Goal: Task Accomplishment & Management: Use online tool/utility

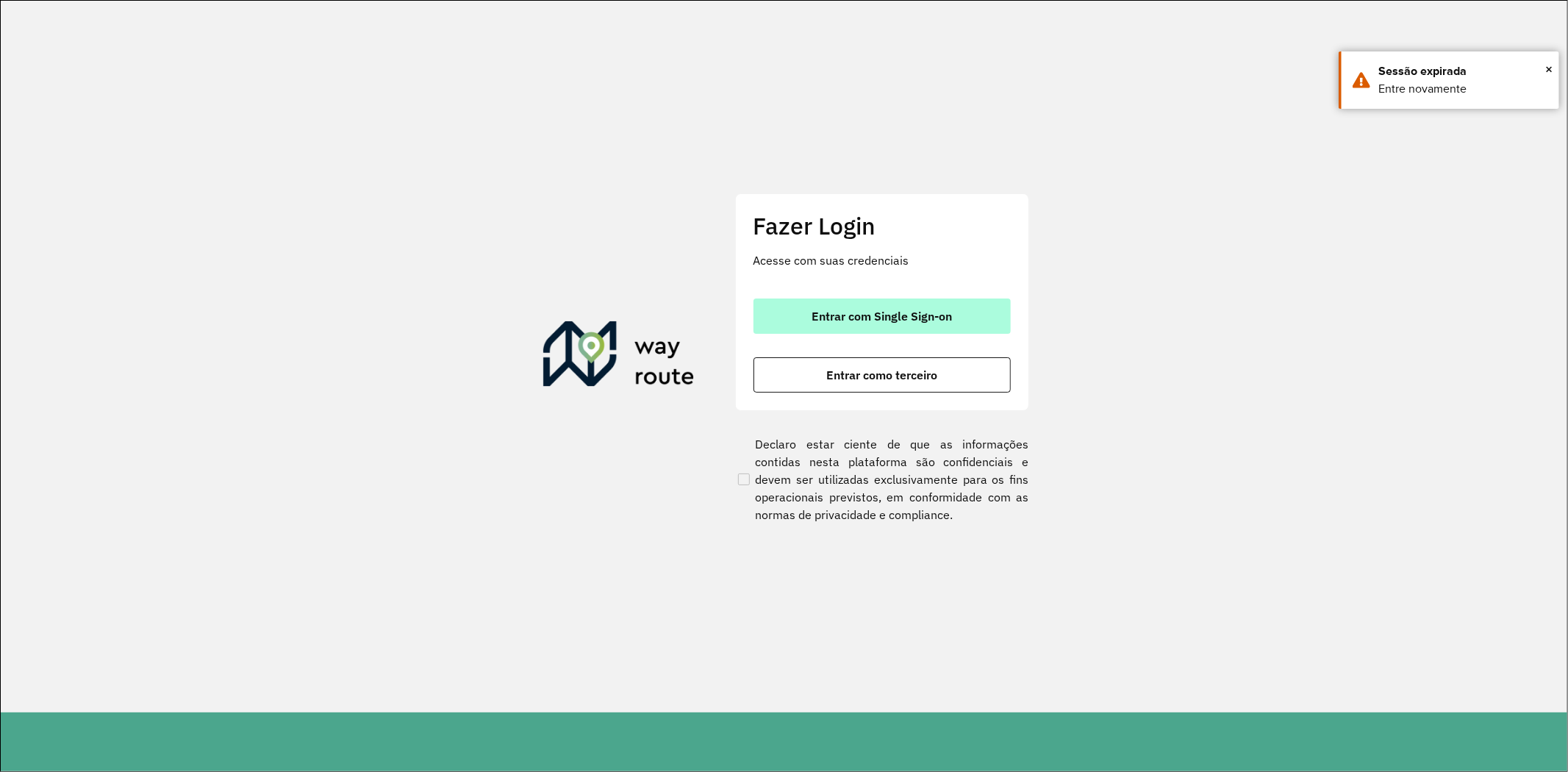
click at [912, 324] on button "Entrar com Single Sign-on" at bounding box center [882, 316] width 257 height 35
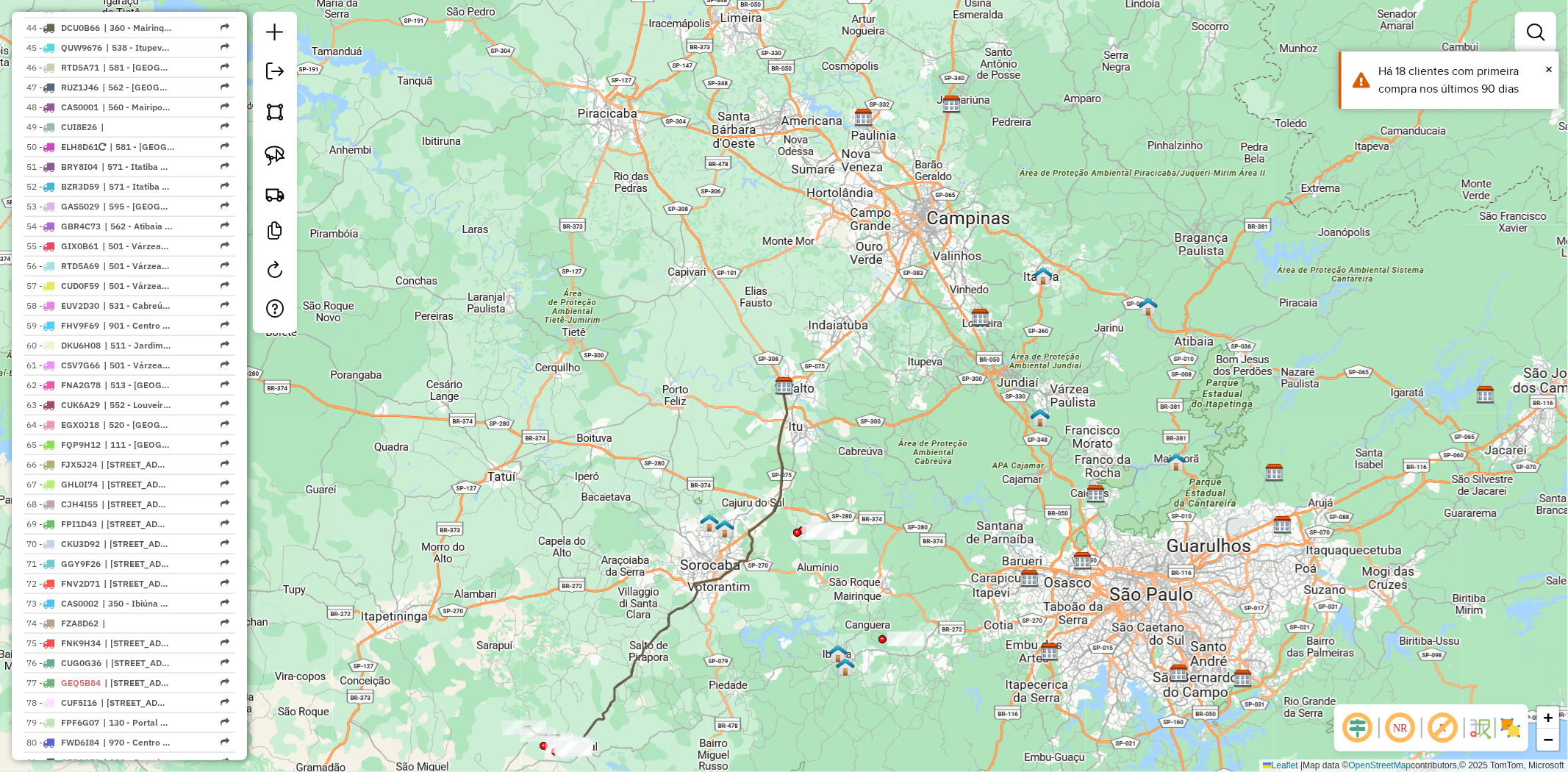
scroll to position [1798, 0]
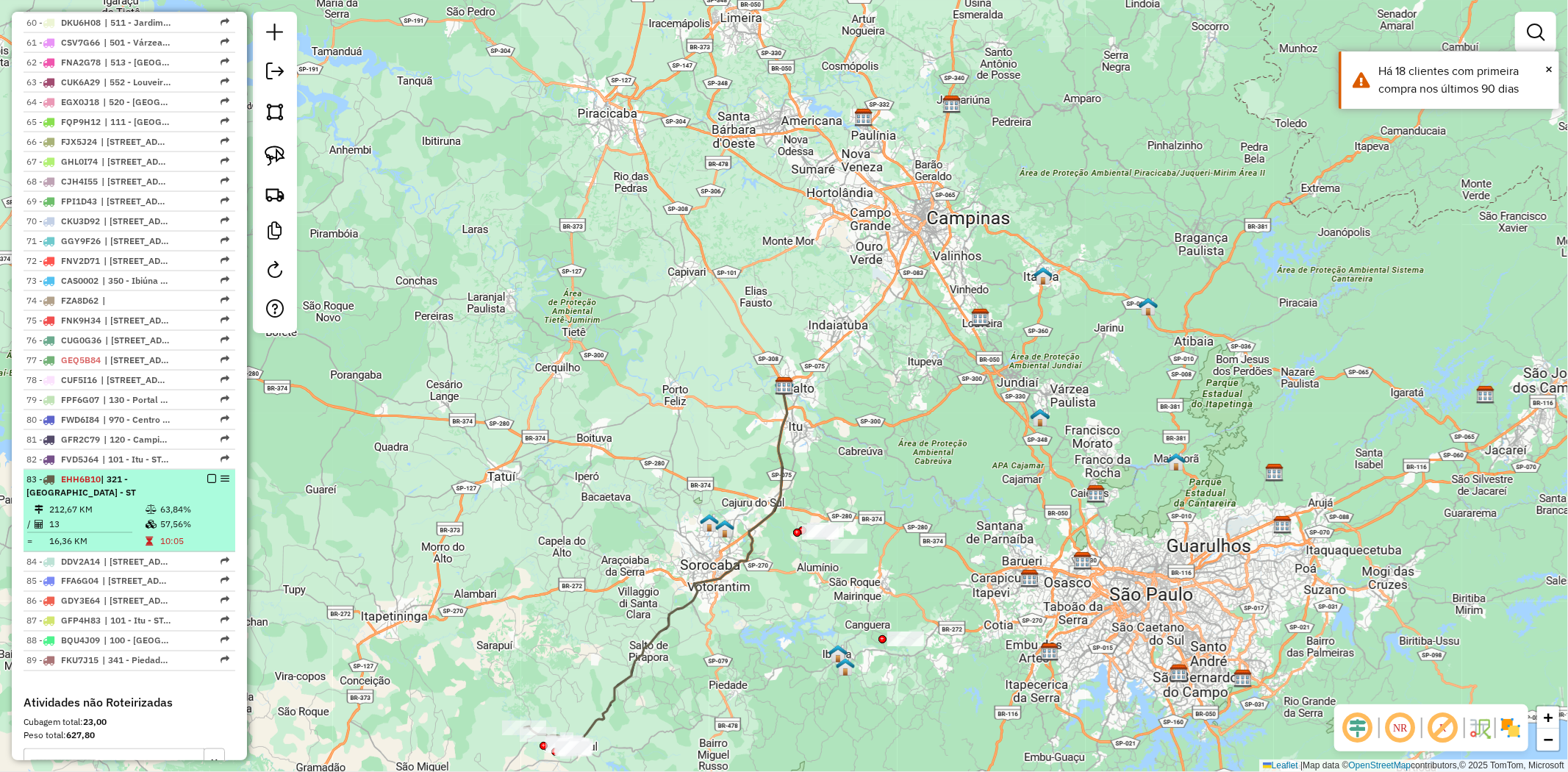
select select "**********"
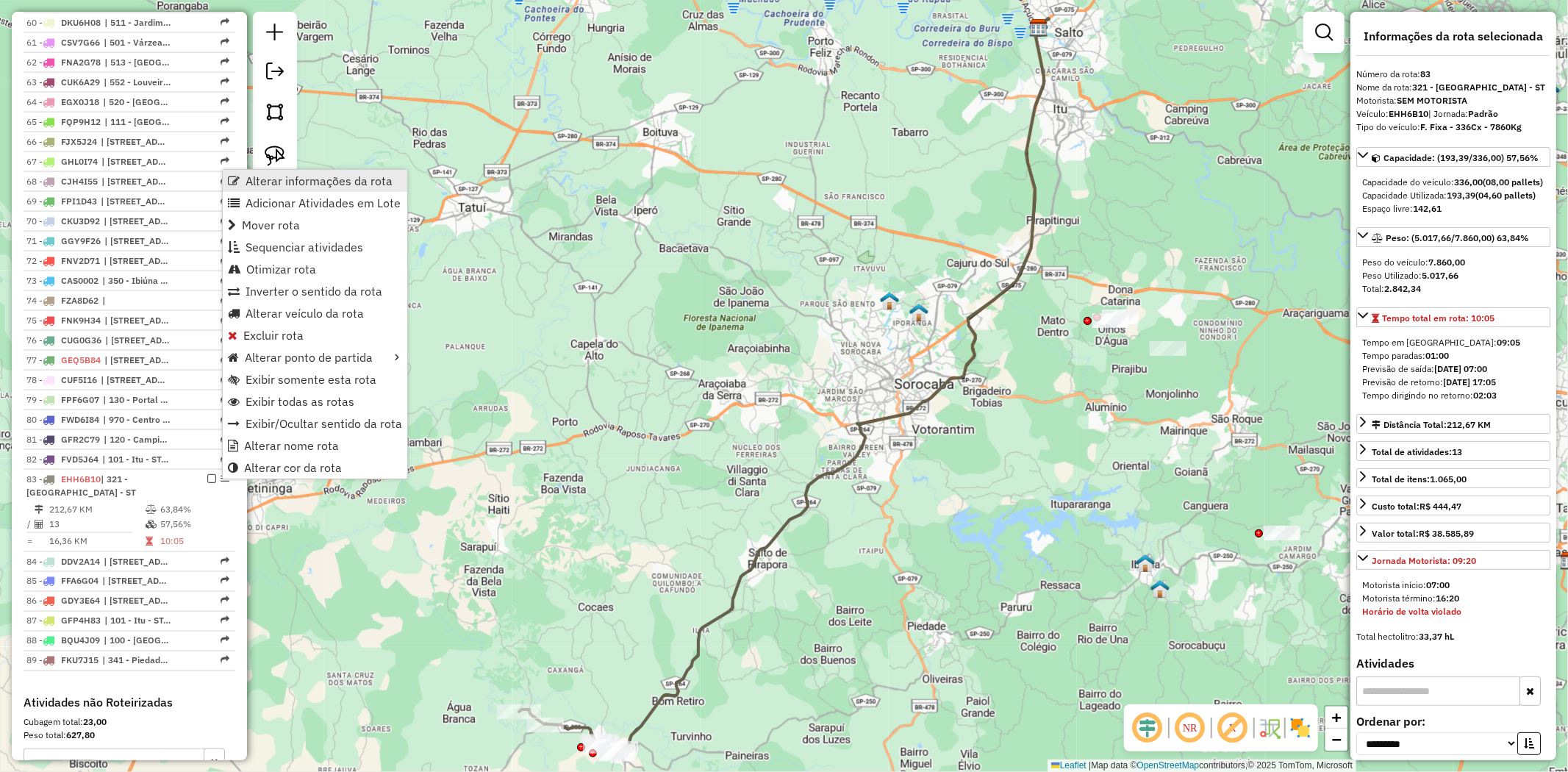
click at [326, 184] on span "Alterar informações da rota" at bounding box center [318, 181] width 147 height 12
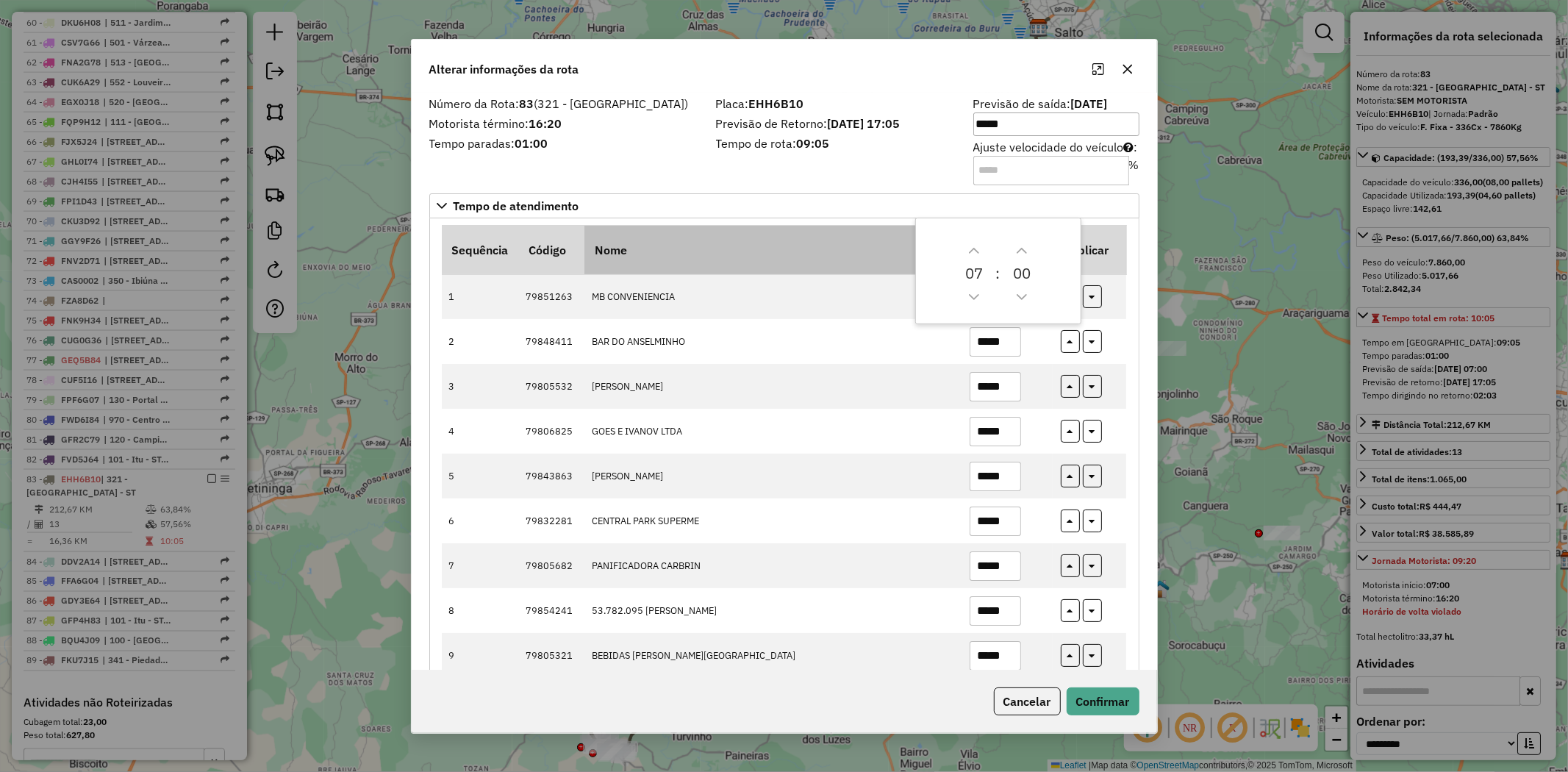
click at [875, 228] on th "Nome" at bounding box center [773, 250] width 378 height 49
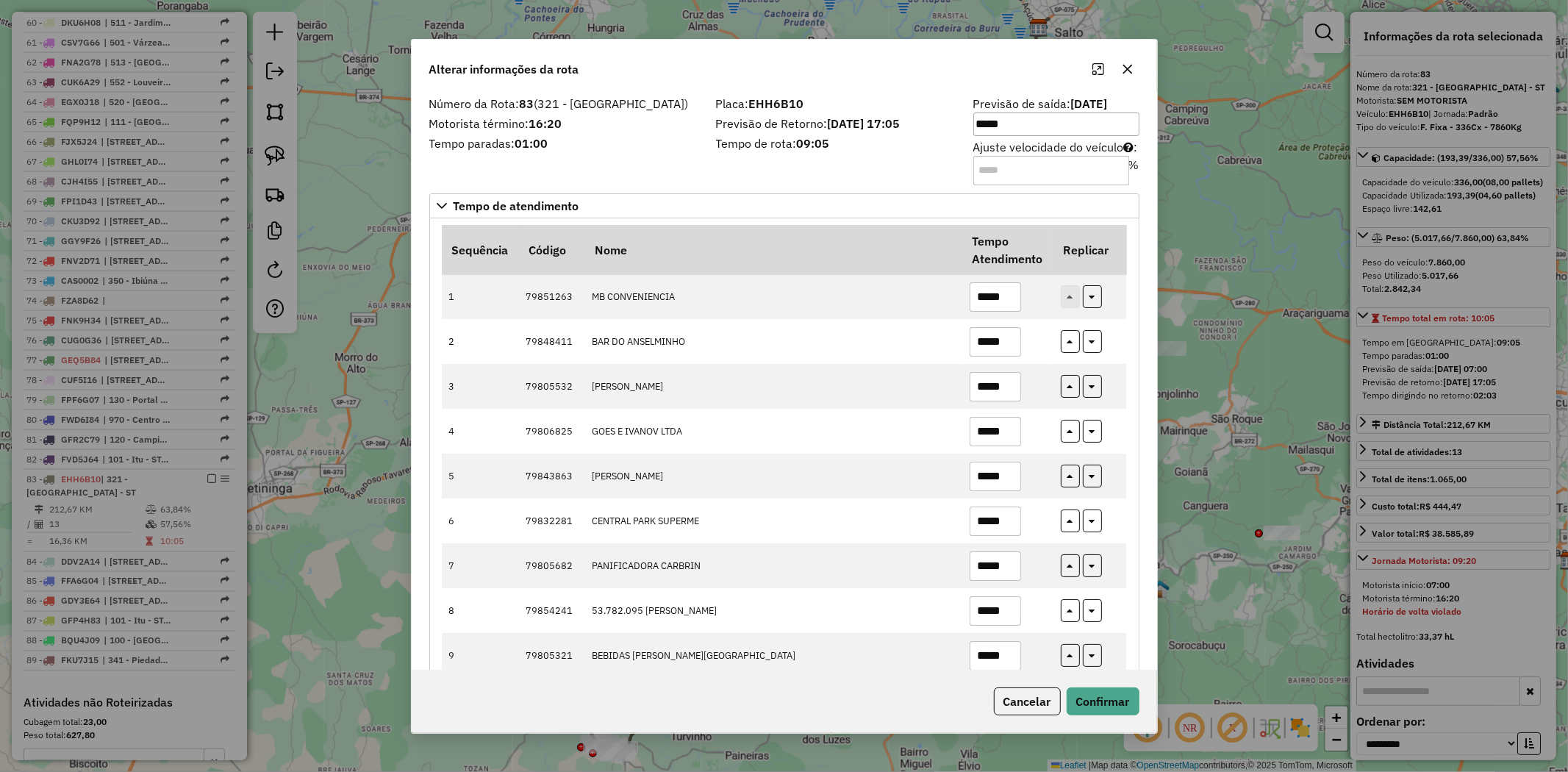
click at [1015, 178] on input "Ajuste velocidade do veículo : %" at bounding box center [1051, 171] width 156 height 29
type input "**"
click at [1113, 709] on button "Confirmar" at bounding box center [1103, 701] width 73 height 28
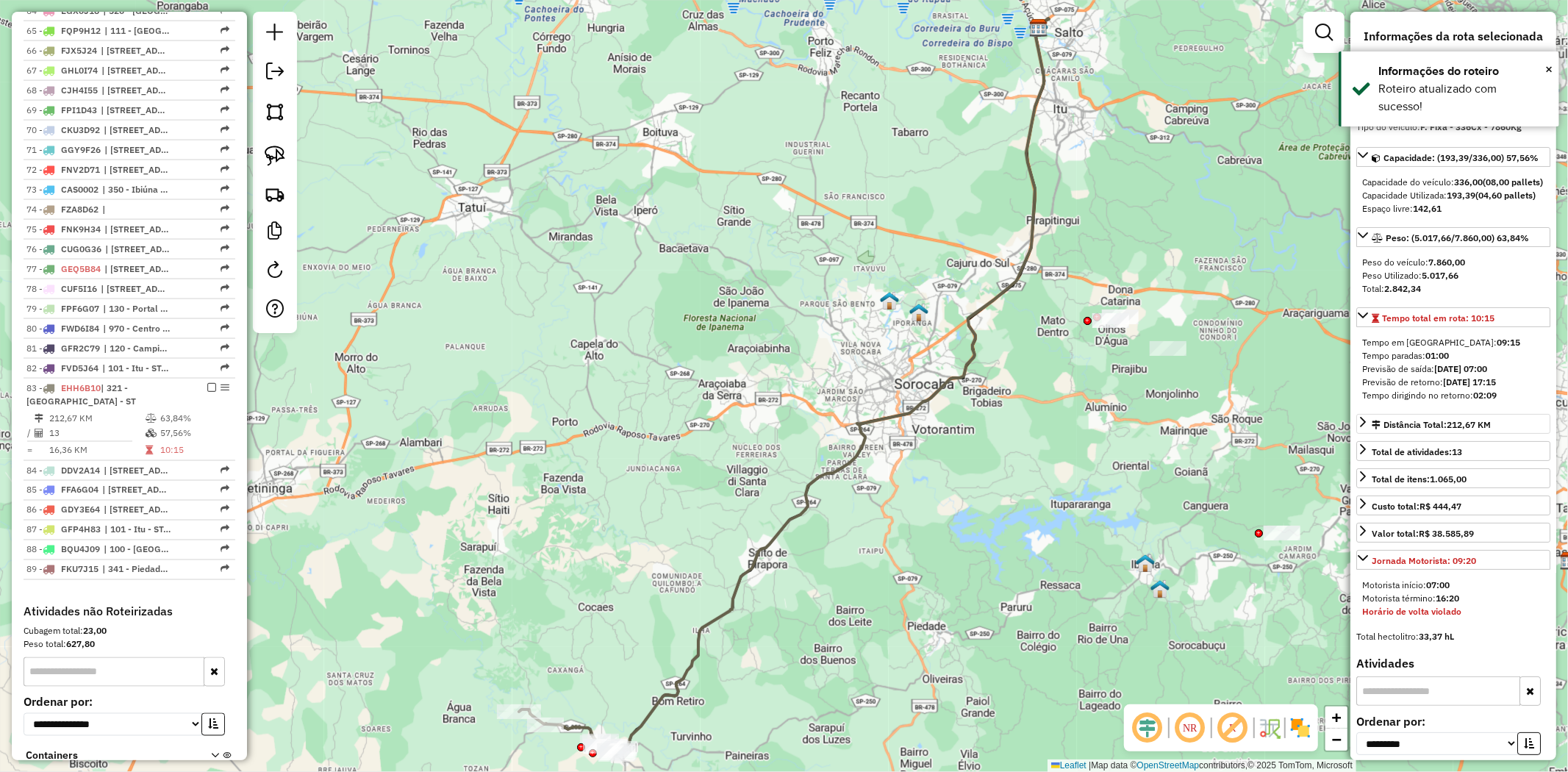
scroll to position [2042, 0]
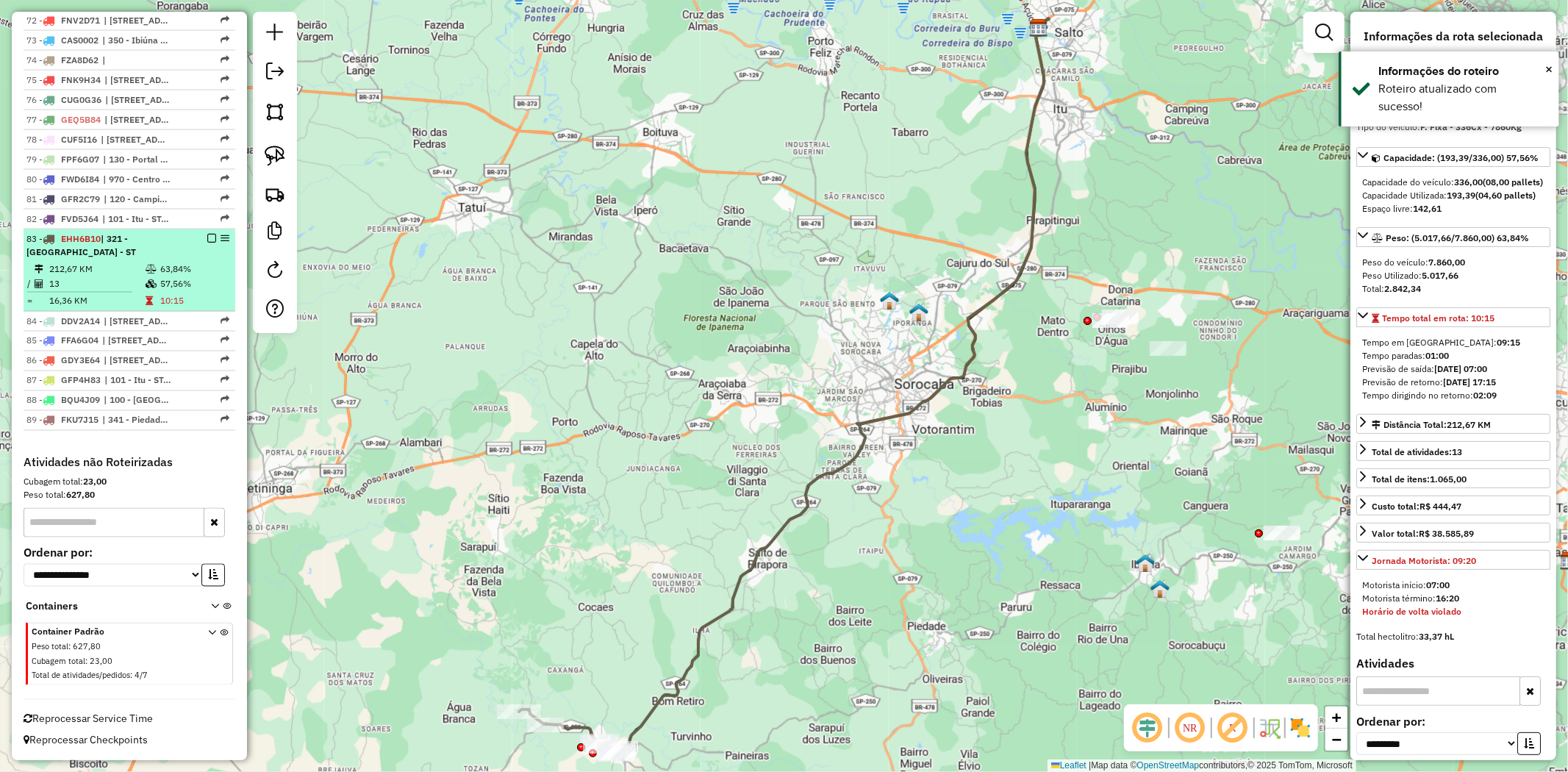
click at [140, 245] on div "83 - EHH6B10 | 321 - Pilar do Sul - ST" at bounding box center [104, 245] width 156 height 26
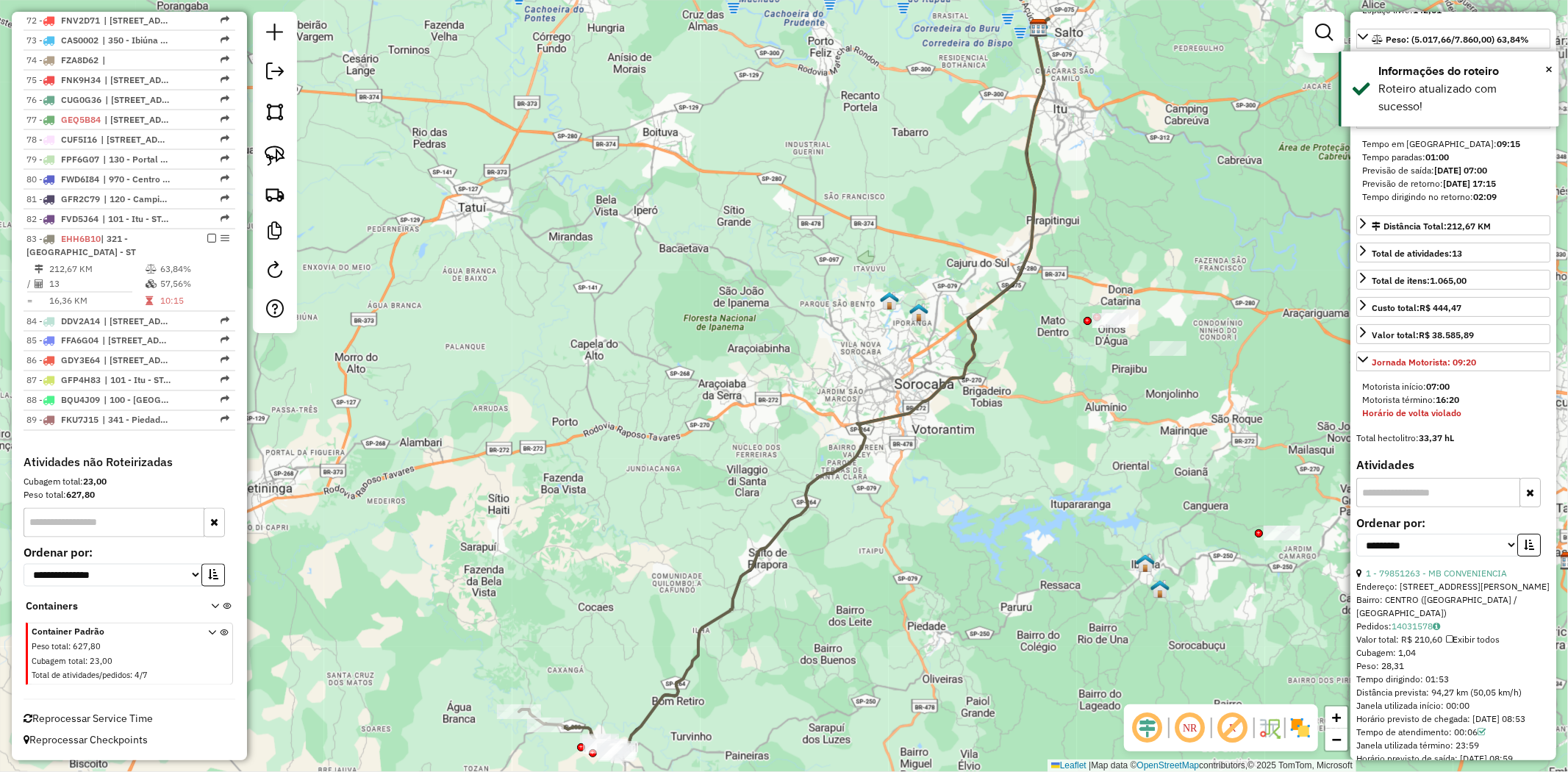
scroll to position [571, 0]
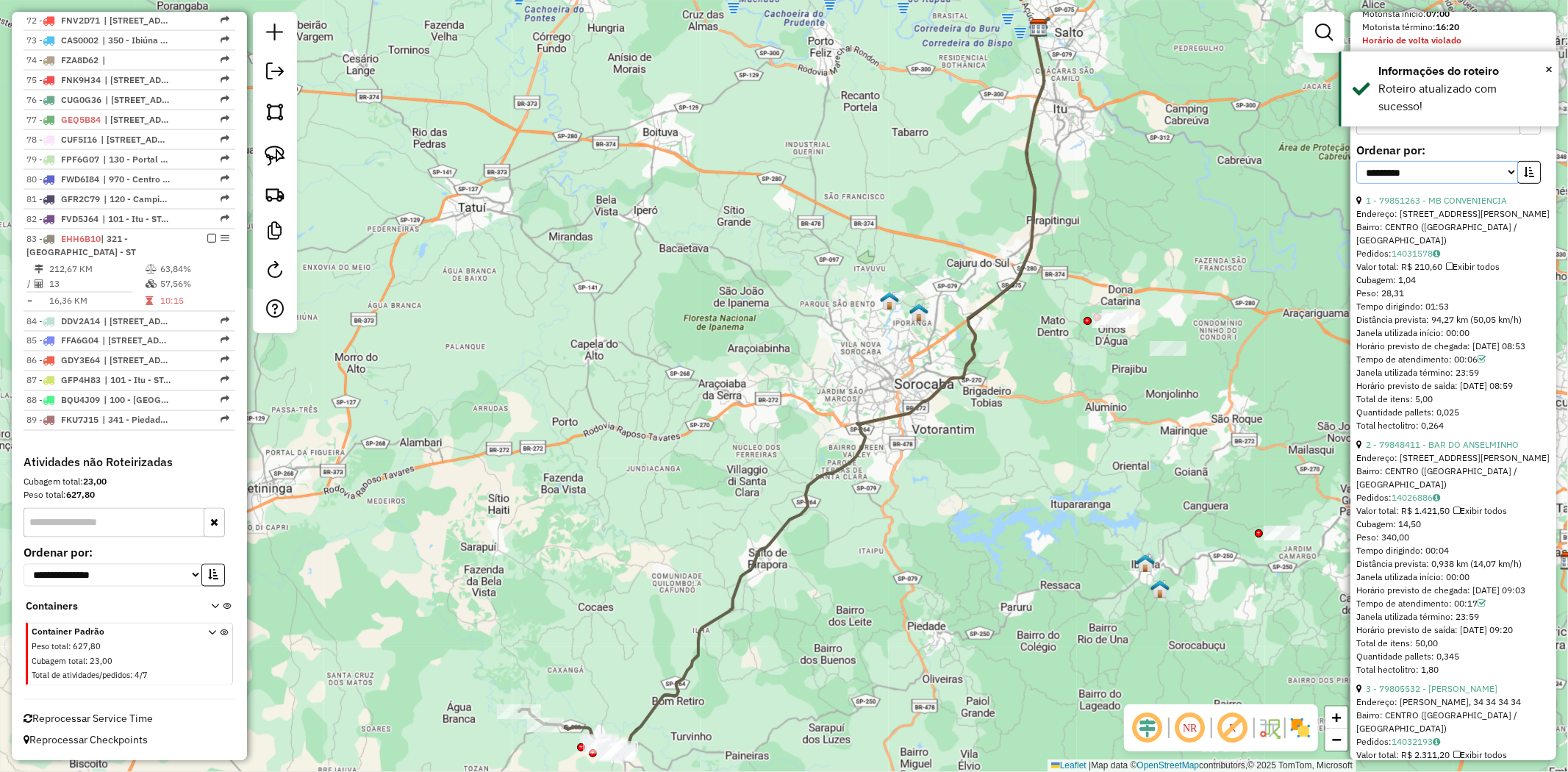
click at [1462, 184] on select "**********" at bounding box center [1437, 172] width 161 height 23
select select "**********"
click at [1357, 184] on select "**********" at bounding box center [1437, 172] width 161 height 23
click at [1531, 184] on button "button" at bounding box center [1529, 172] width 24 height 23
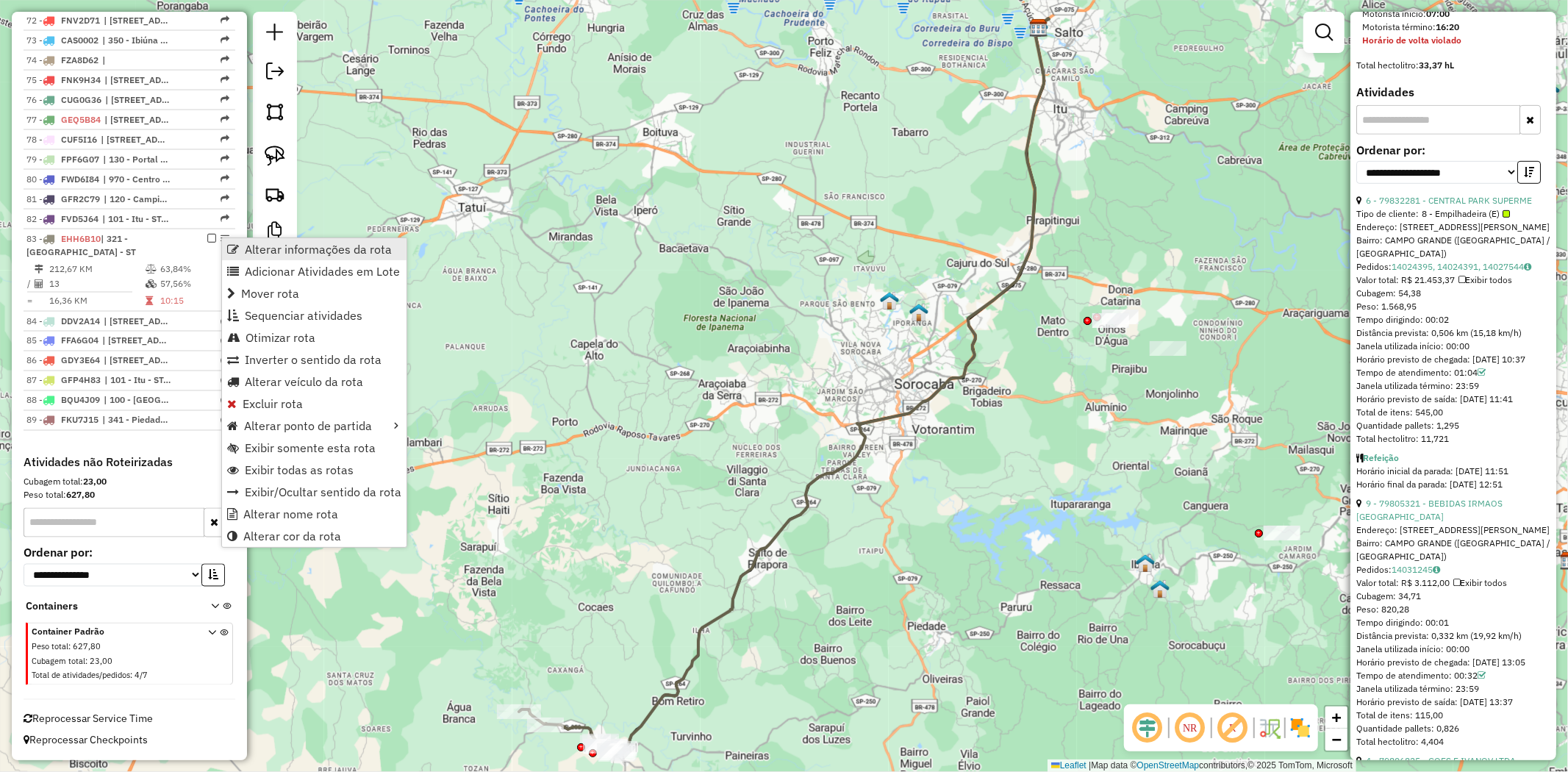
click at [266, 255] on span "Alterar informações da rota" at bounding box center [318, 249] width 147 height 12
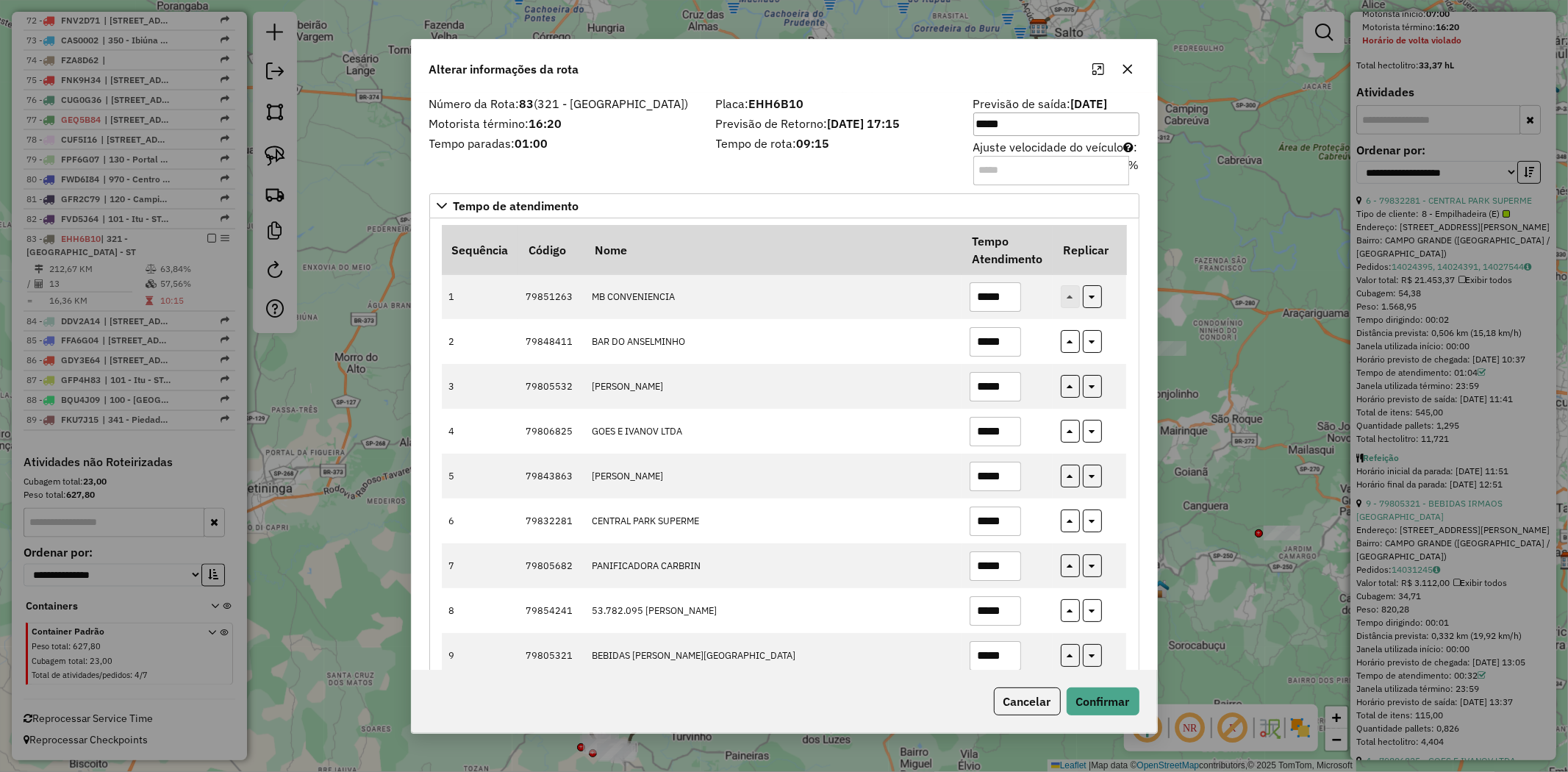
drag, startPoint x: 991, startPoint y: 172, endPoint x: 976, endPoint y: 167, distance: 15.8
click at [976, 167] on input "**" at bounding box center [1051, 171] width 156 height 29
type input "**"
click at [1108, 704] on button "Confirmar" at bounding box center [1103, 701] width 73 height 28
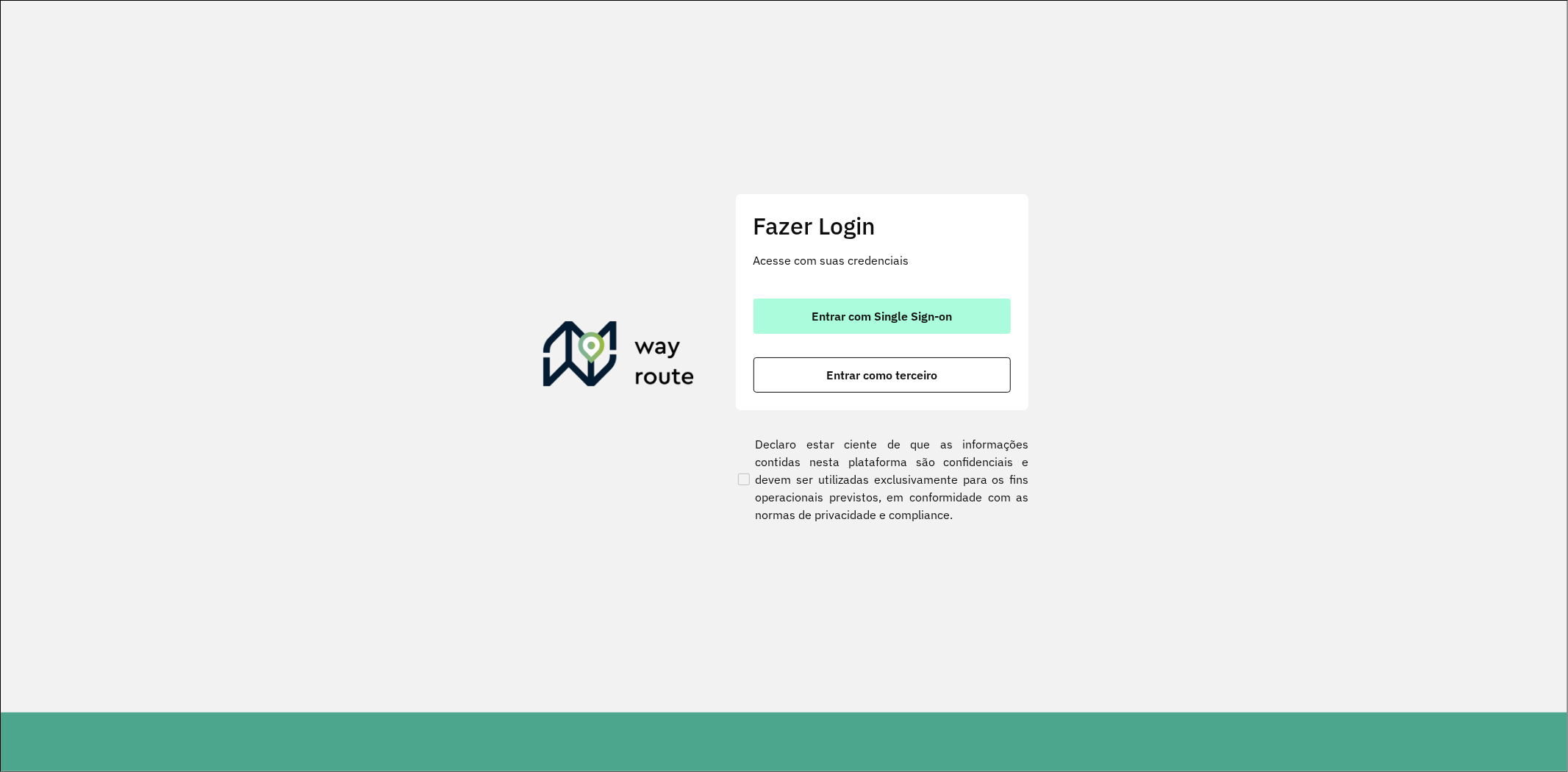
click at [912, 317] on span "Entrar com Single Sign-on" at bounding box center [882, 316] width 141 height 12
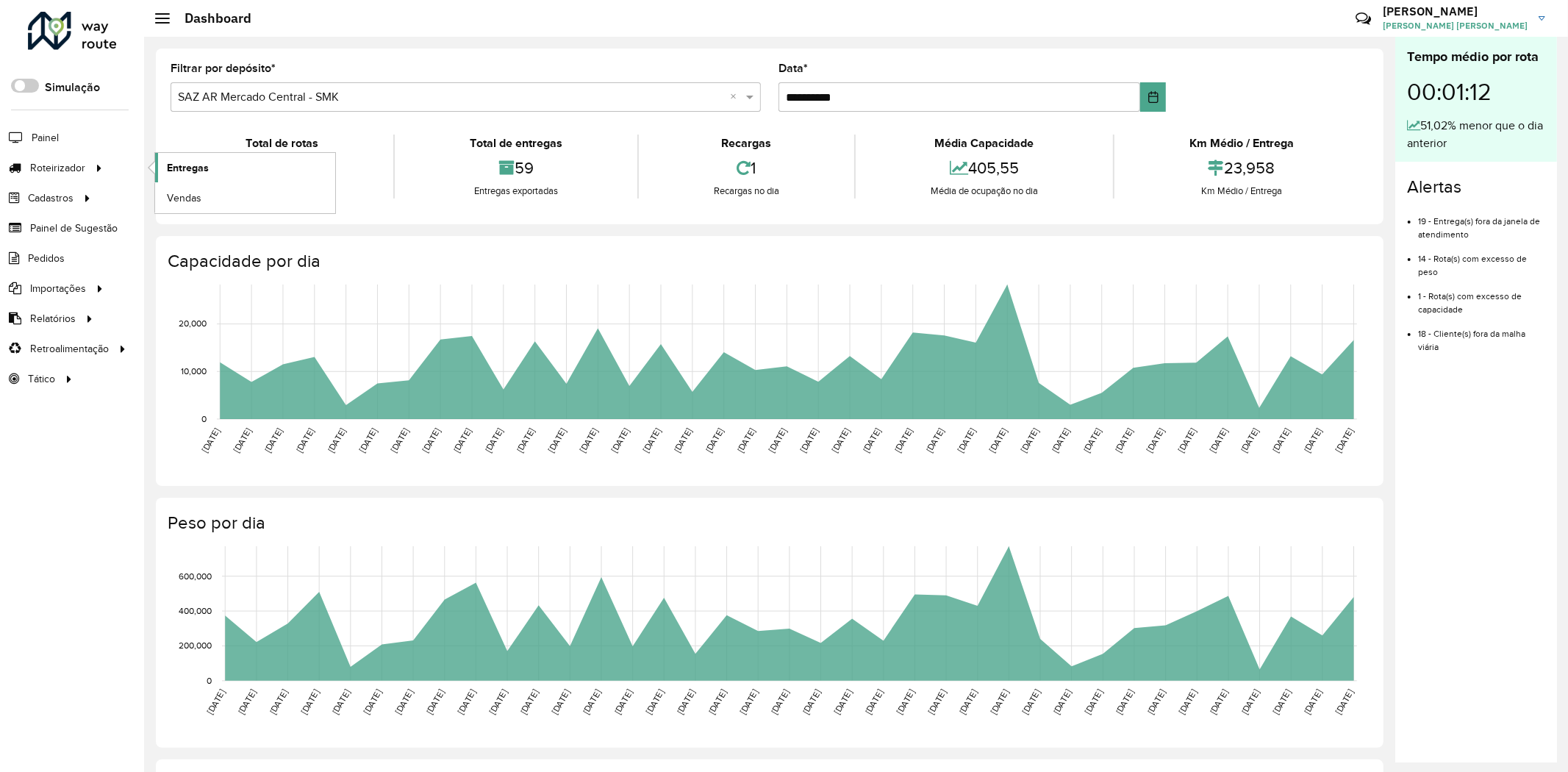
click at [206, 165] on span "Entregas" at bounding box center [188, 168] width 42 height 15
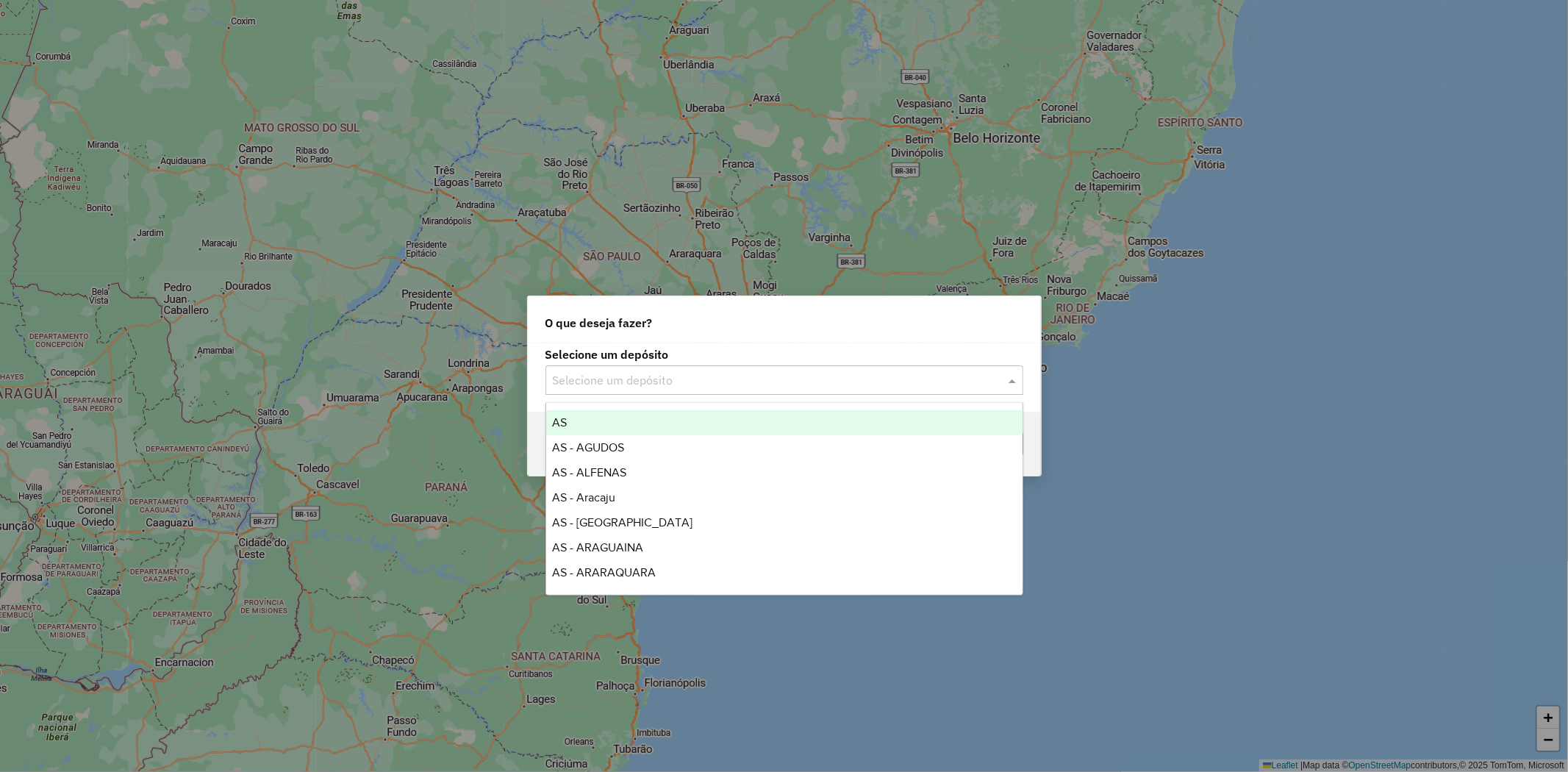
click at [781, 380] on input "text" at bounding box center [769, 381] width 434 height 18
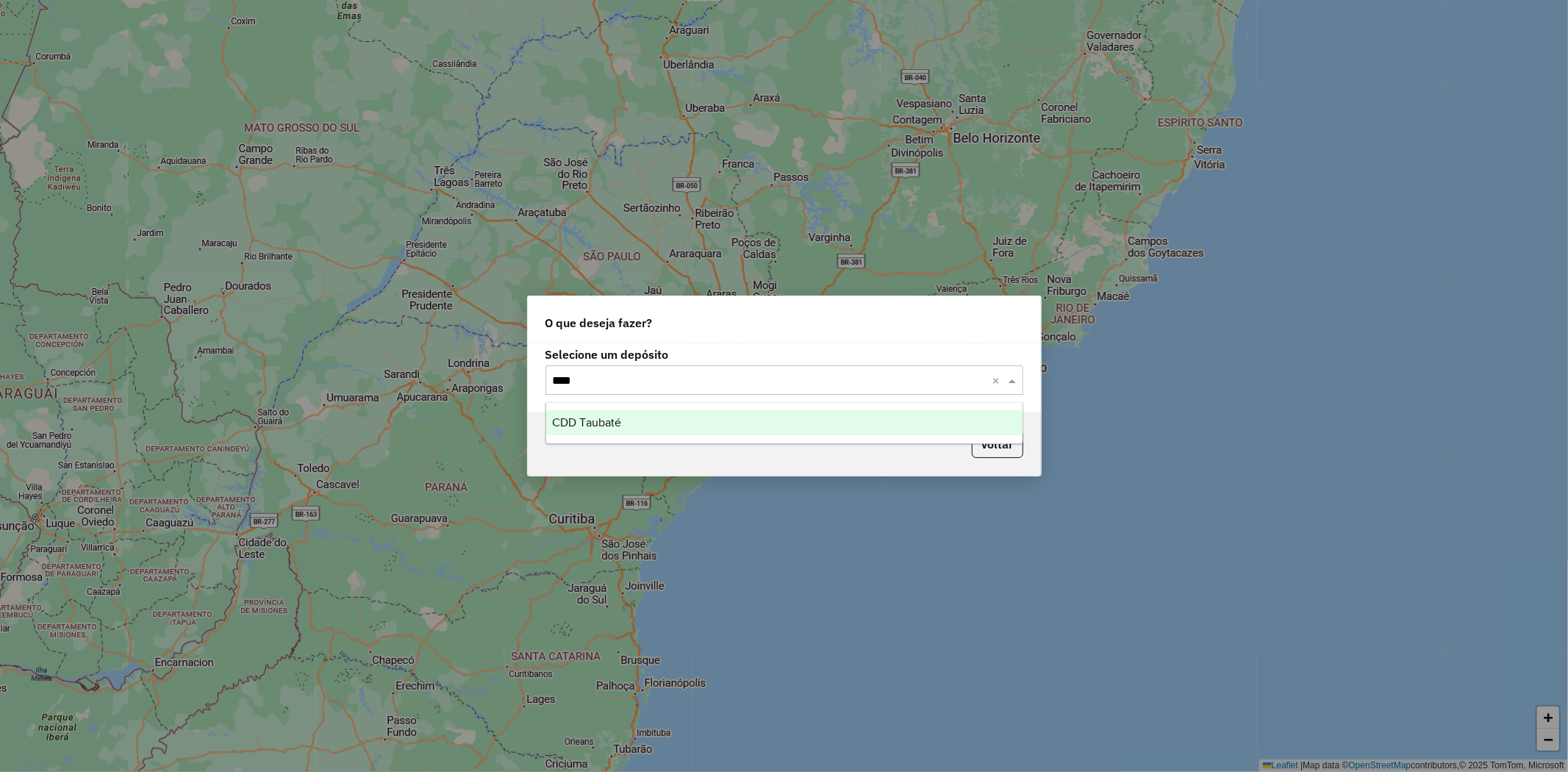
type input "*****"
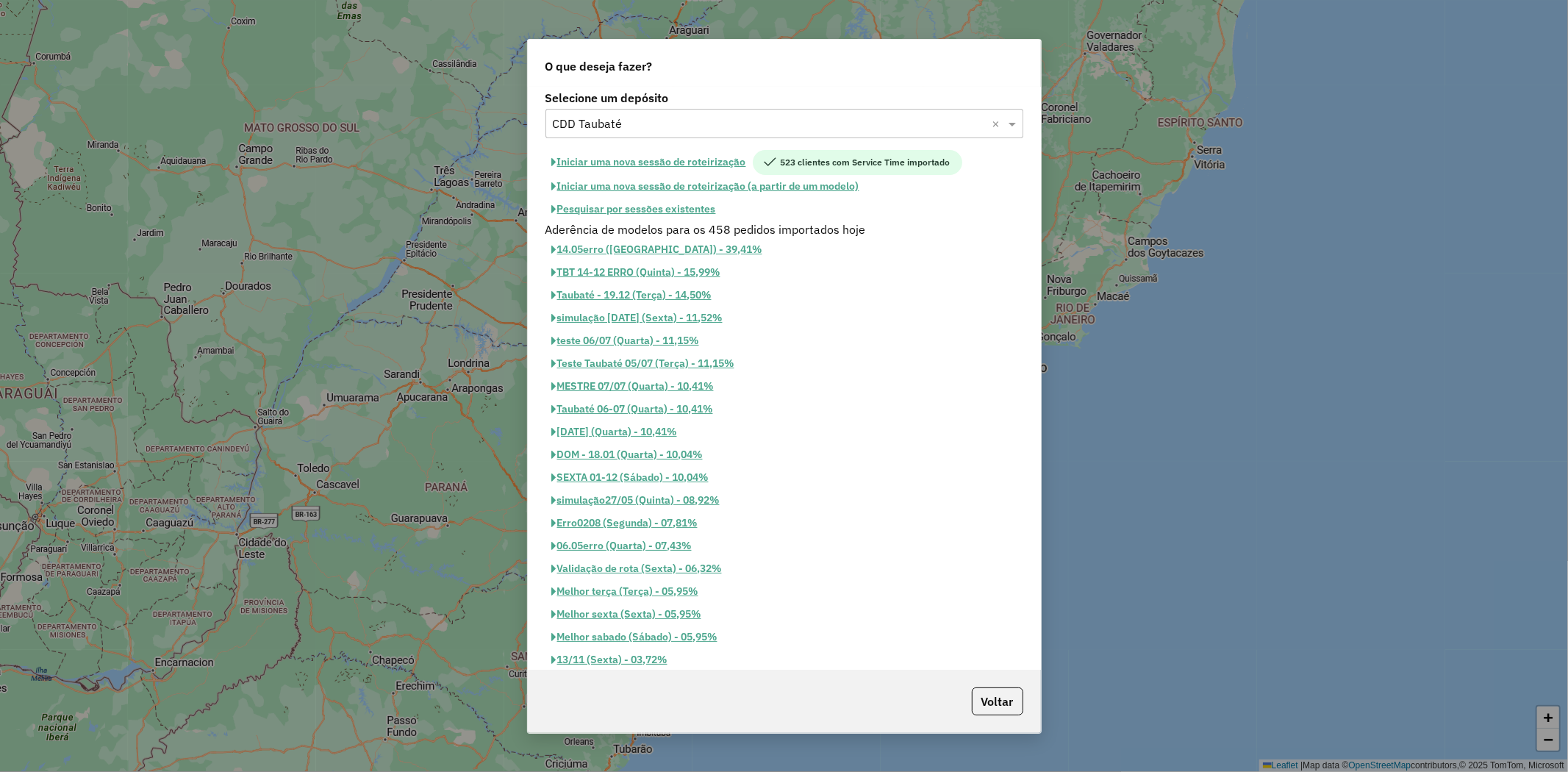
click at [679, 203] on button "Pesquisar por sessões existentes" at bounding box center [634, 209] width 178 height 23
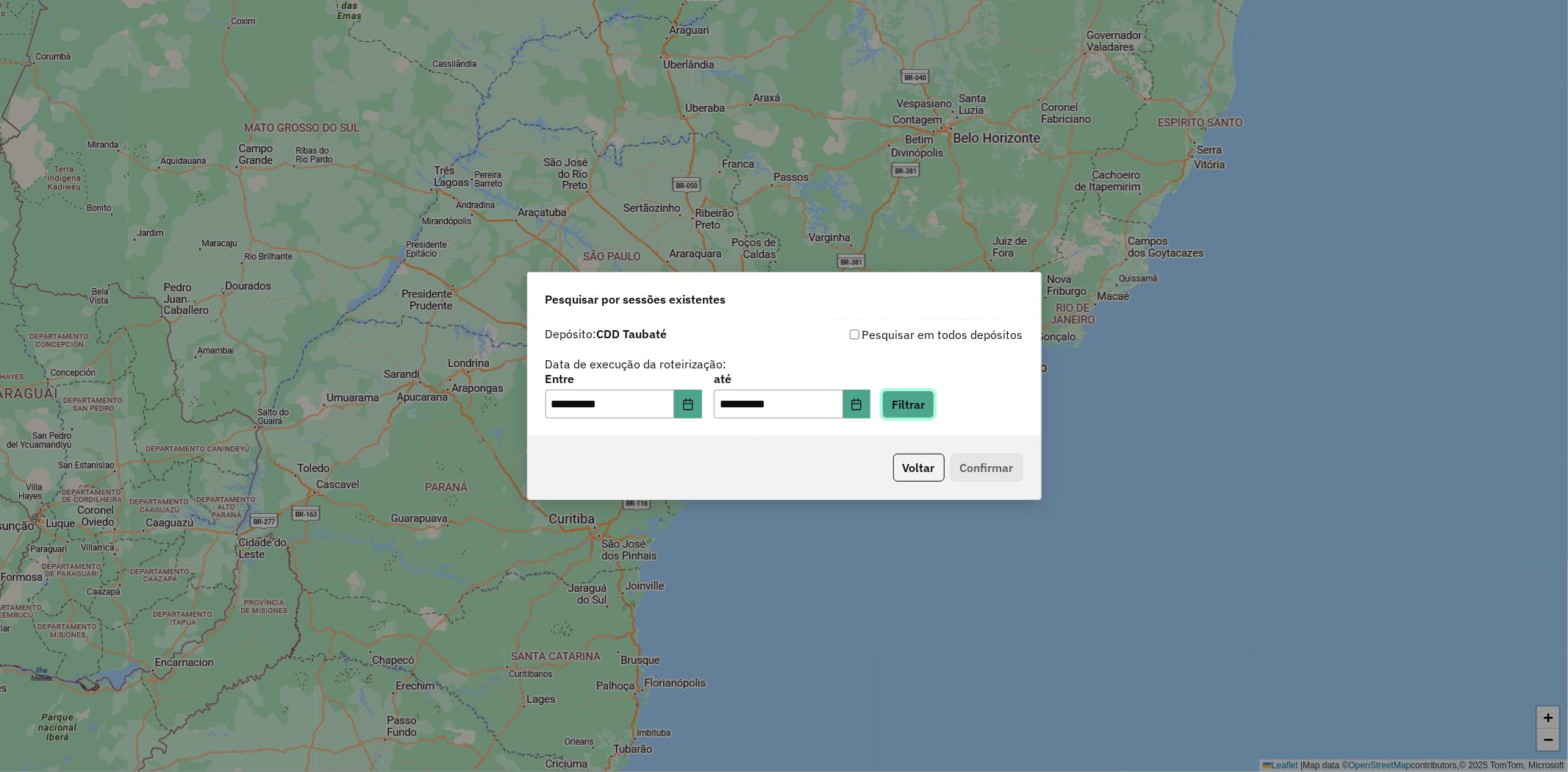
click at [932, 405] on button "Filtrar" at bounding box center [909, 404] width 52 height 28
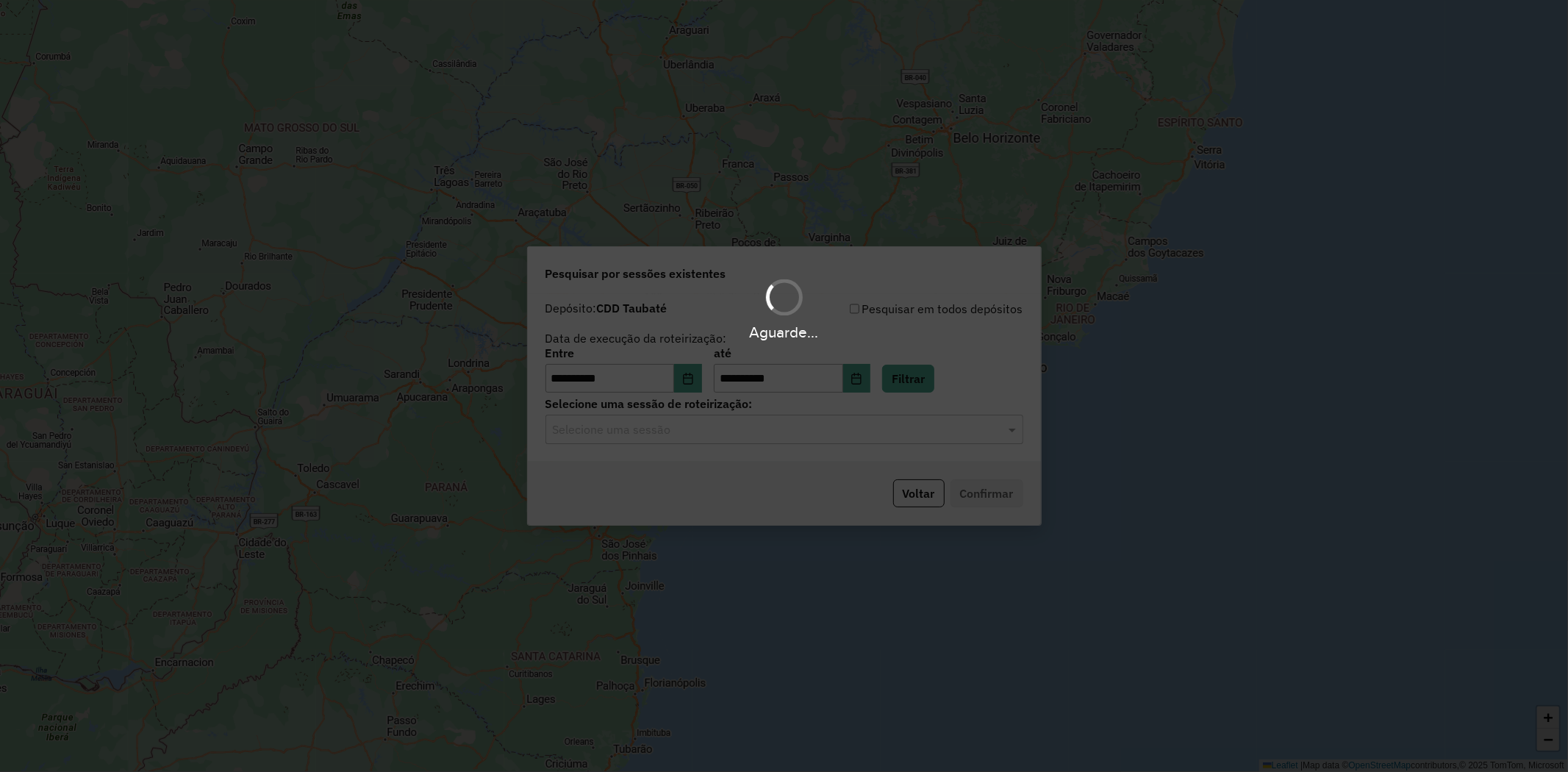
click at [760, 436] on hb-app "**********" at bounding box center [784, 386] width 1568 height 772
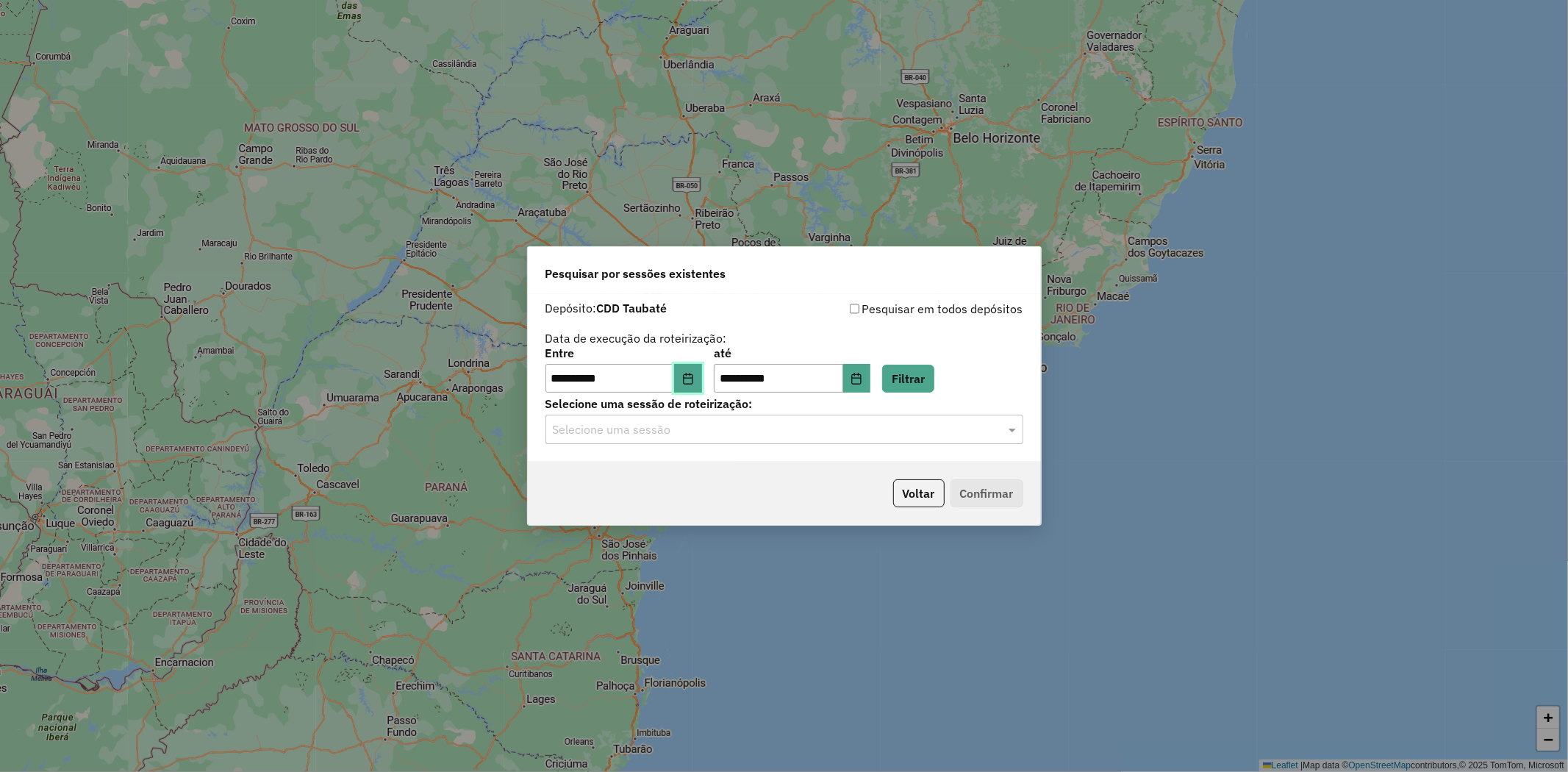
click at [689, 387] on button "Choose Date" at bounding box center [688, 378] width 28 height 29
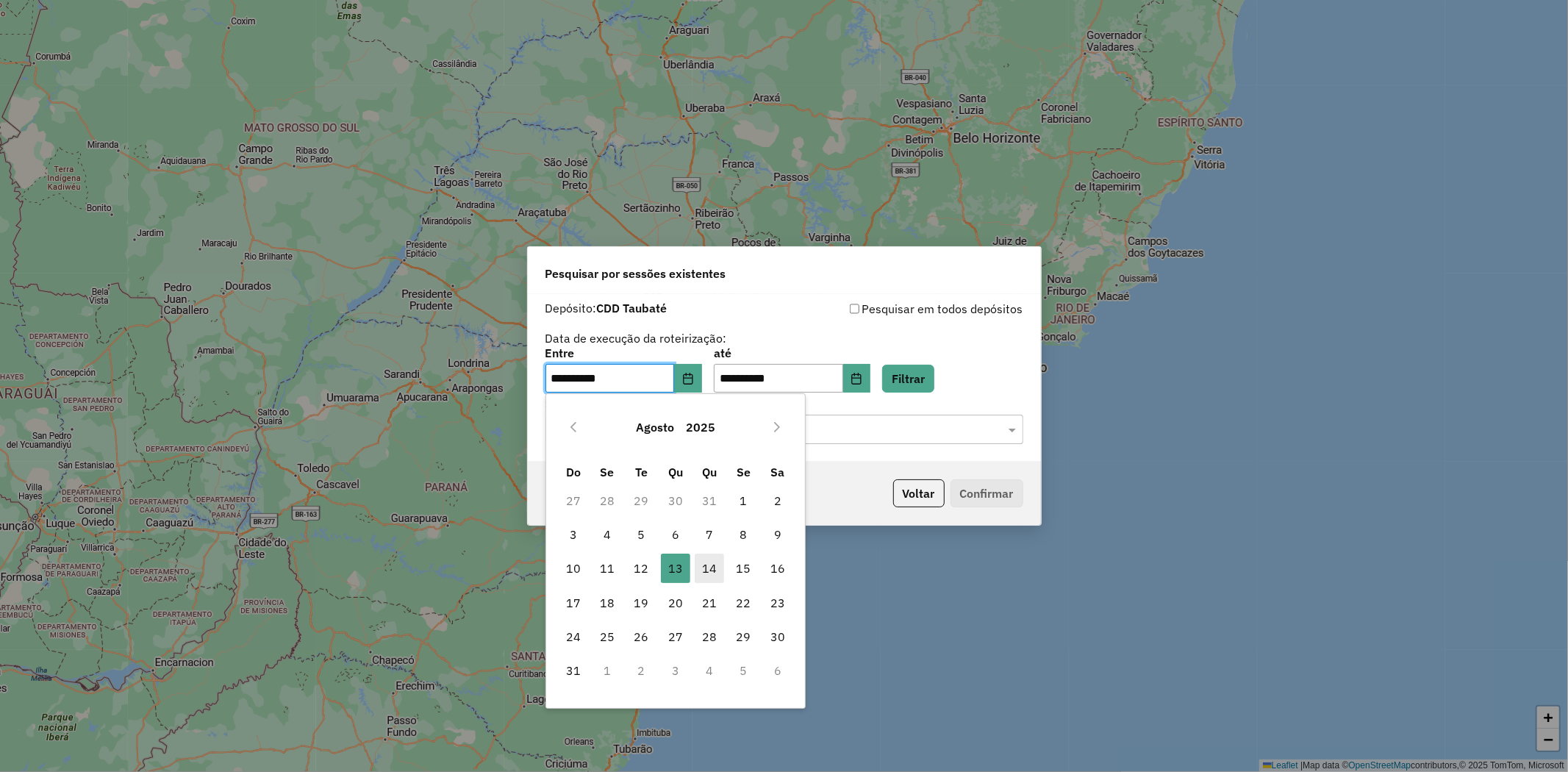
click at [709, 564] on span "14" at bounding box center [709, 568] width 29 height 29
type input "**********"
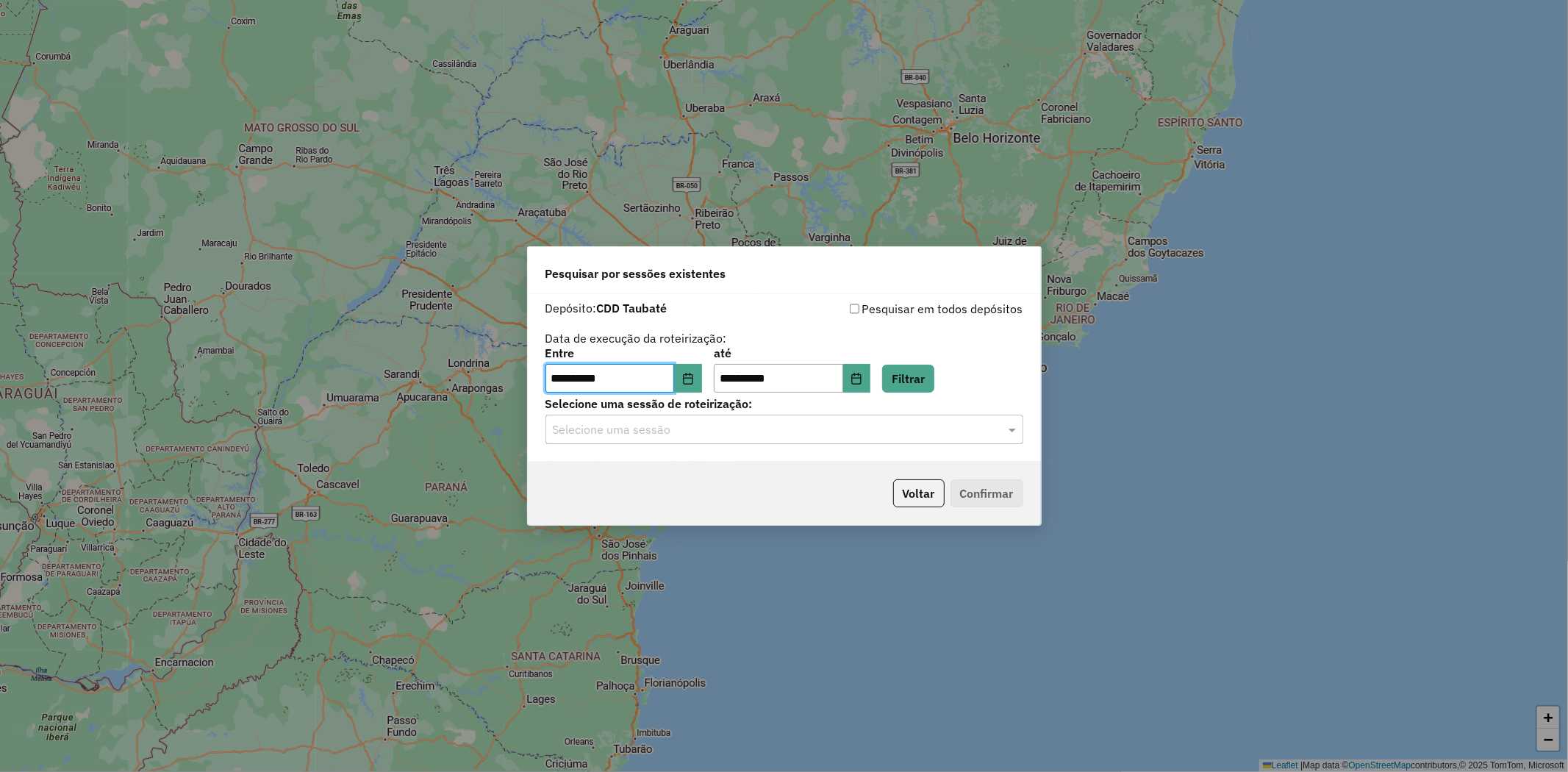
click at [786, 416] on div "Selecione uma sessão" at bounding box center [785, 429] width 478 height 29
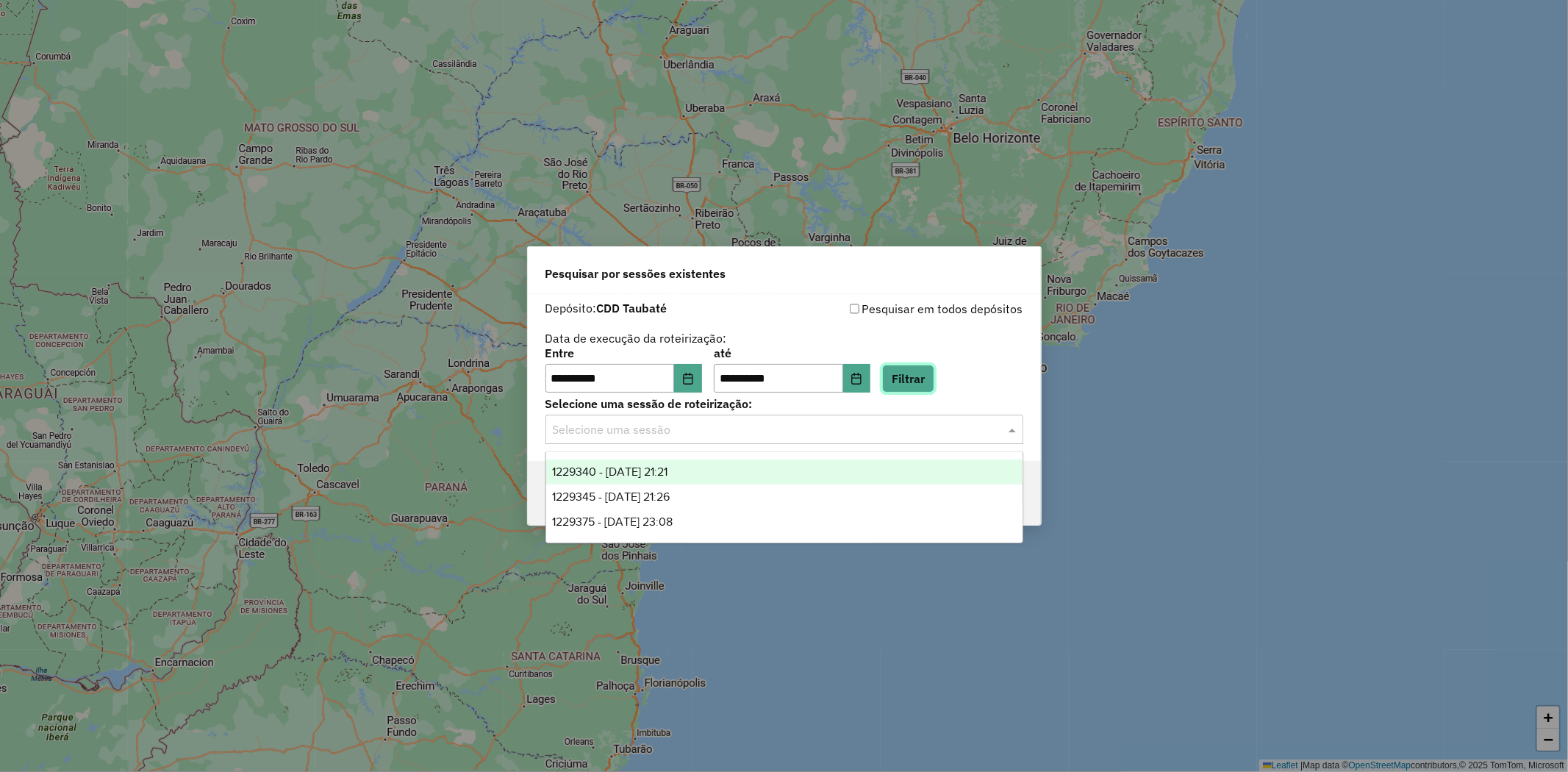
click at [922, 380] on button "Filtrar" at bounding box center [909, 378] width 52 height 28
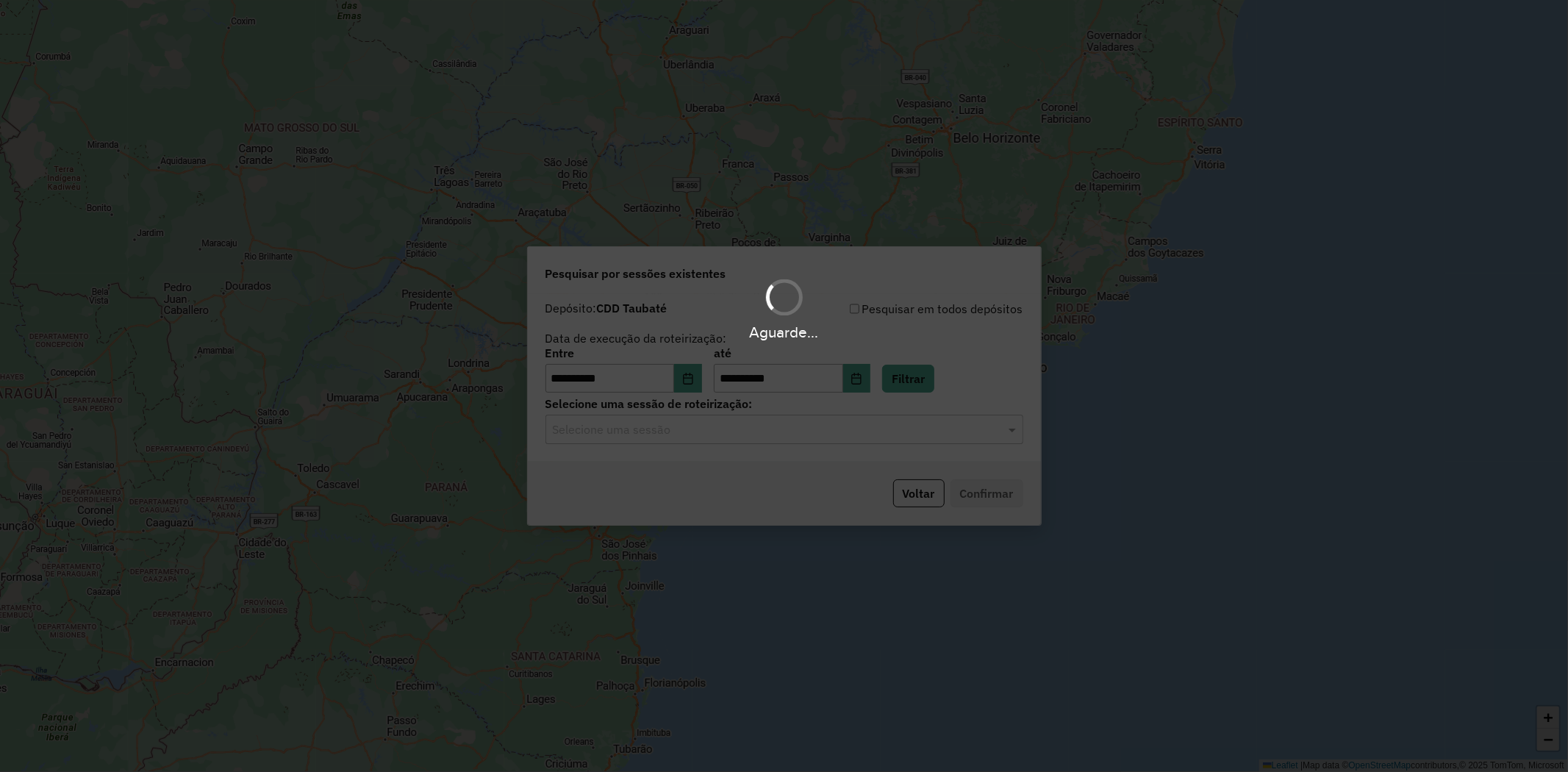
click at [863, 431] on div "Aguarde..." at bounding box center [784, 386] width 1568 height 772
click at [858, 428] on hb-app "**********" at bounding box center [784, 386] width 1568 height 772
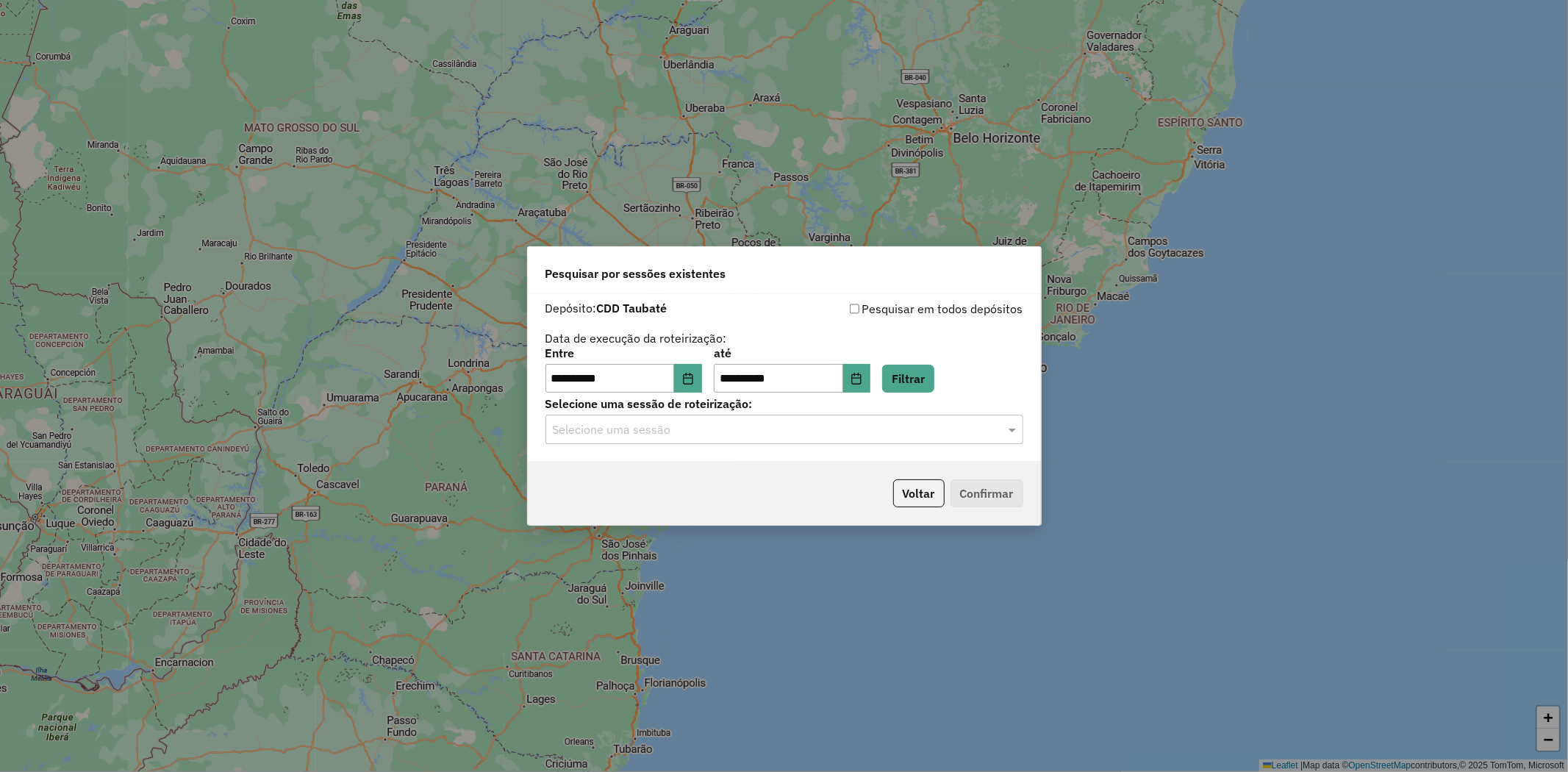
click at [855, 430] on input "text" at bounding box center [769, 430] width 434 height 18
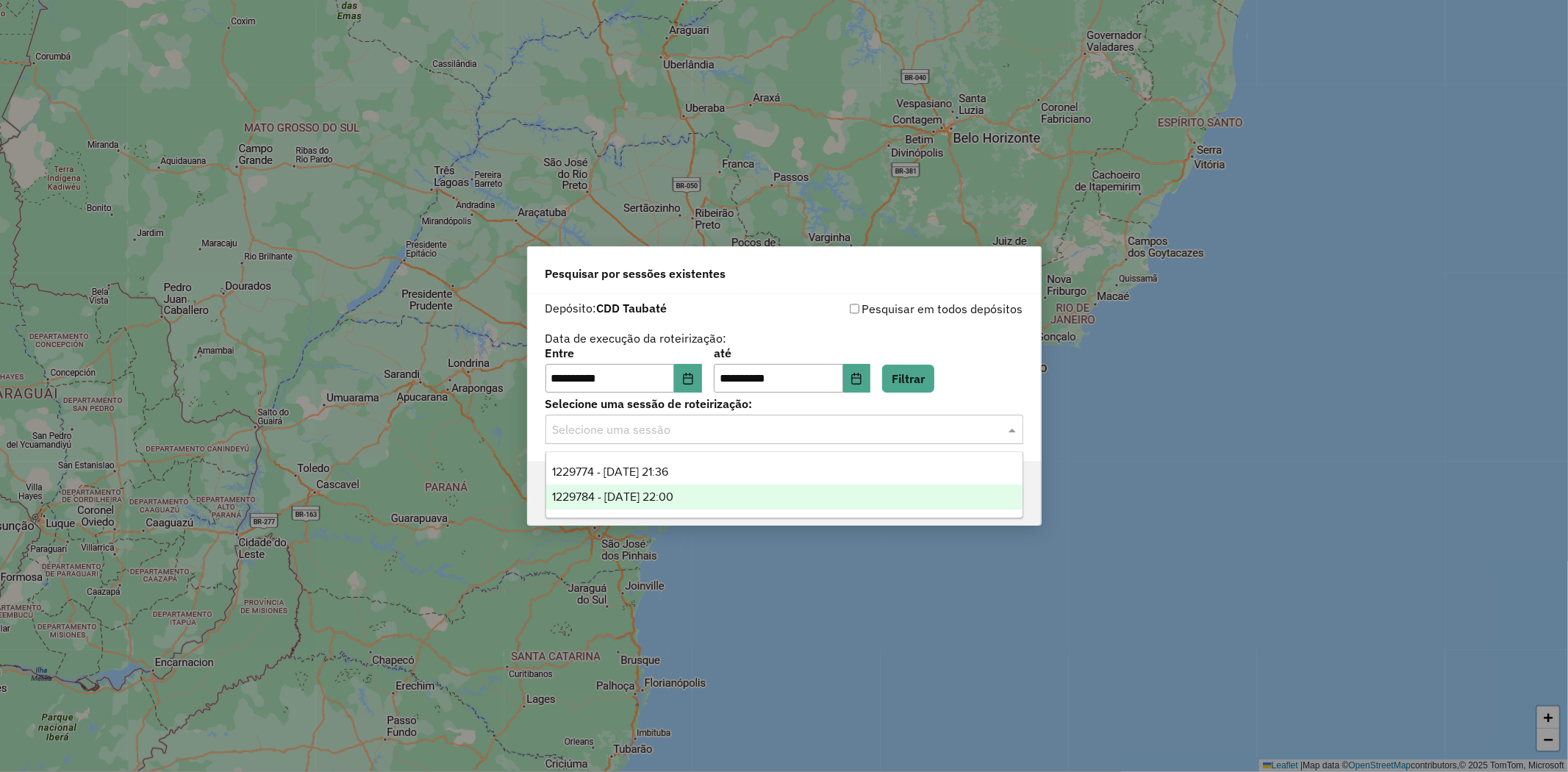
click at [827, 491] on div "1229784 - 14/08/2025 22:00" at bounding box center [785, 497] width 477 height 25
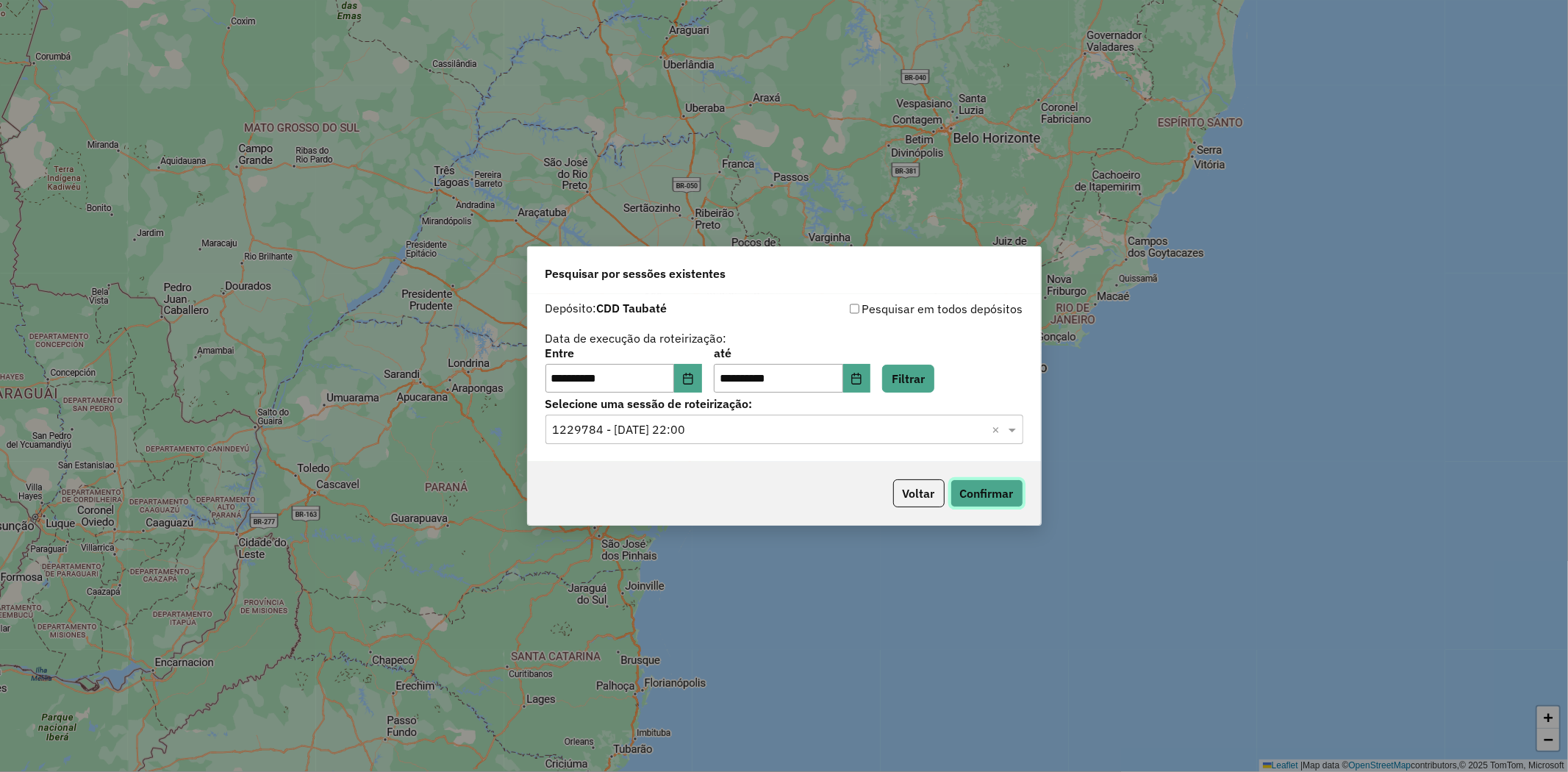
click at [972, 486] on button "Confirmar" at bounding box center [987, 494] width 73 height 28
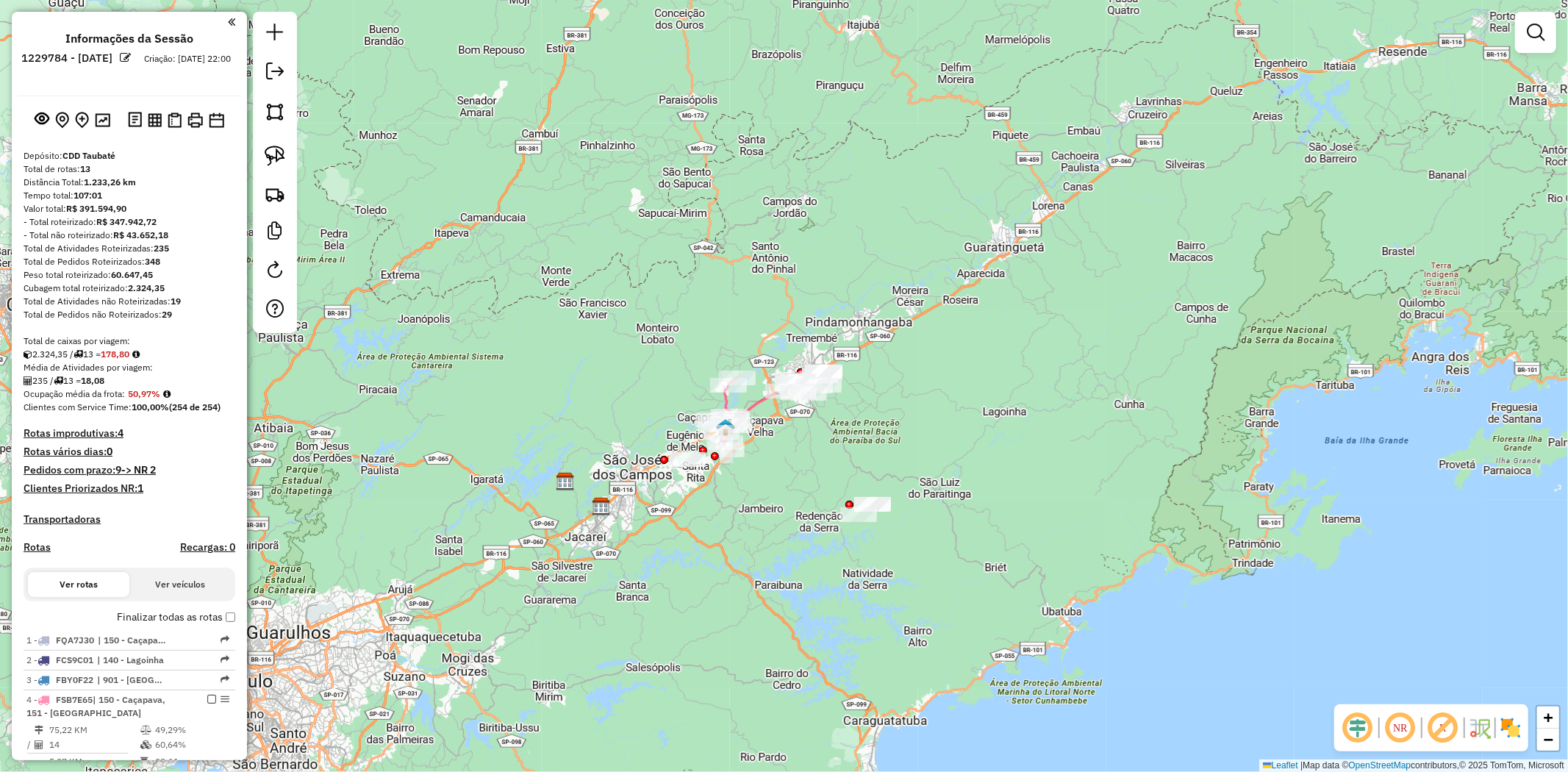
click at [1439, 719] on em at bounding box center [1443, 728] width 35 height 35
click at [1439, 719] on hb-app "Aguarde... Pop-up bloqueado! Seu navegador bloqueou automáticamente a abertura …" at bounding box center [784, 386] width 1568 height 772
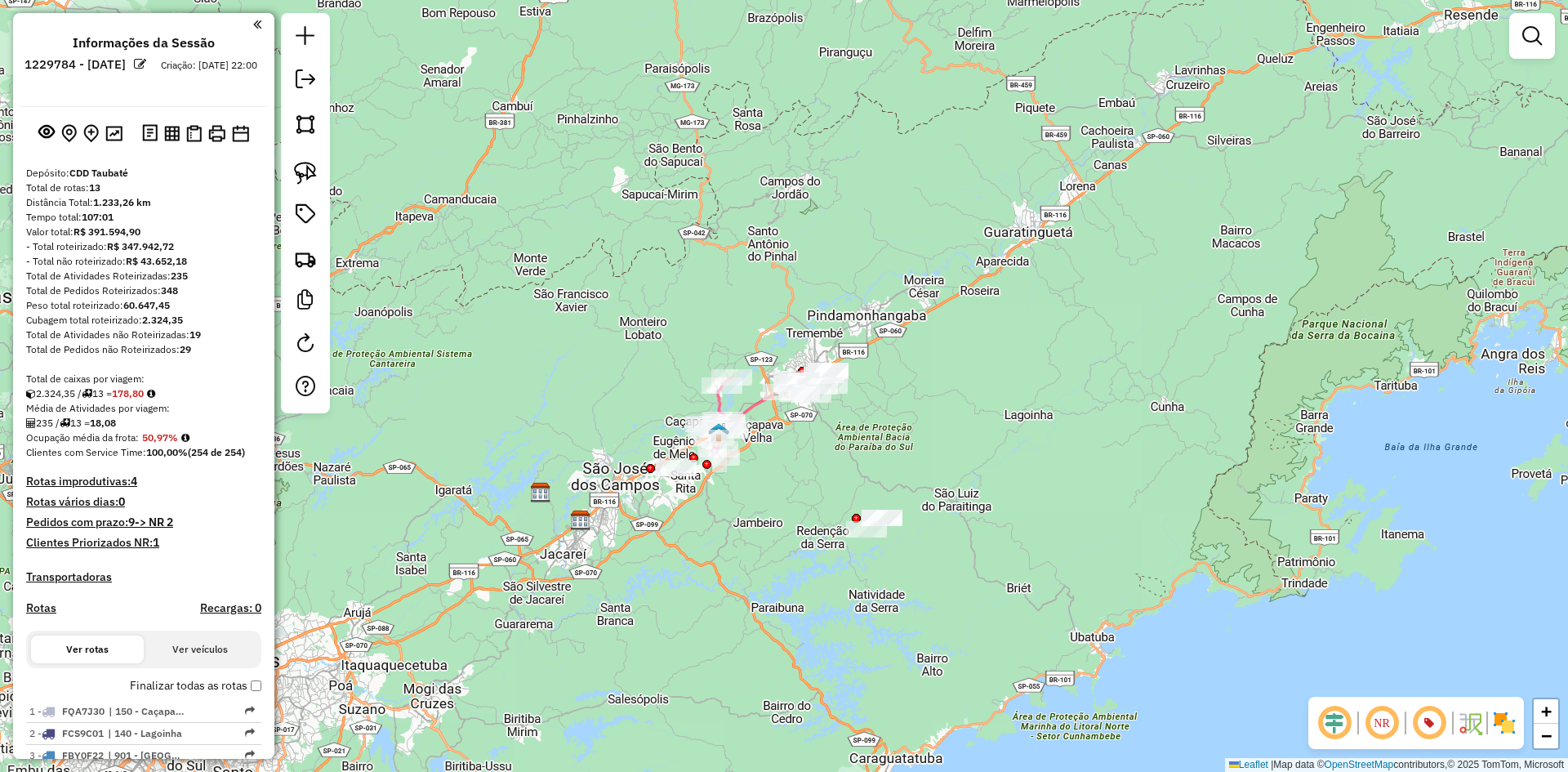
drag, startPoint x: 1688, startPoint y: 3, endPoint x: 1185, endPoint y: 355, distance: 613.9
click at [1185, 355] on div "Janela de atendimento Grade de atendimento Capacidade Transportadoras Veículos …" at bounding box center [784, 386] width 1568 height 772
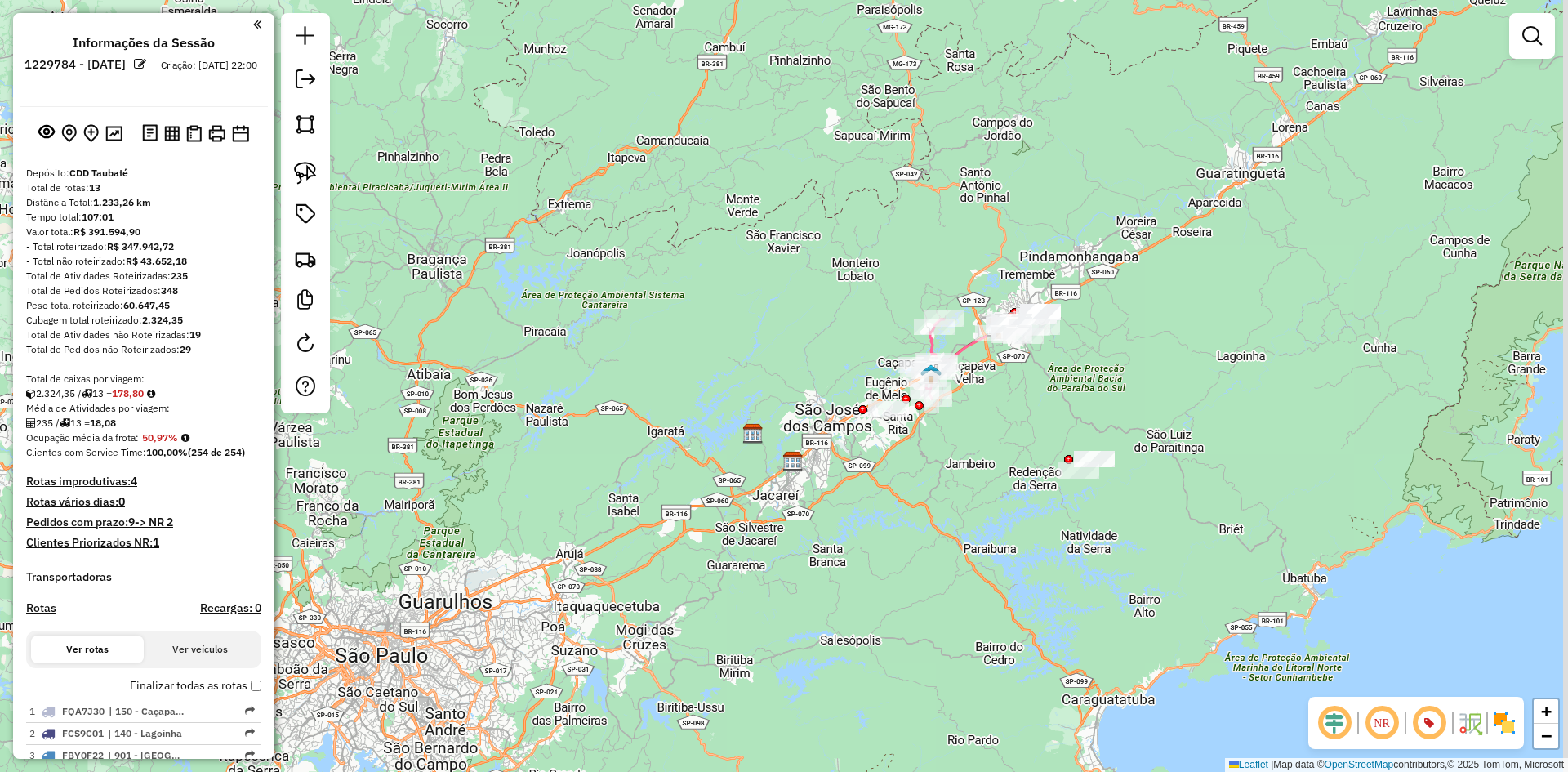
drag, startPoint x: 948, startPoint y: 388, endPoint x: 800, endPoint y: 386, distance: 148.0
click at [800, 386] on div "Janela de atendimento Grade de atendimento Capacidade Transportadoras Veículos …" at bounding box center [784, 386] width 1568 height 772
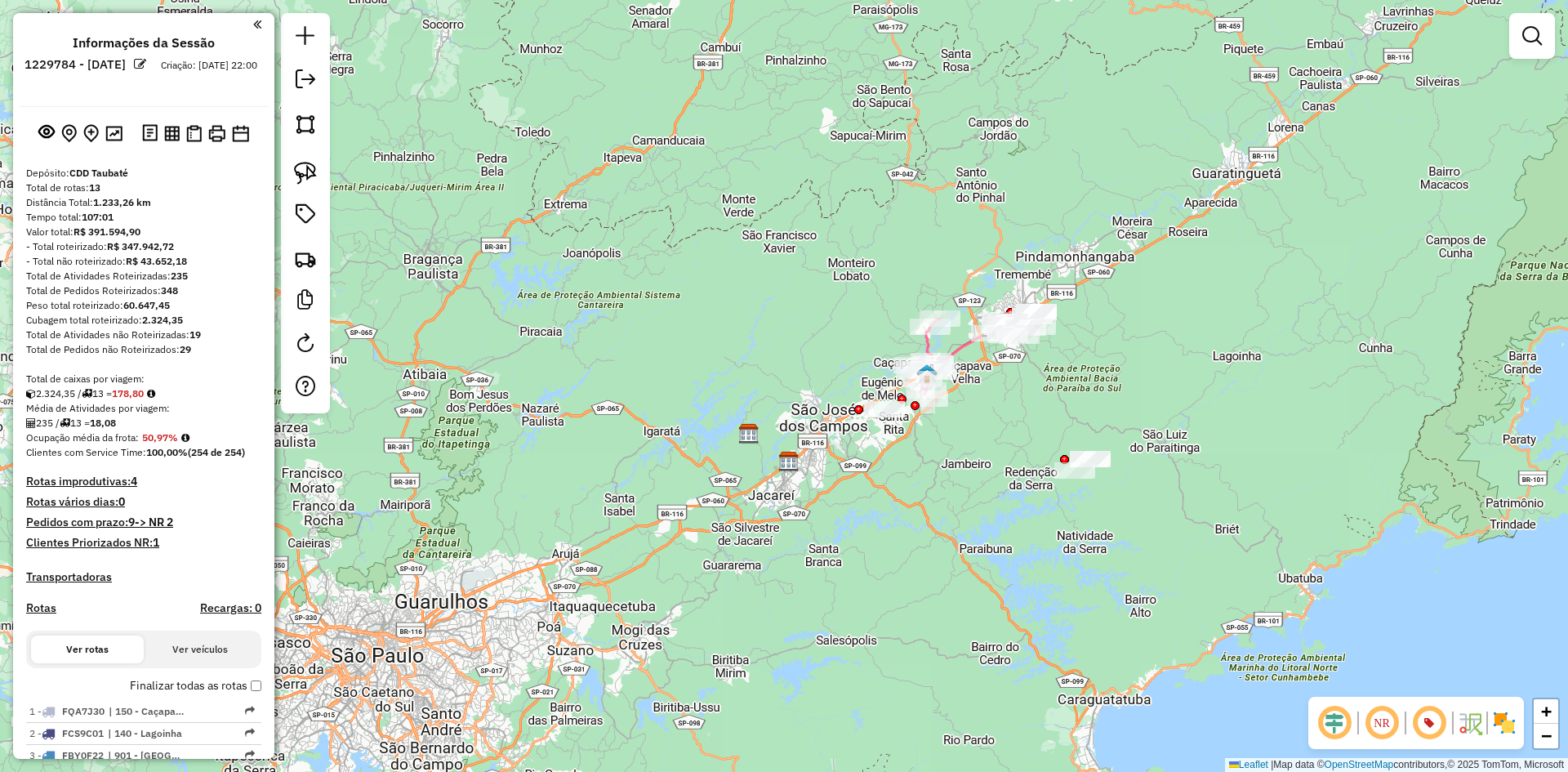
click at [926, 342] on icon at bounding box center [926, 359] width 26 height 79
select select "**********"
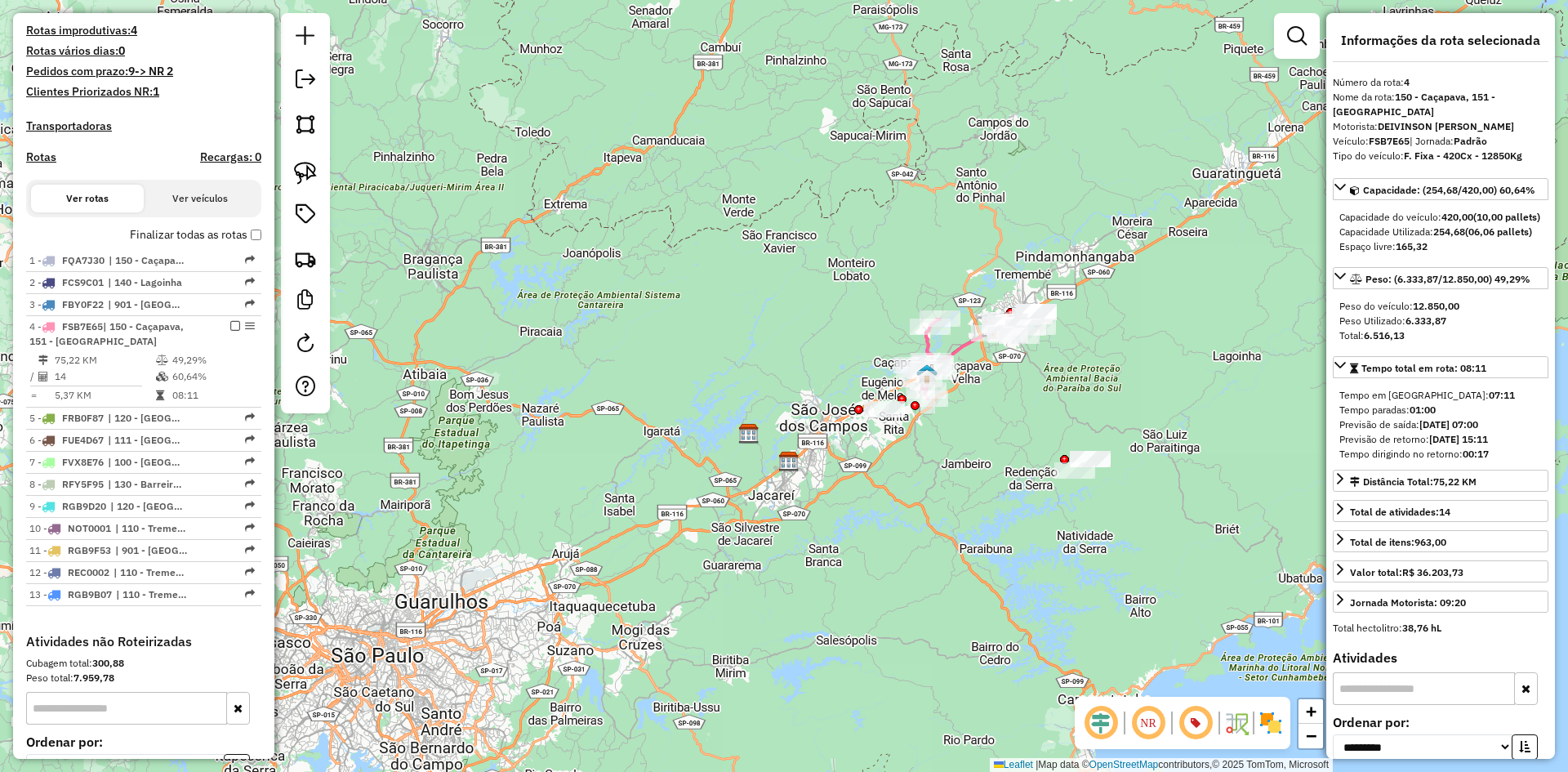
scroll to position [664, 0]
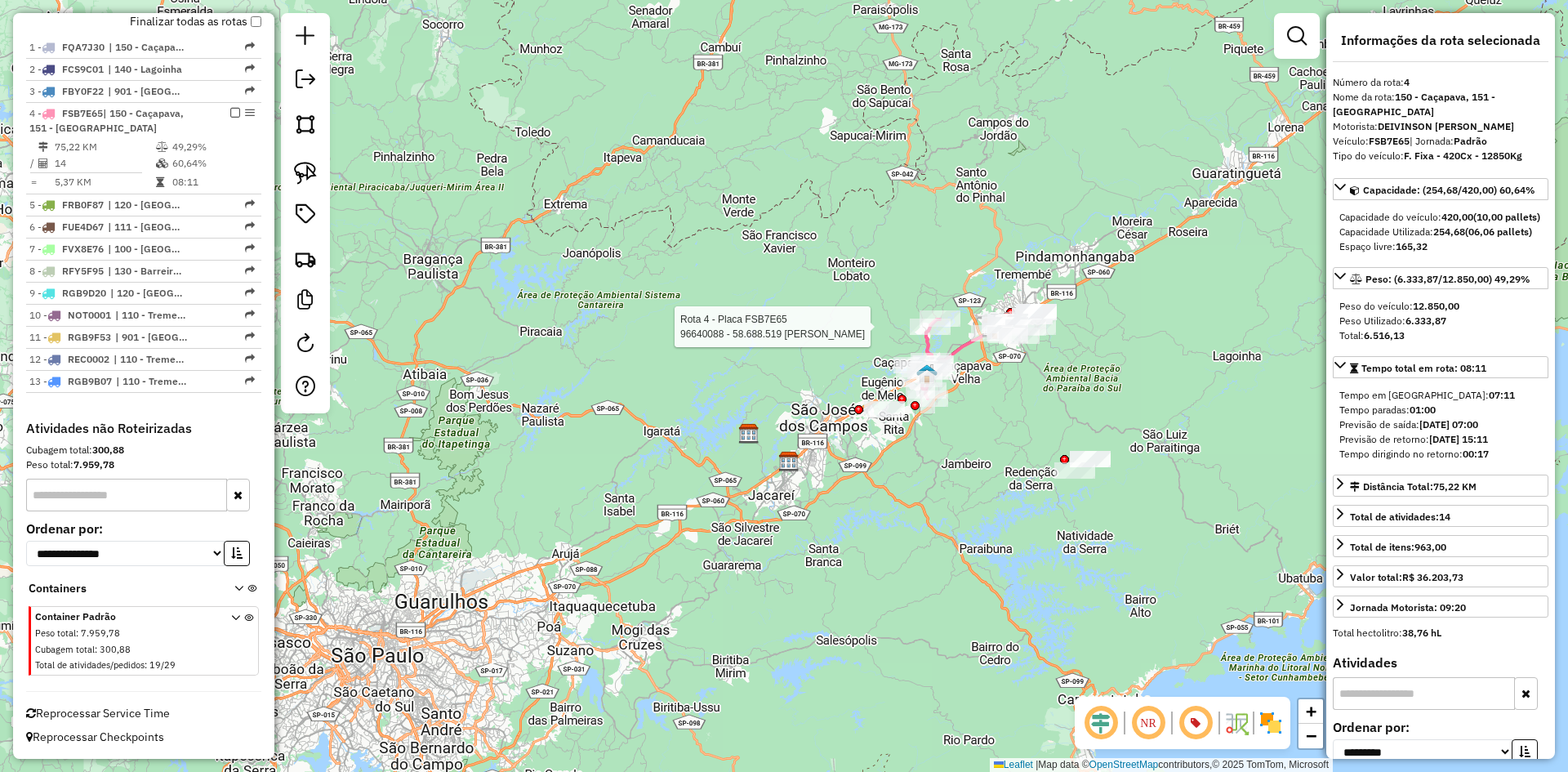
click at [926, 335] on div at bounding box center [930, 326] width 41 height 16
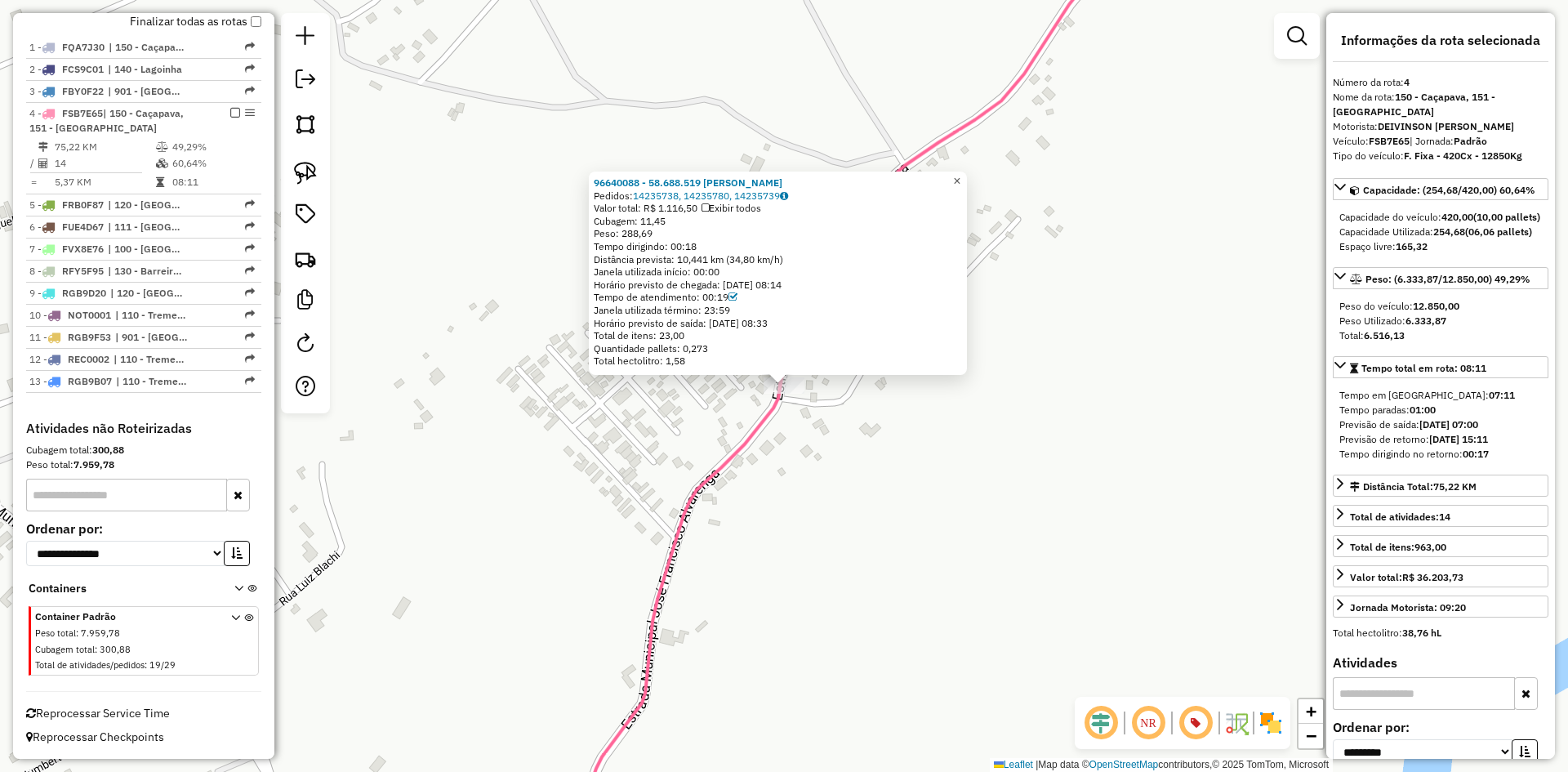
click at [960, 176] on span "×" at bounding box center [956, 181] width 8 height 14
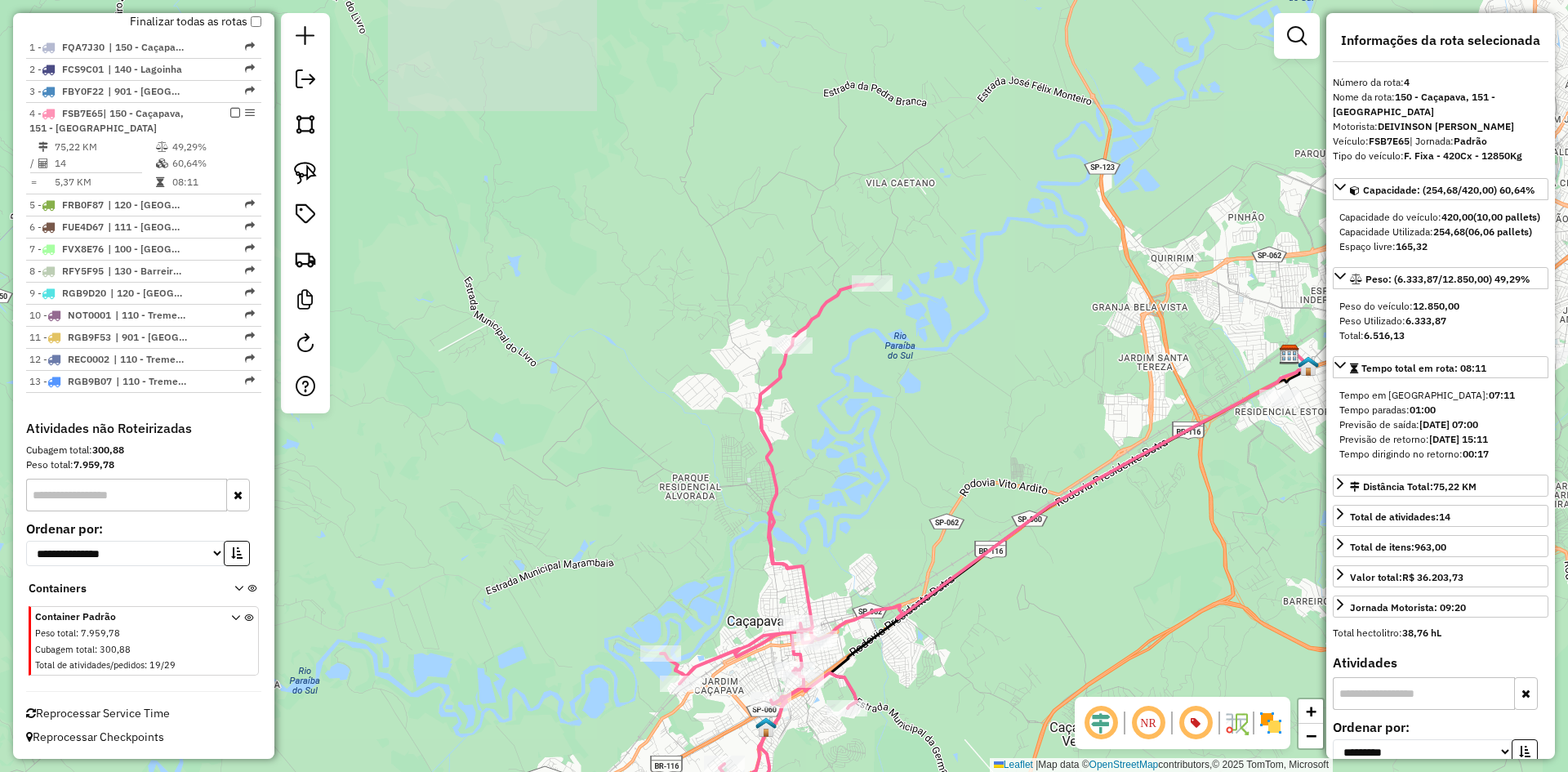
drag, startPoint x: 834, startPoint y: 455, endPoint x: 790, endPoint y: 384, distance: 83.5
click at [805, 397] on div "Janela de atendimento Grade de atendimento Capacidade Transportadoras Veículos …" at bounding box center [784, 386] width 1568 height 772
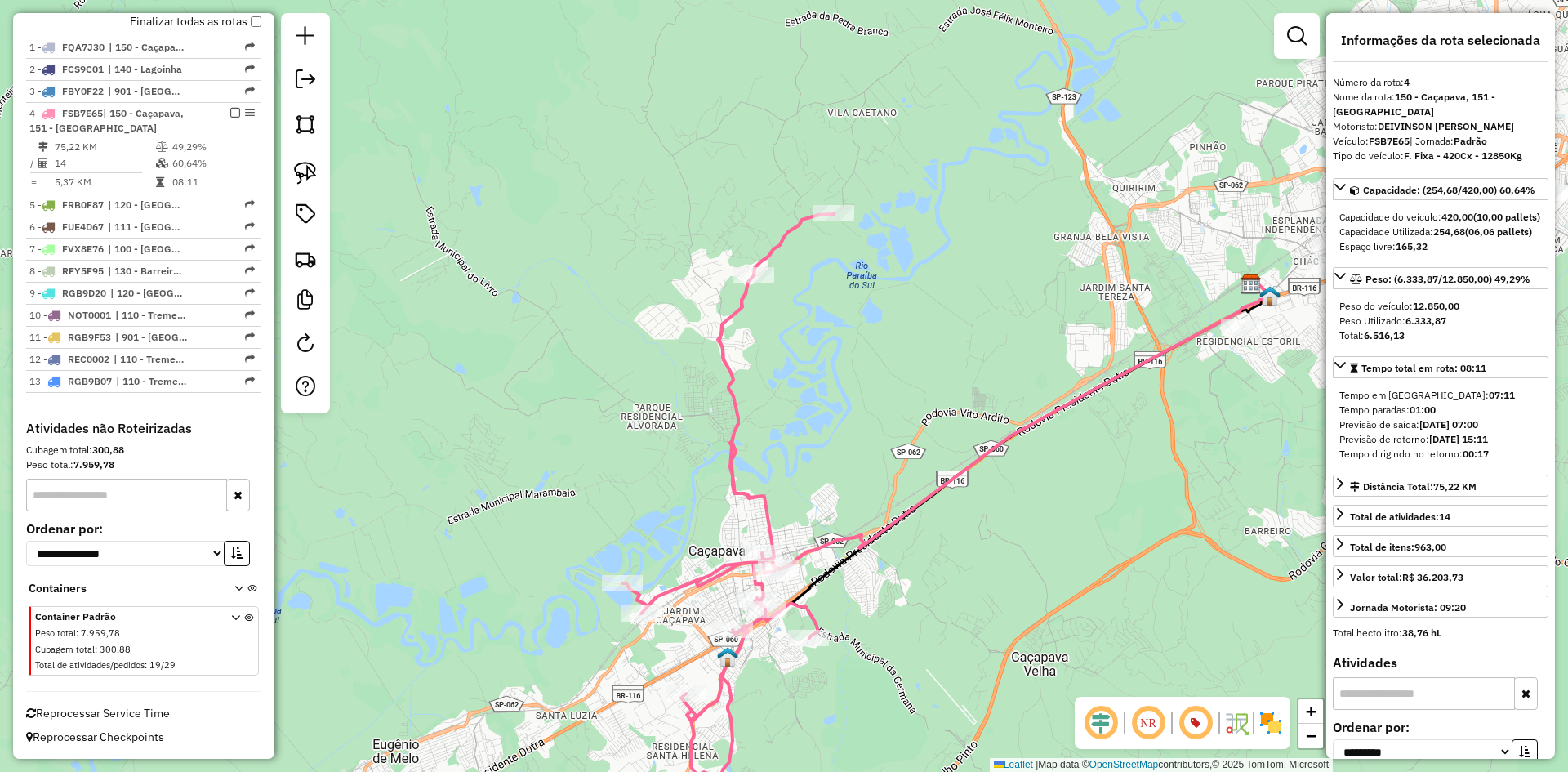
drag, startPoint x: 873, startPoint y: 360, endPoint x: 676, endPoint y: 367, distance: 197.1
click at [678, 366] on div "Janela de atendimento Grade de atendimento Capacidade Transportadoras Veículos …" at bounding box center [784, 386] width 1568 height 772
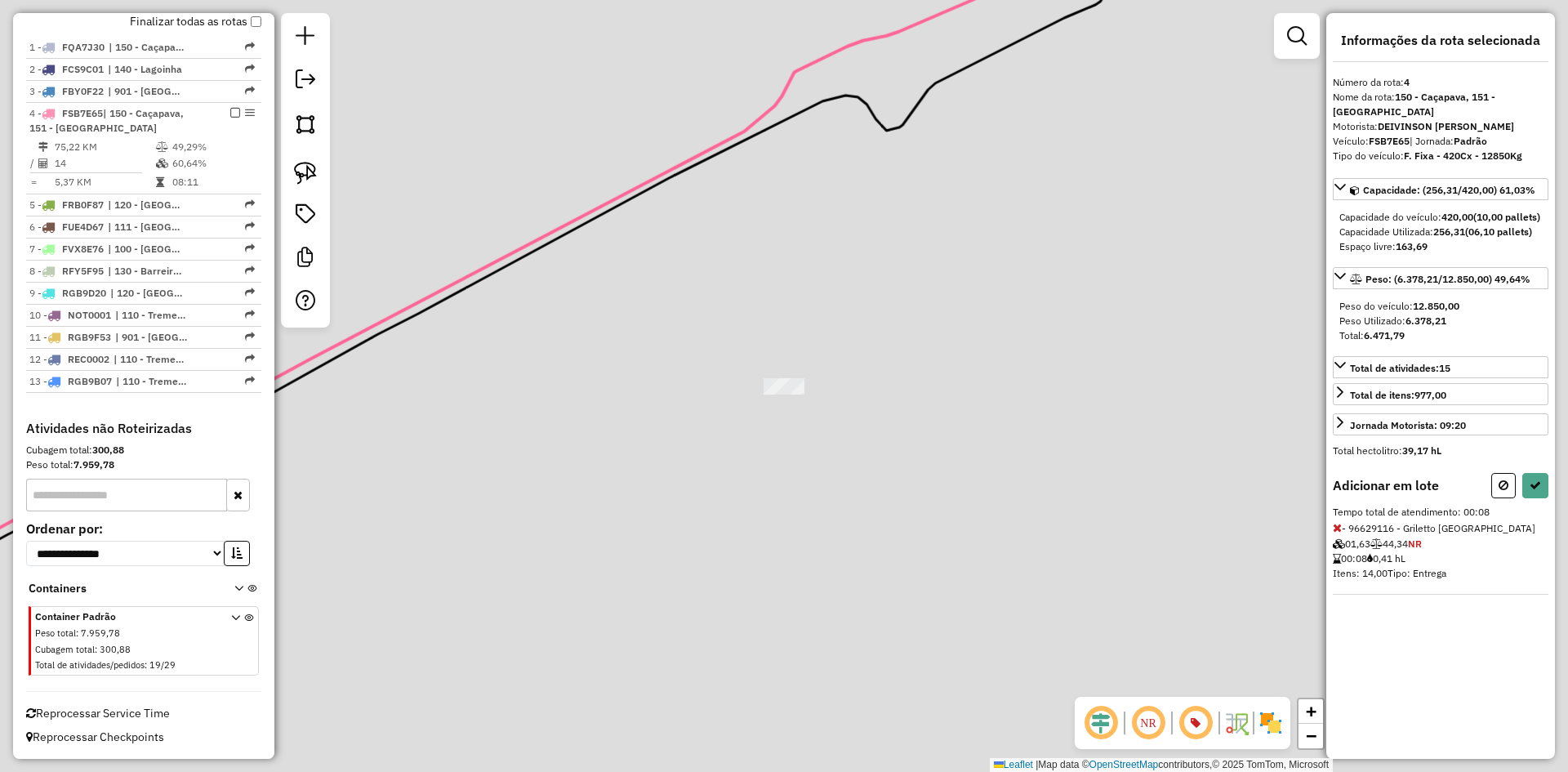
select select "**********"
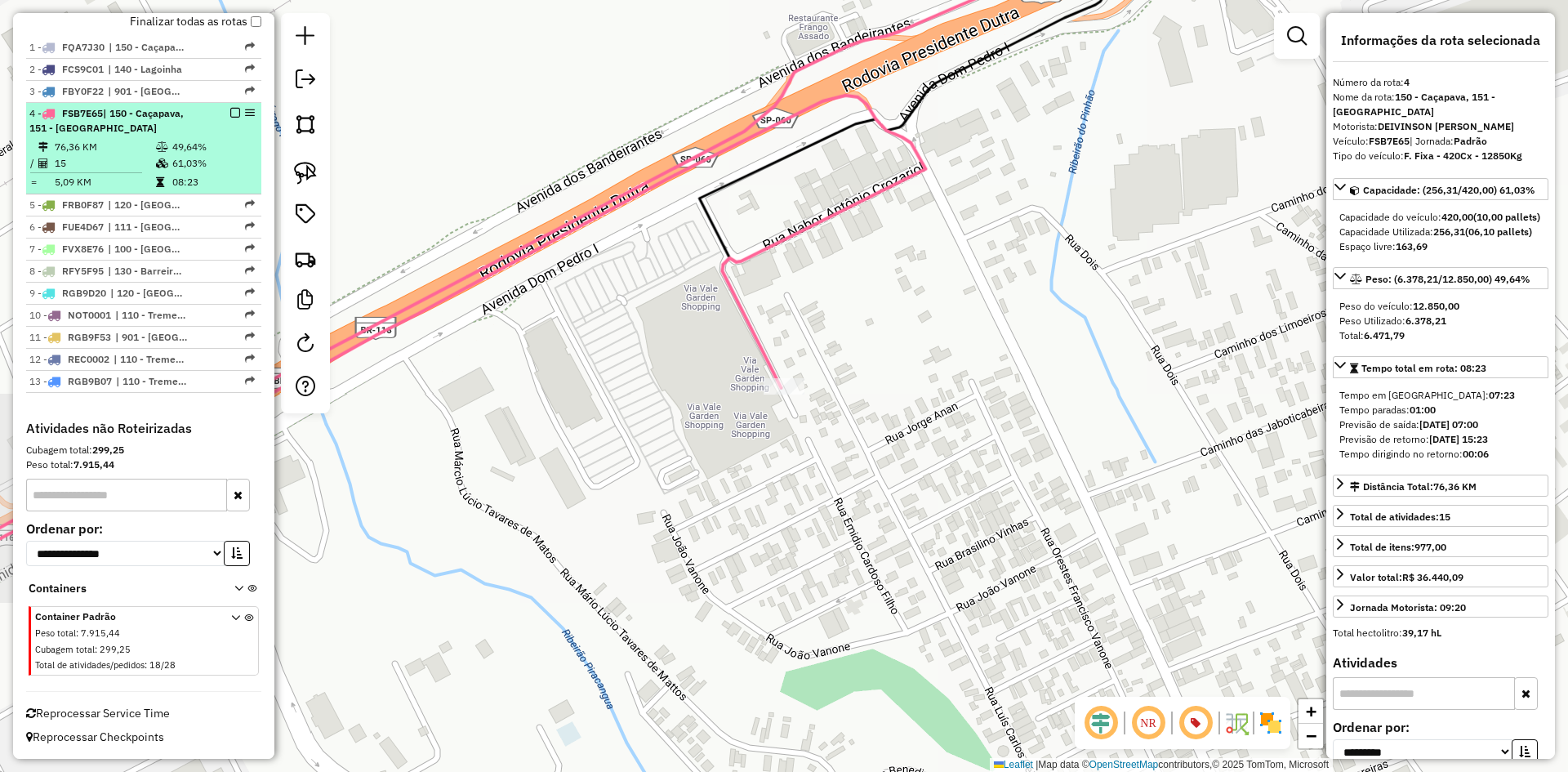
click at [231, 114] on em at bounding box center [235, 112] width 9 height 9
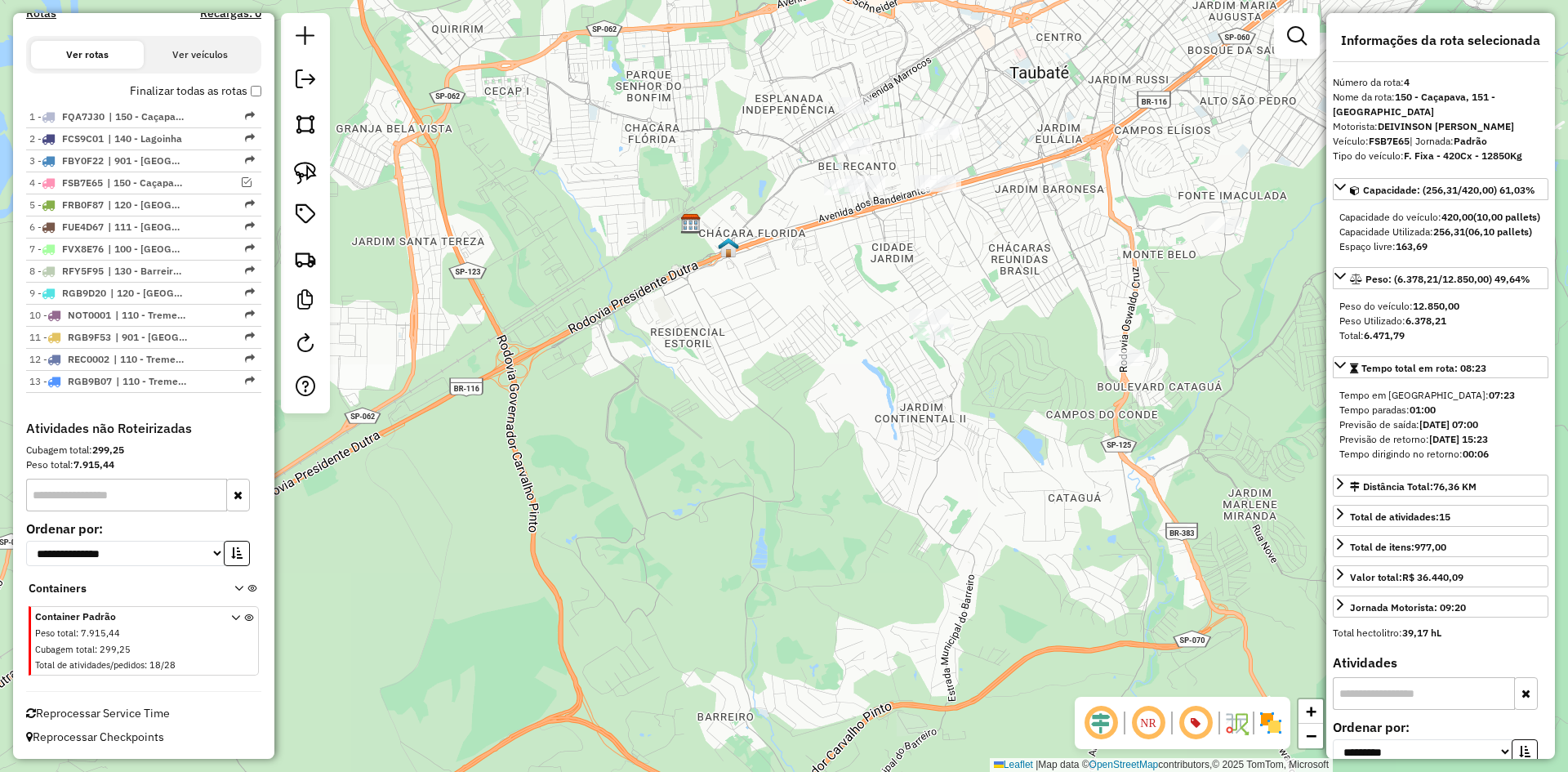
drag, startPoint x: 719, startPoint y: 357, endPoint x: 655, endPoint y: 432, distance: 98.6
click at [656, 430] on div "Janela de atendimento Grade de atendimento Capacidade Transportadoras Veículos …" at bounding box center [784, 386] width 1568 height 772
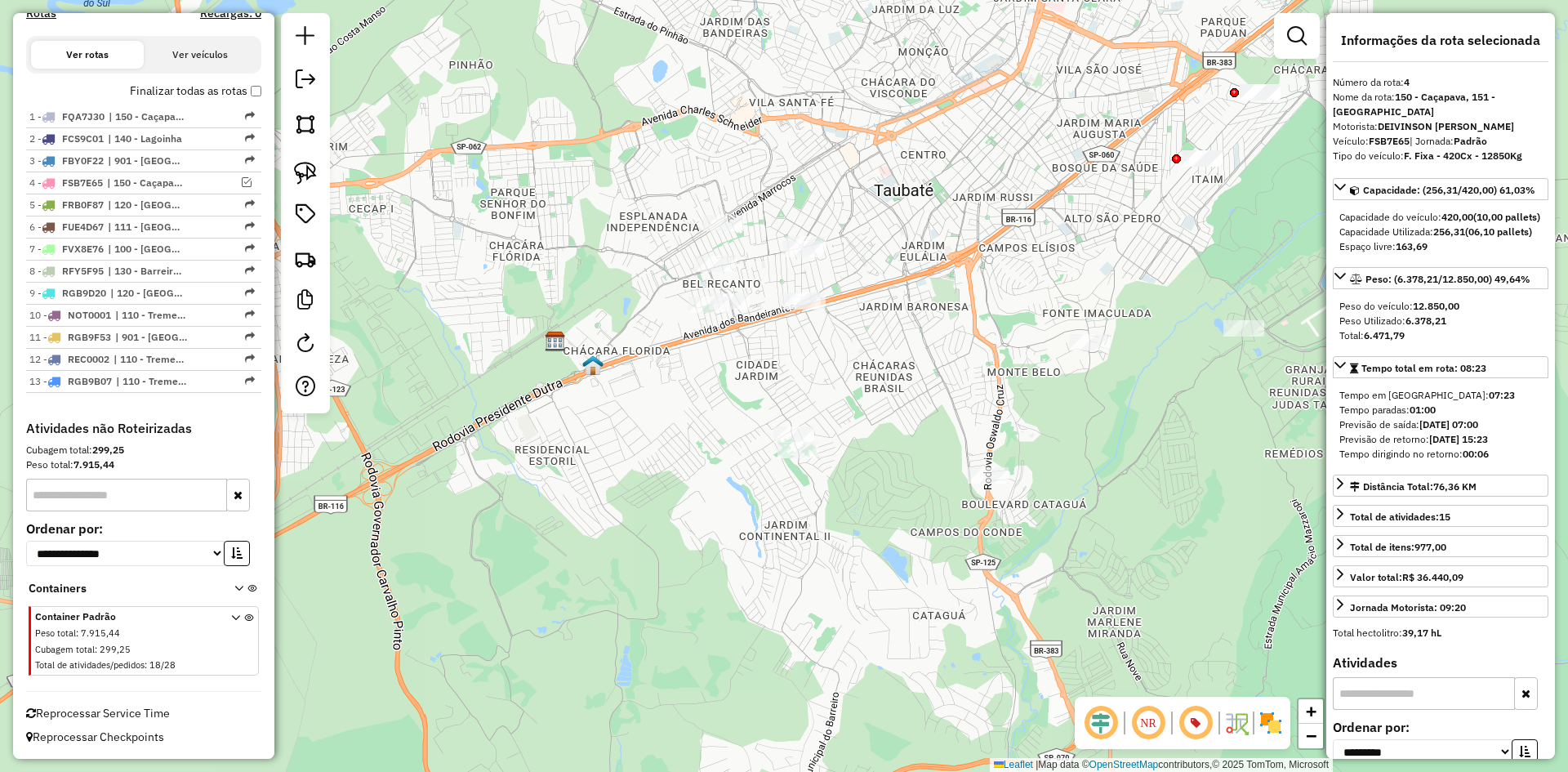
drag, startPoint x: 654, startPoint y: 434, endPoint x: 552, endPoint y: 493, distance: 117.8
click at [552, 493] on div "Janela de atendimento Grade de atendimento Capacidade Transportadoras Veículos …" at bounding box center [784, 386] width 1568 height 772
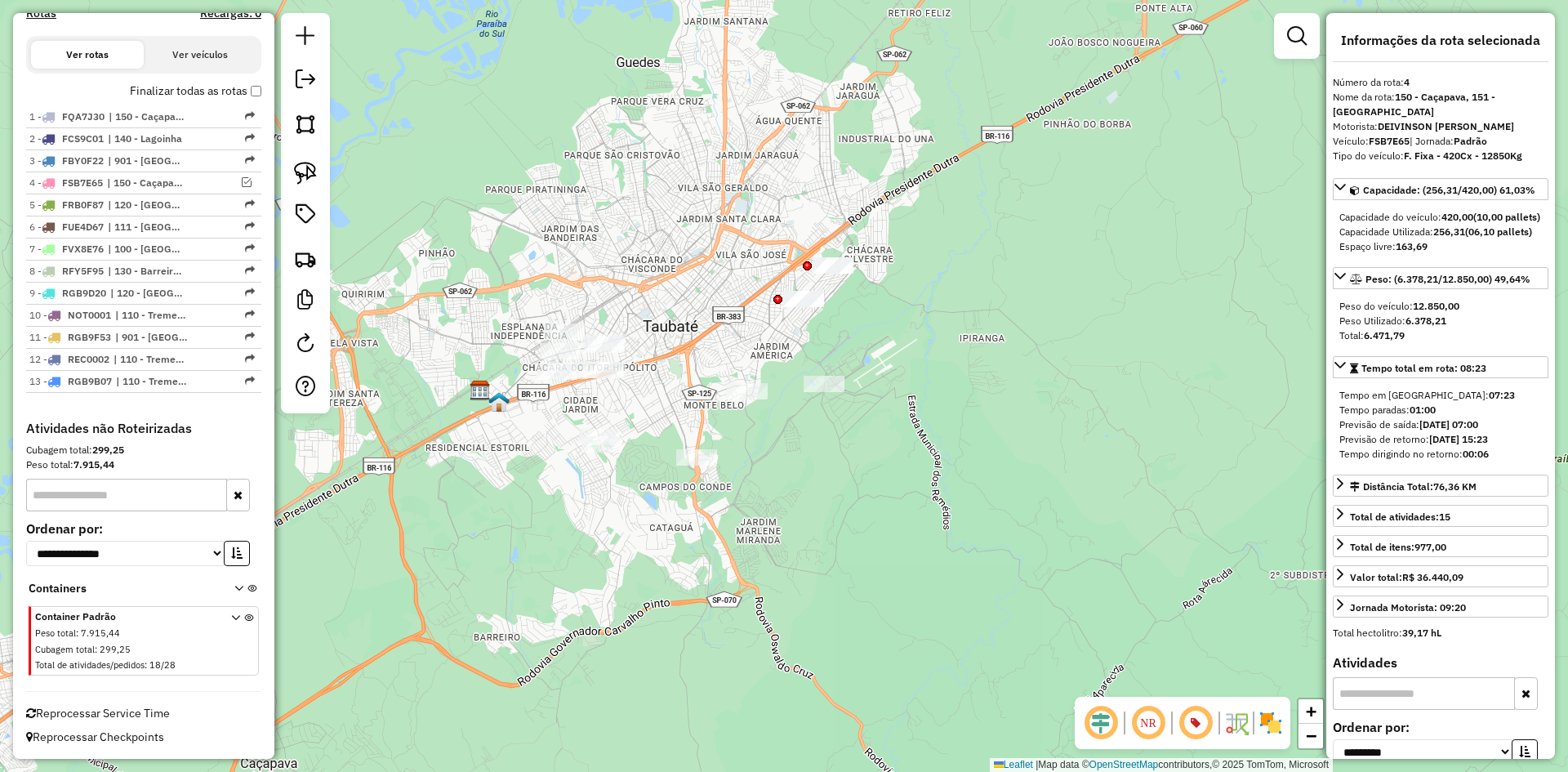
drag, startPoint x: 743, startPoint y: 459, endPoint x: 787, endPoint y: 465, distance: 44.4
click at [787, 465] on div "Janela de atendimento Grade de atendimento Capacidade Transportadoras Veículos …" at bounding box center [784, 386] width 1568 height 772
drag, startPoint x: 787, startPoint y: 465, endPoint x: 842, endPoint y: 447, distance: 57.9
click at [842, 447] on div "Janela de atendimento Grade de atendimento Capacidade Transportadoras Veículos …" at bounding box center [784, 386] width 1568 height 772
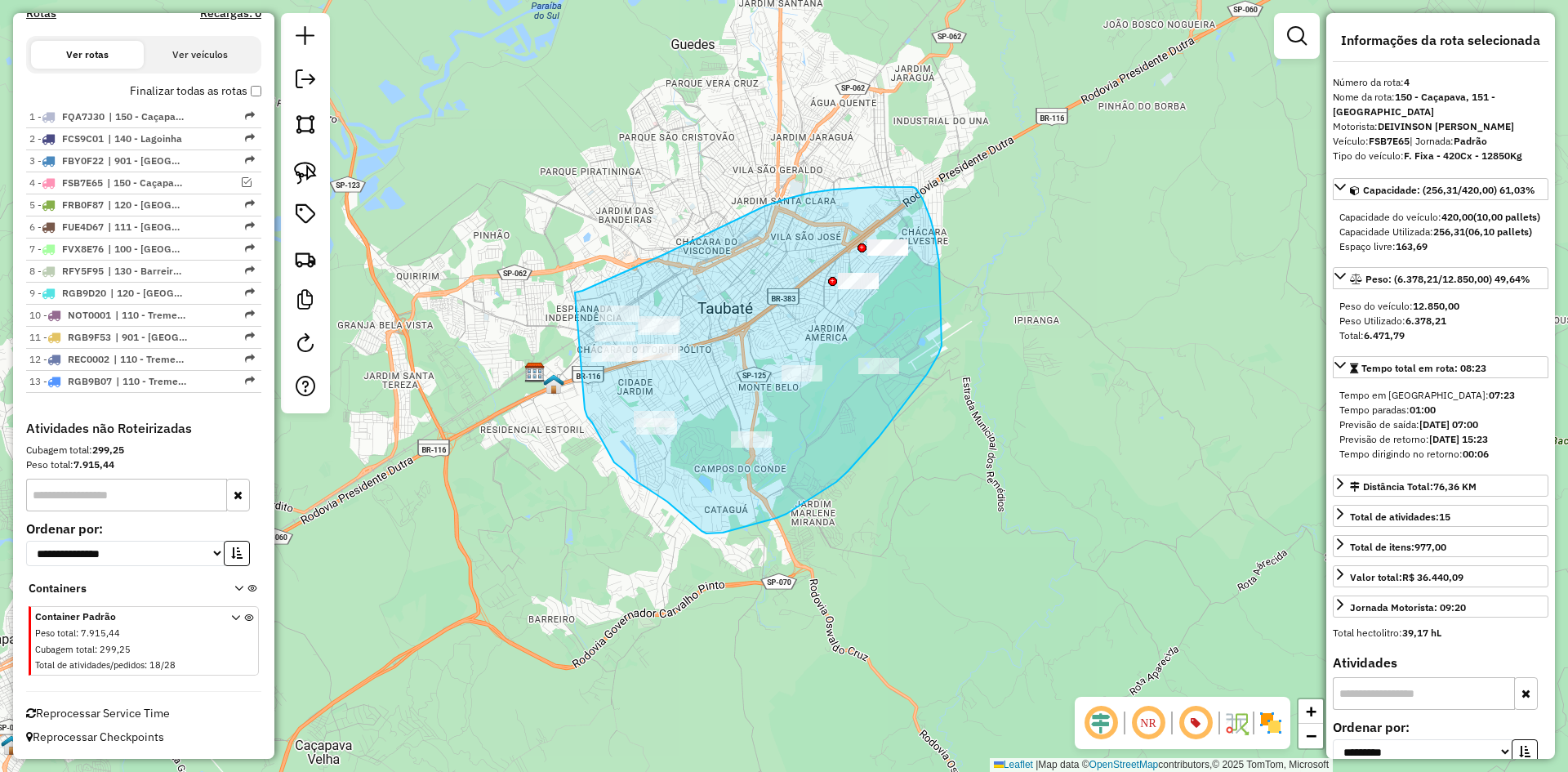
drag, startPoint x: 574, startPoint y: 292, endPoint x: 585, endPoint y: 409, distance: 117.5
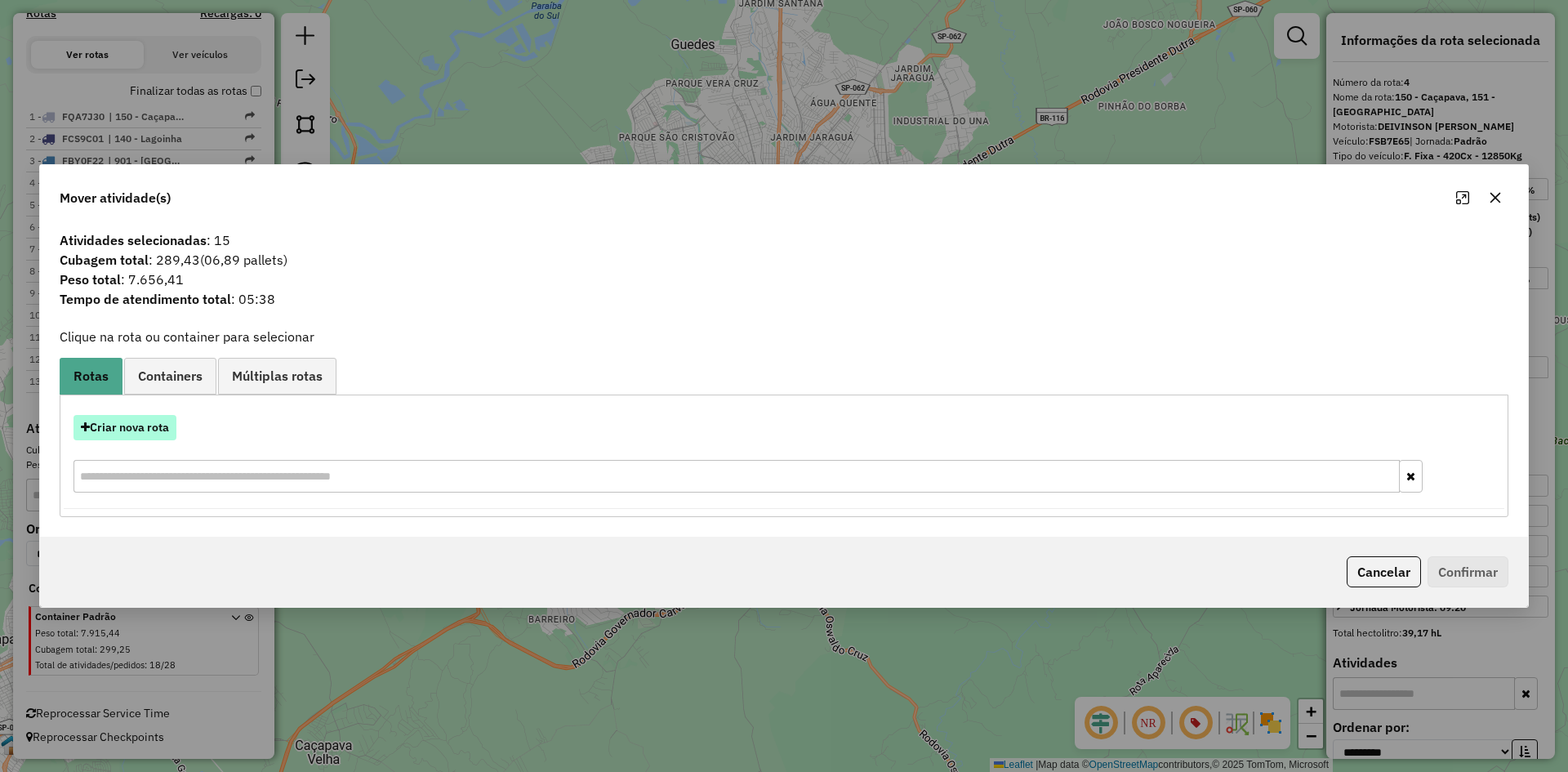
click at [102, 427] on button "Criar nova rota" at bounding box center [125, 428] width 103 height 26
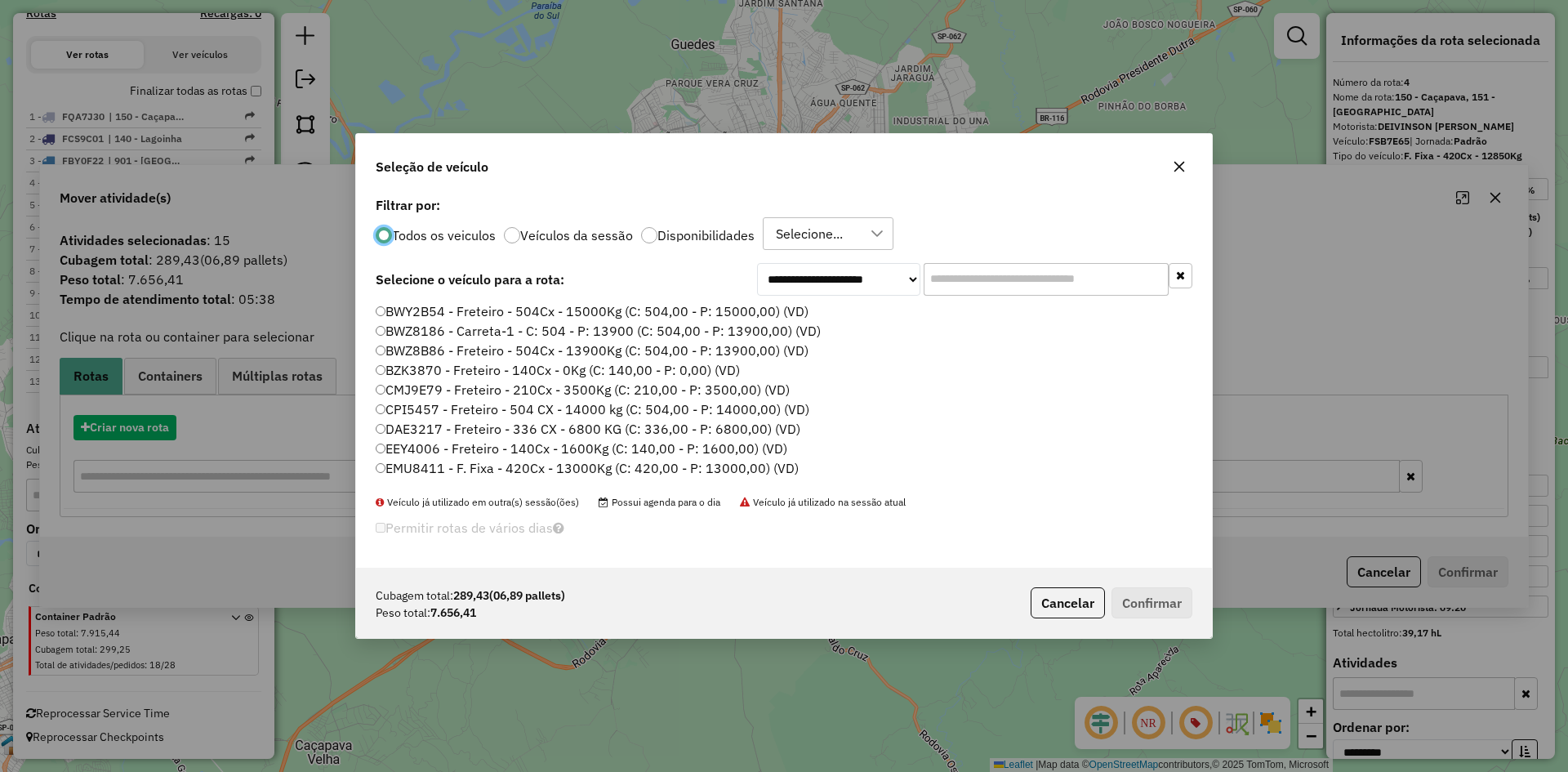
scroll to position [9, 5]
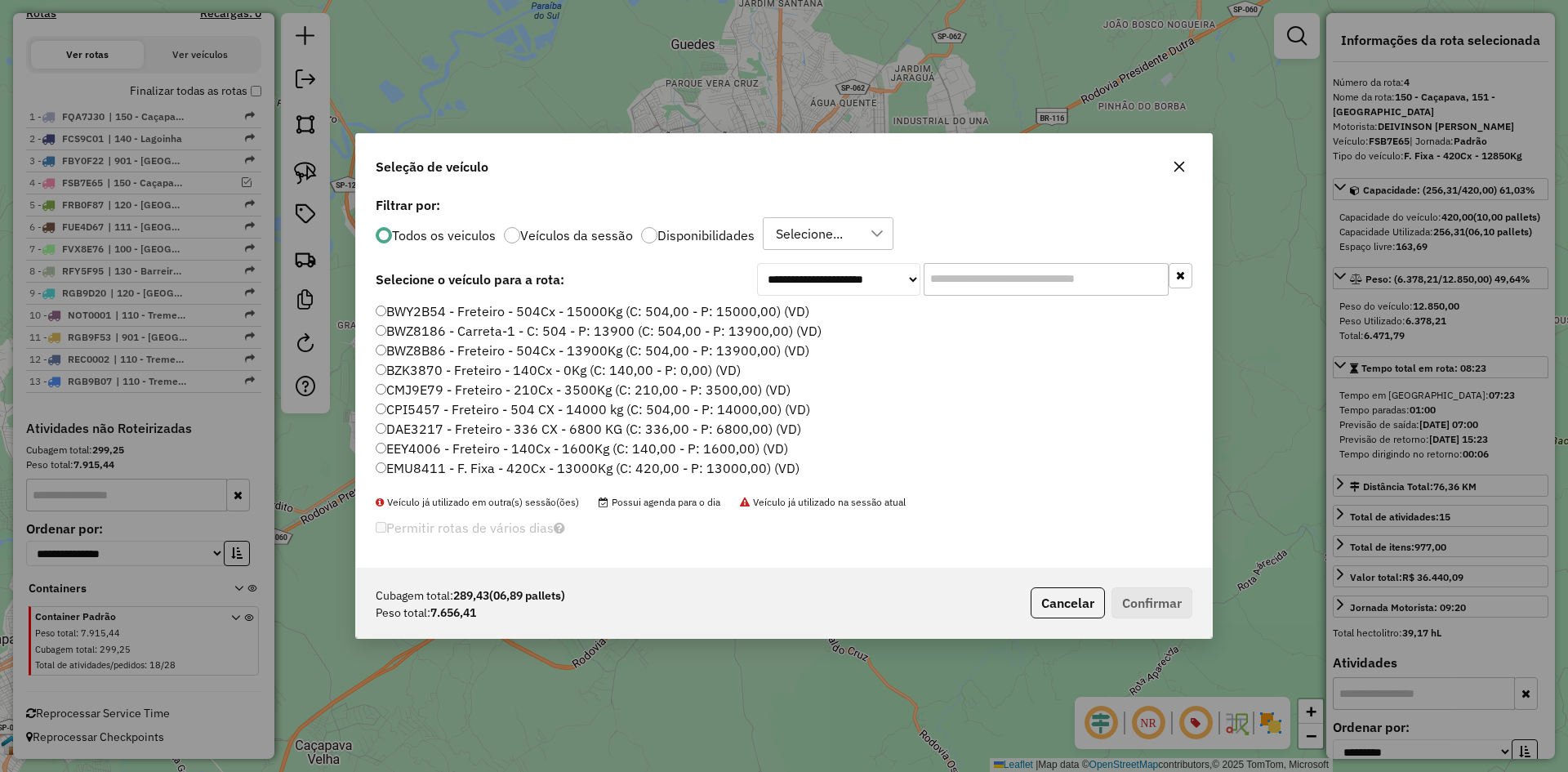
click at [949, 272] on input "text" at bounding box center [1046, 279] width 245 height 32
paste input "*******"
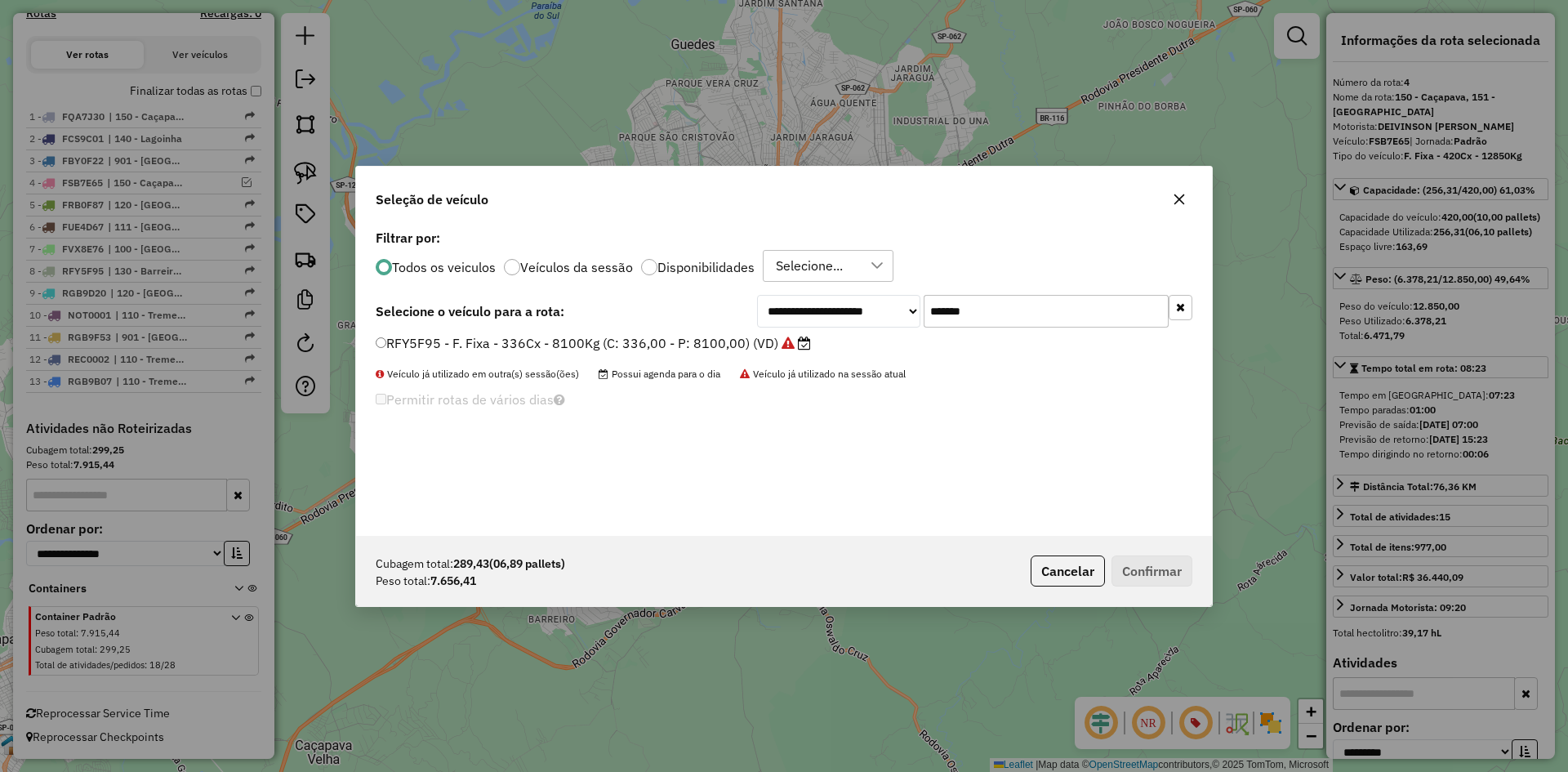
type input "*******"
drag, startPoint x: 1107, startPoint y: 580, endPoint x: 1092, endPoint y: 576, distance: 15.5
click at [1103, 578] on p-footer "Cubagem total: 289,43 (06,89 pallets) Peso total: 7.656,41 Cancelar Confirmar" at bounding box center [1107, 570] width 168 height 31
click at [1082, 570] on button "Cancelar" at bounding box center [1067, 570] width 74 height 31
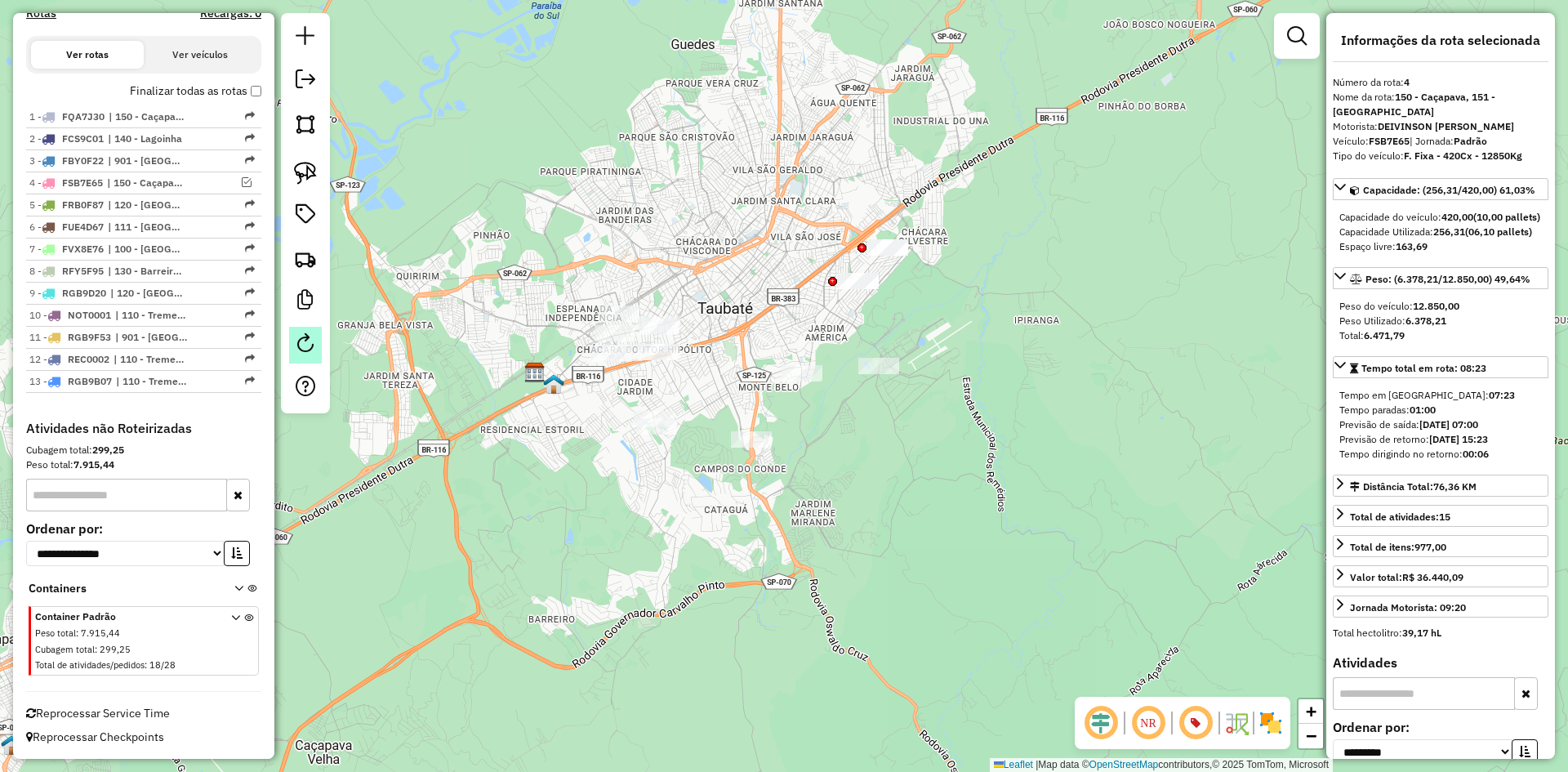
click at [310, 346] on em at bounding box center [305, 342] width 20 height 20
select select "*"
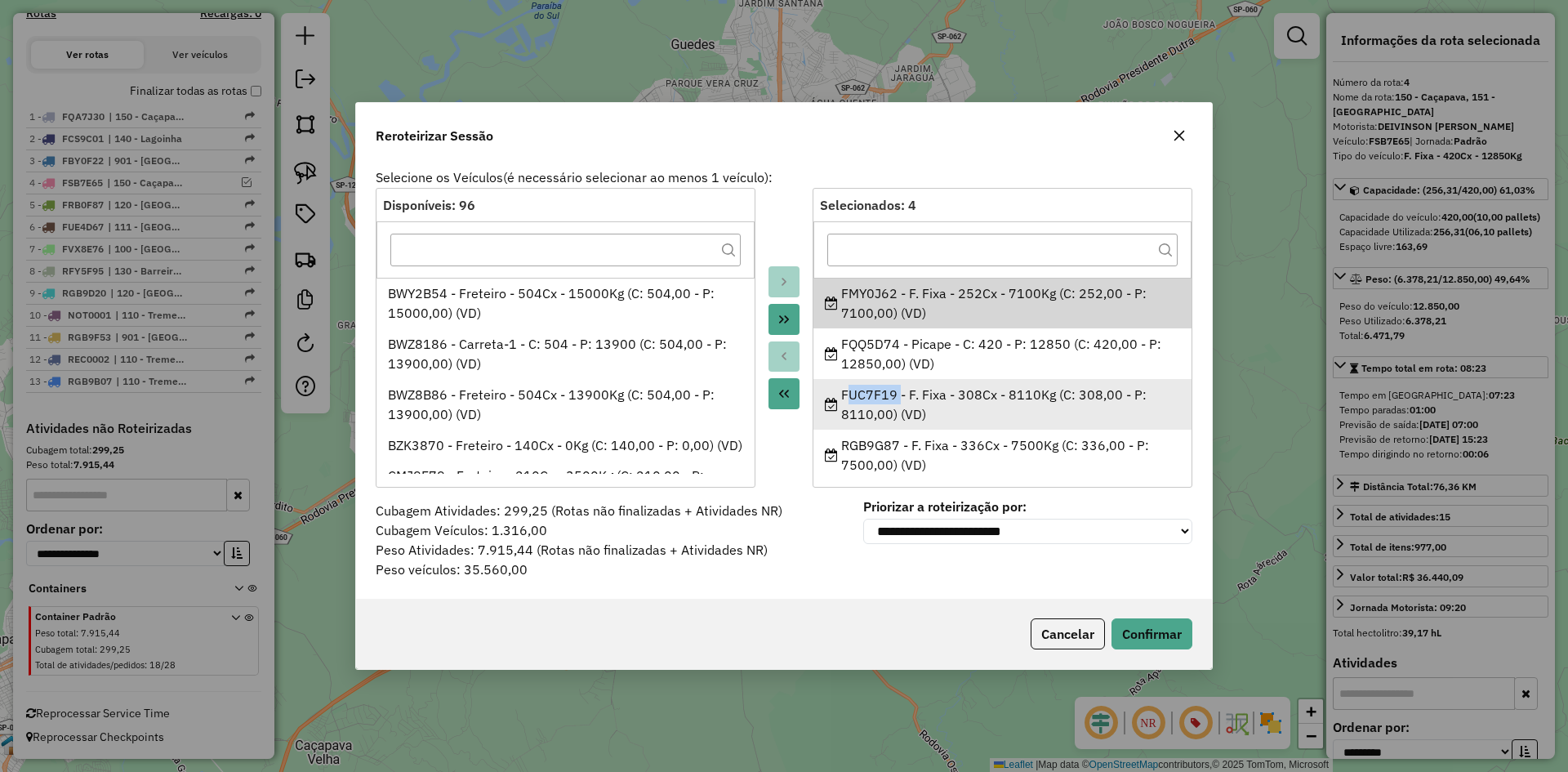
drag, startPoint x: 896, startPoint y: 398, endPoint x: 842, endPoint y: 395, distance: 54.1
click at [842, 395] on div "FUC7F19 - F. Fixa - 308Cx - 8110Kg (C: 308,00 - P: 8110,00) (VD)" at bounding box center [1002, 405] width 356 height 39
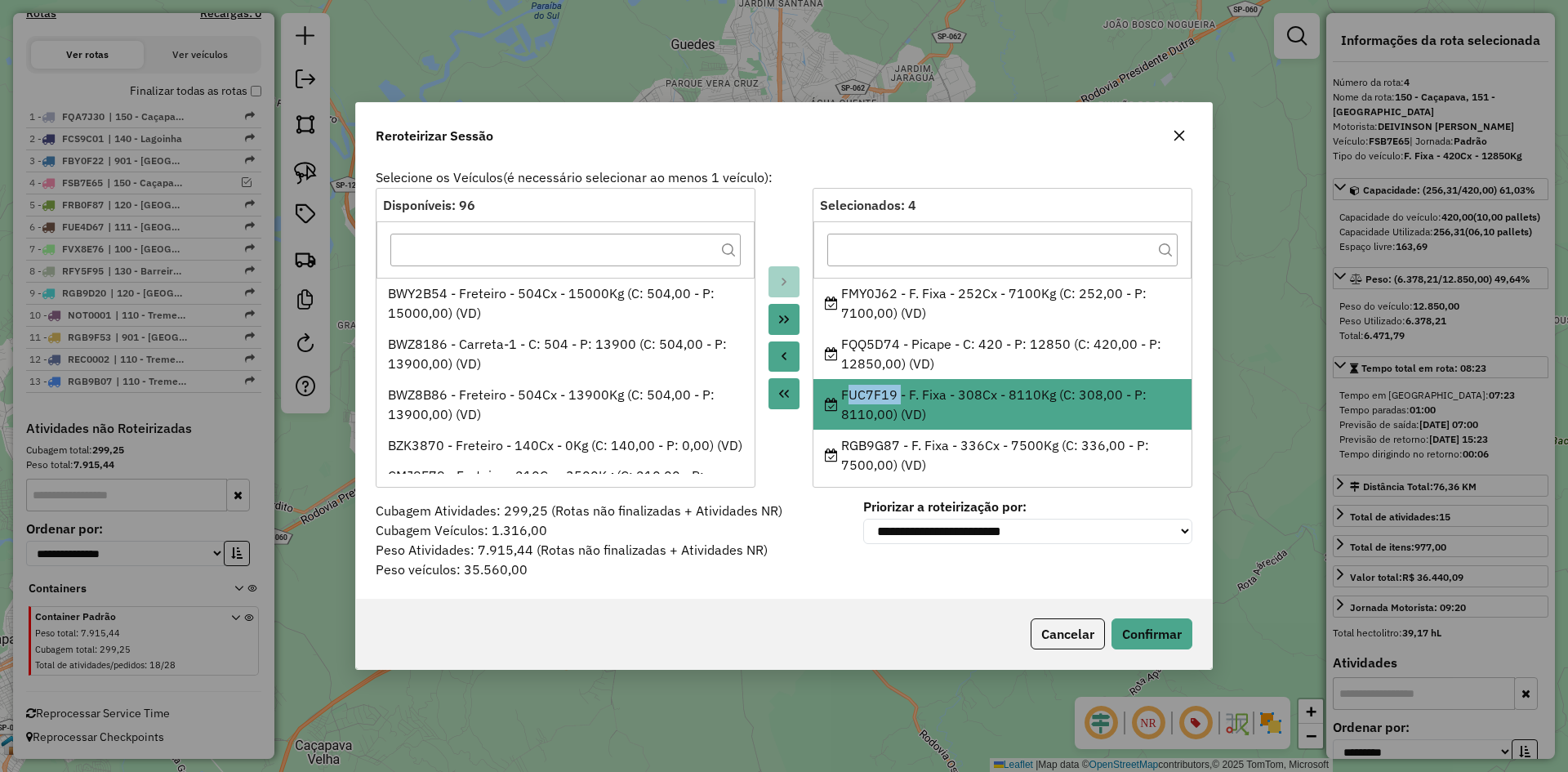
copy div "FUC7F19"
click at [1064, 634] on button "Cancelar" at bounding box center [1067, 634] width 74 height 31
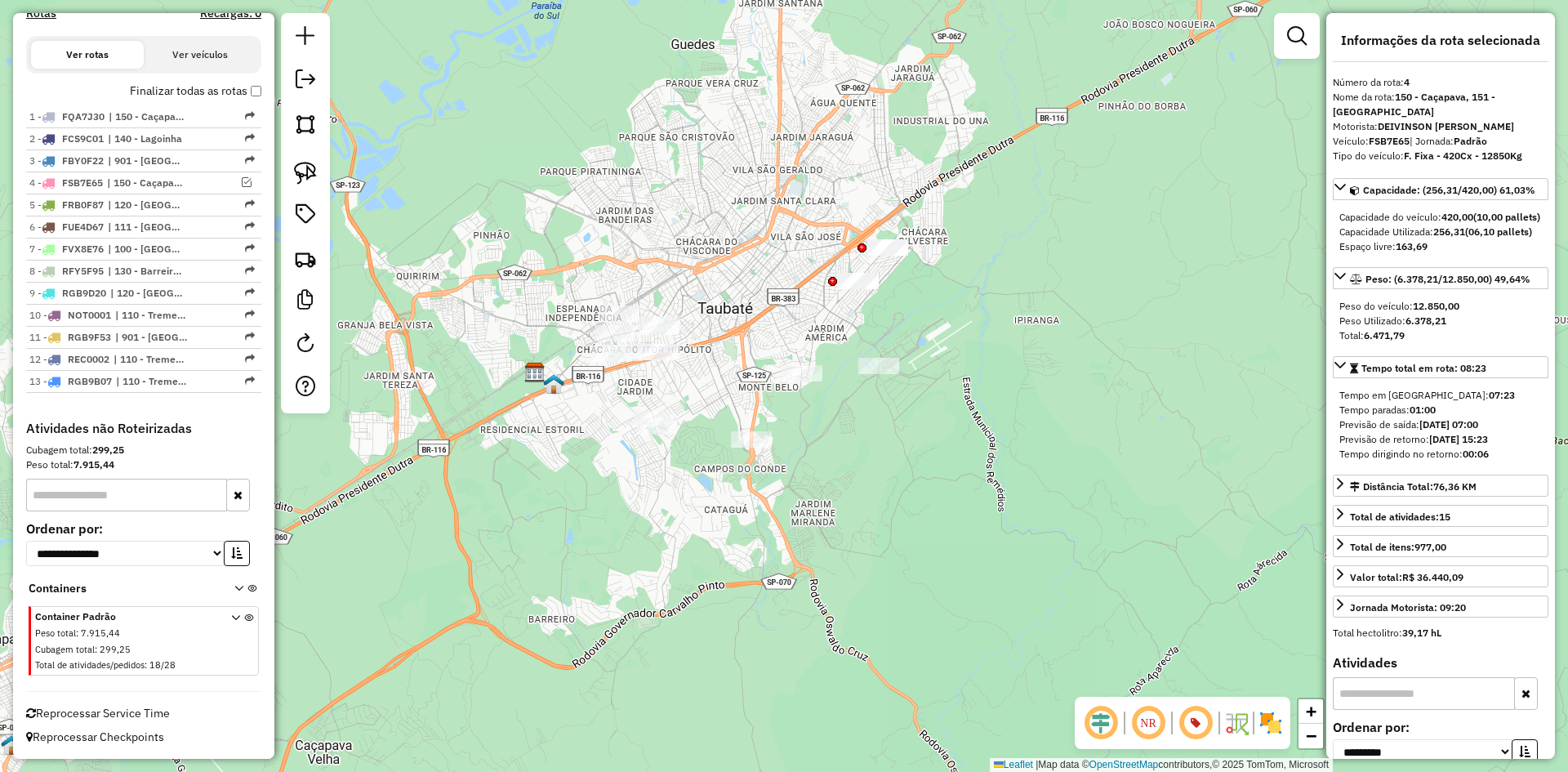
drag, startPoint x: 580, startPoint y: 264, endPoint x: 692, endPoint y: 201, distance: 128.5
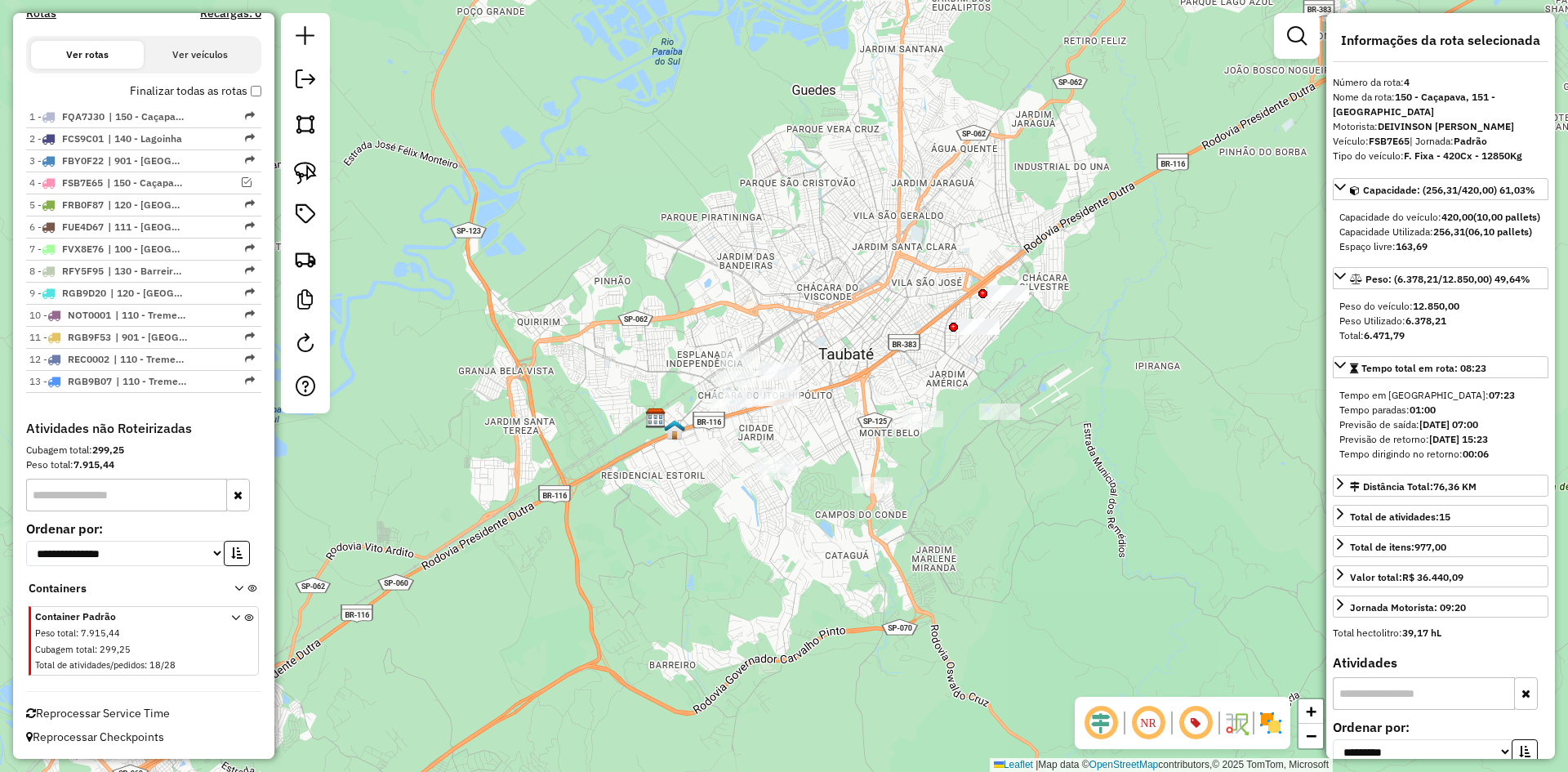
drag, startPoint x: 866, startPoint y: 167, endPoint x: 936, endPoint y: 215, distance: 84.9
click at [936, 215] on div "Janela de atendimento Grade de atendimento Capacidade Transportadoras Veículos …" at bounding box center [784, 386] width 1568 height 772
drag, startPoint x: 701, startPoint y: 324, endPoint x: 797, endPoint y: 273, distance: 108.7
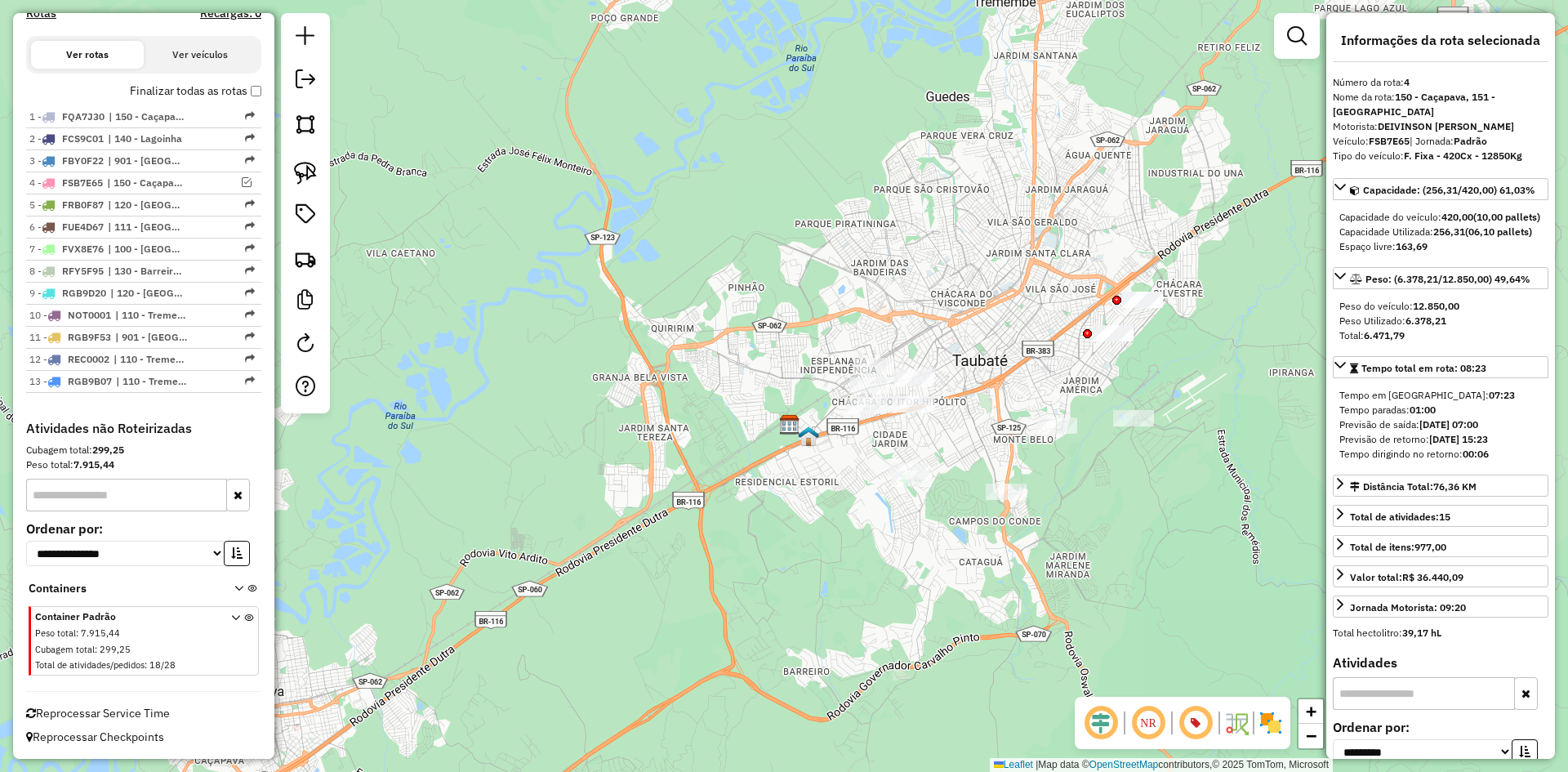
drag, startPoint x: 895, startPoint y: 236, endPoint x: 768, endPoint y: 233, distance: 127.0
click at [771, 233] on div "Janela de atendimento Grade de atendimento Capacidade Transportadoras Veículos …" at bounding box center [784, 386] width 1568 height 772
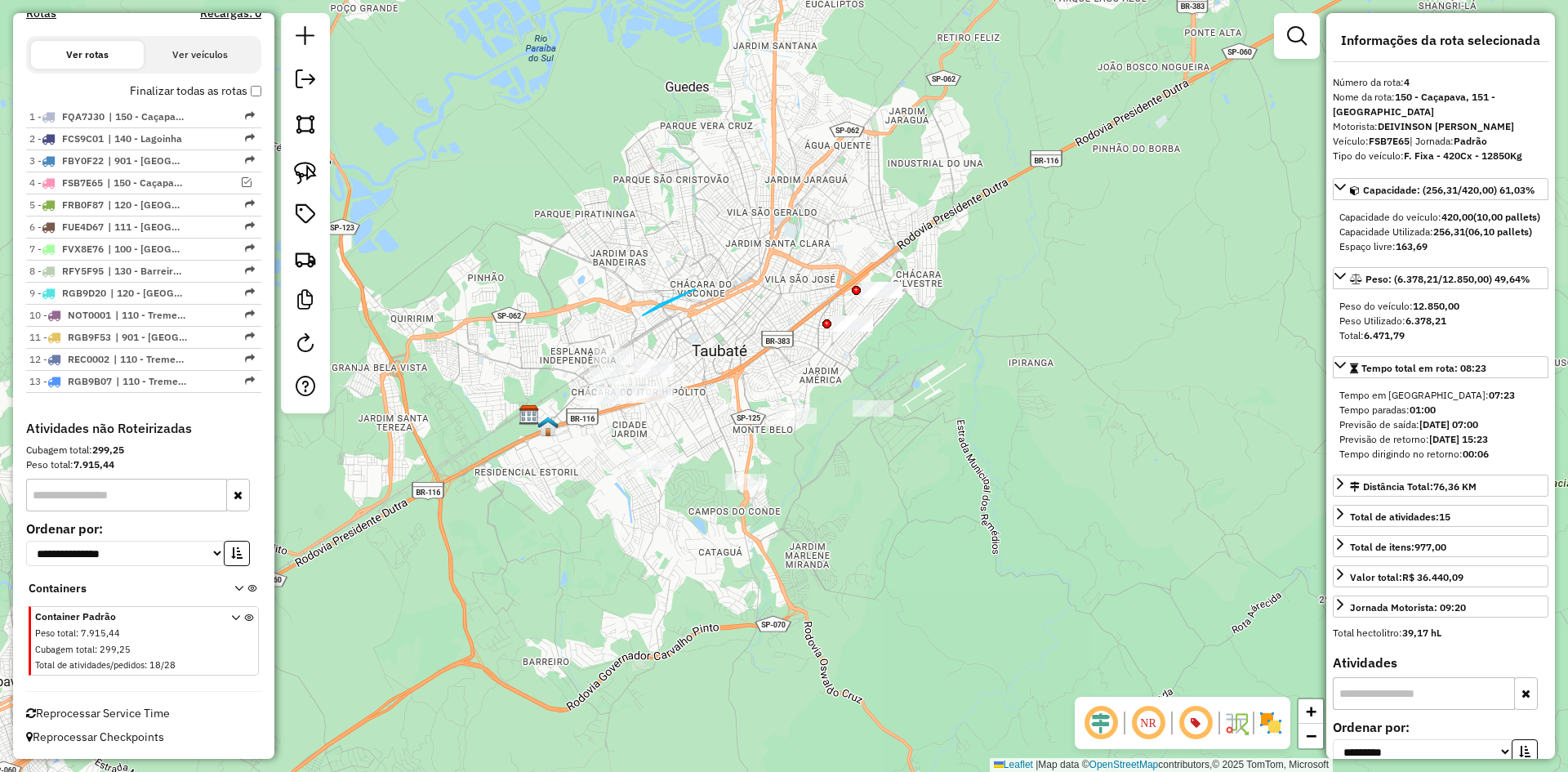
drag, startPoint x: 643, startPoint y: 315, endPoint x: 799, endPoint y: 266, distance: 163.5
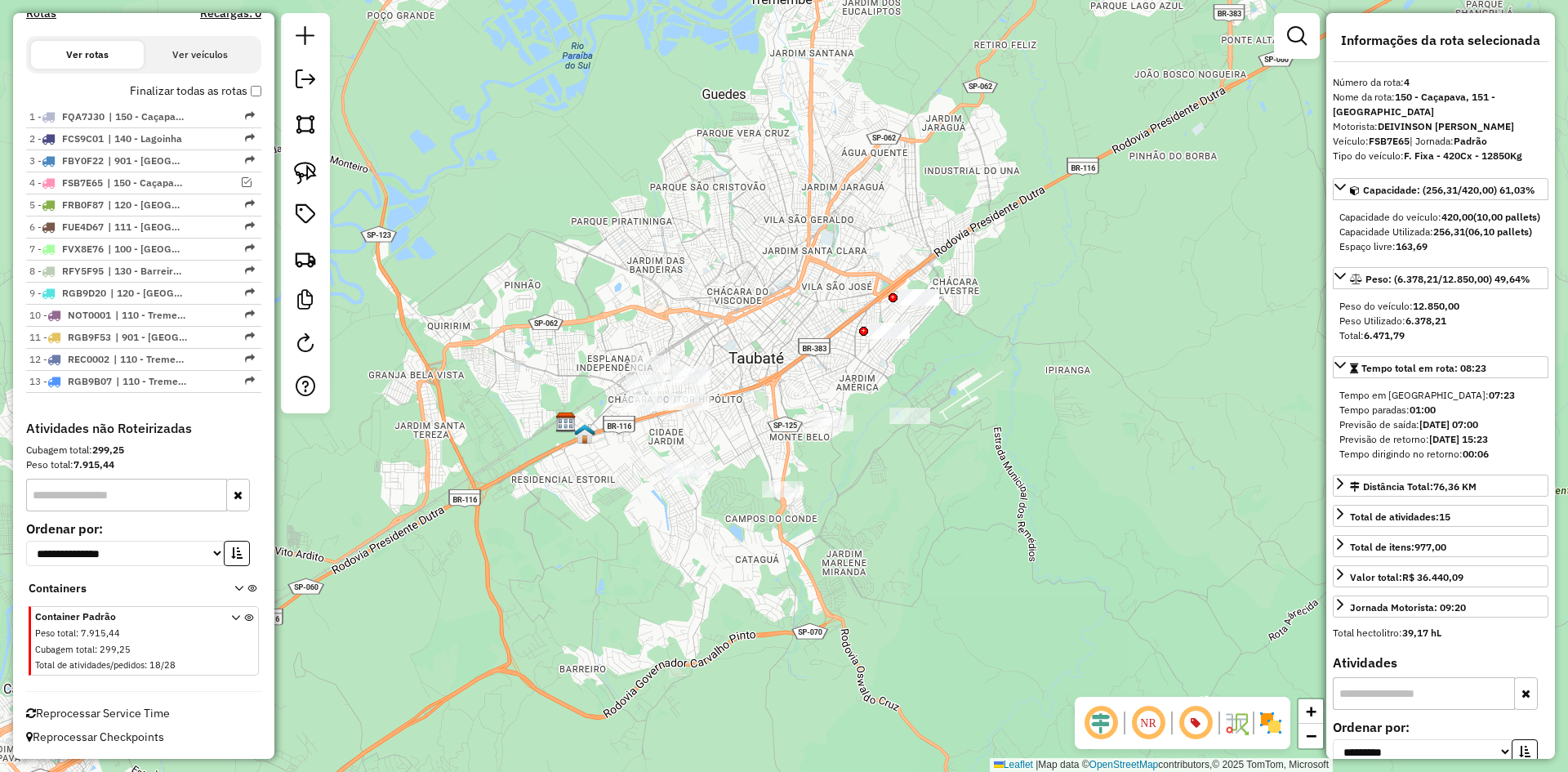
drag, startPoint x: 908, startPoint y: 274, endPoint x: 930, endPoint y: 281, distance: 23.1
click at [930, 281] on div "Janela de atendimento Grade de atendimento Capacidade Transportadoras Veículos …" at bounding box center [784, 386] width 1568 height 772
click at [1521, 699] on icon "button" at bounding box center [1525, 693] width 9 height 11
click at [1003, 620] on div "Janela de atendimento Grade de atendimento Capacidade Transportadoras Veículos …" at bounding box center [784, 386] width 1568 height 772
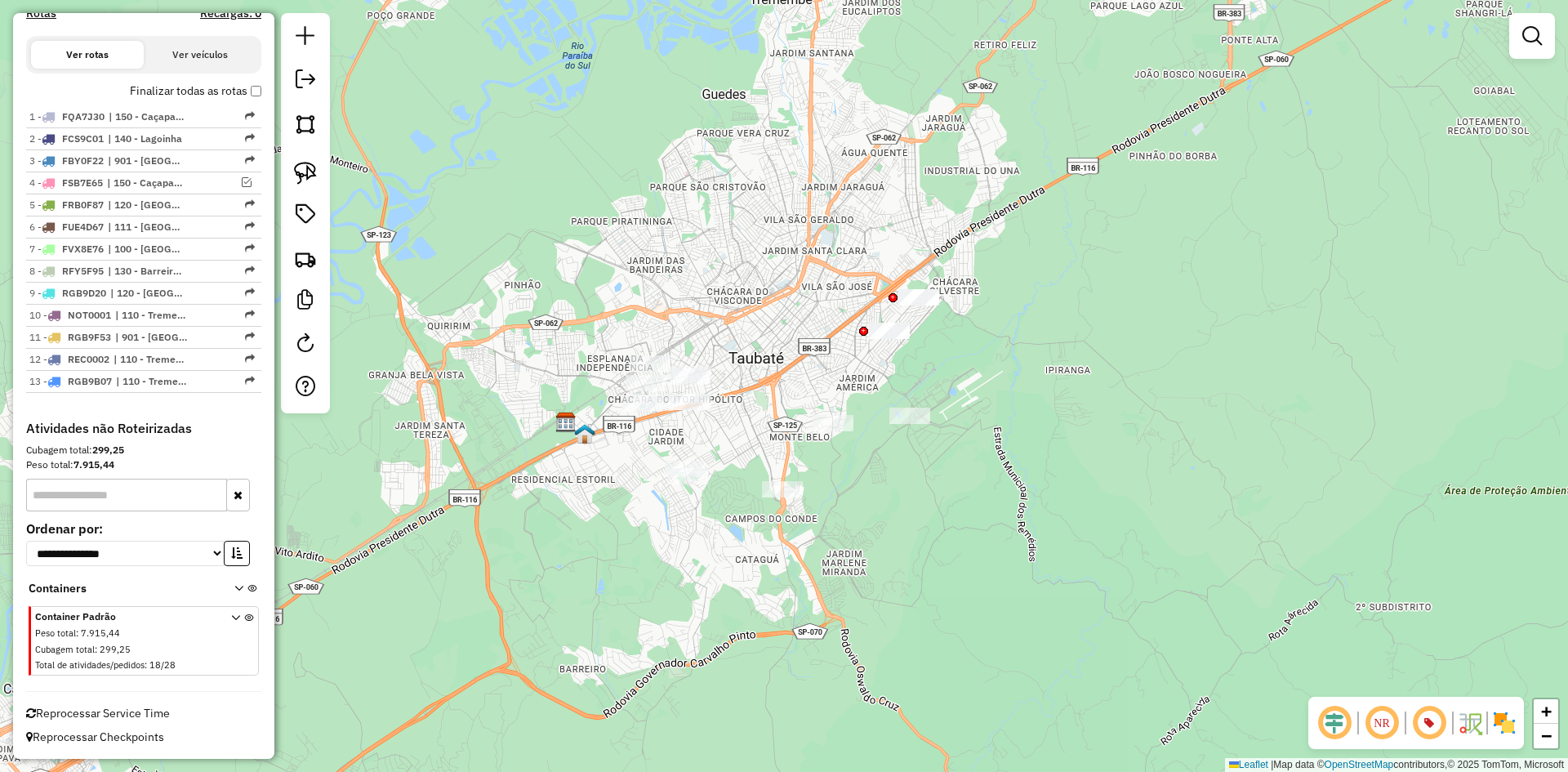
click at [941, 582] on div "Janela de atendimento Grade de atendimento Capacidade Transportadoras Veículos …" at bounding box center [784, 386] width 1568 height 772
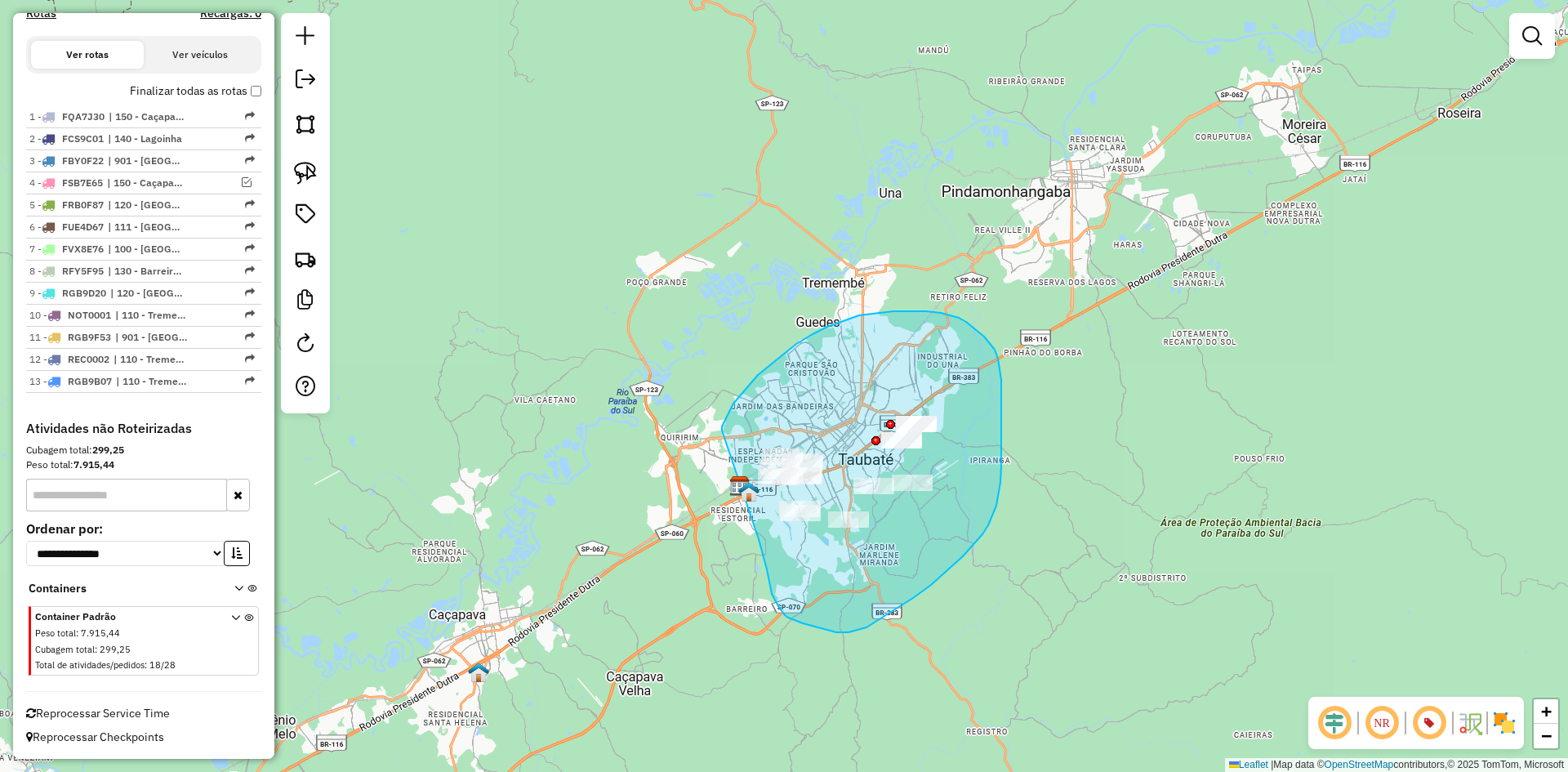
drag, startPoint x: 722, startPoint y: 430, endPoint x: 759, endPoint y: 539, distance: 115.1
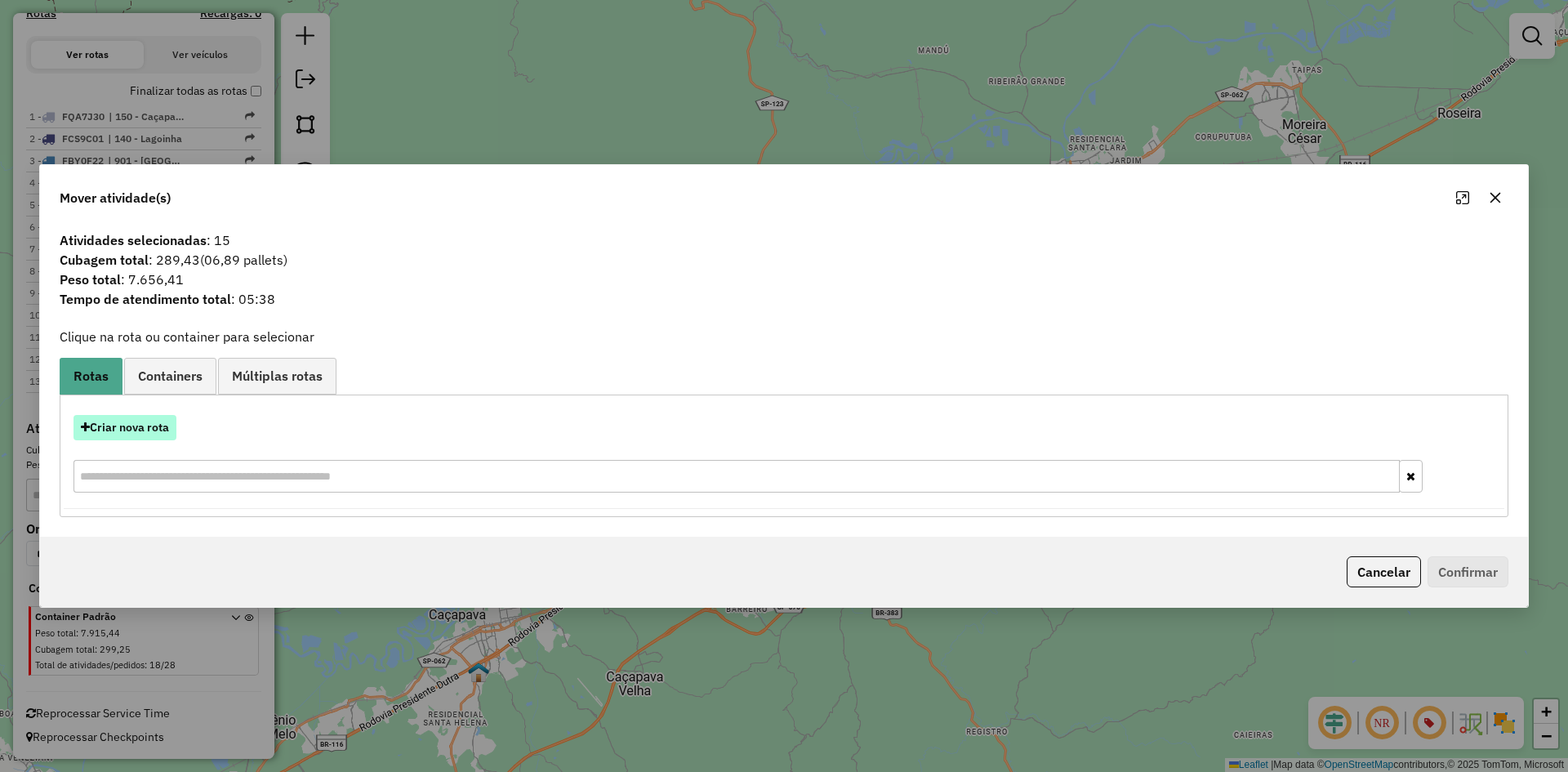
click at [160, 436] on button "Criar nova rota" at bounding box center [125, 428] width 103 height 26
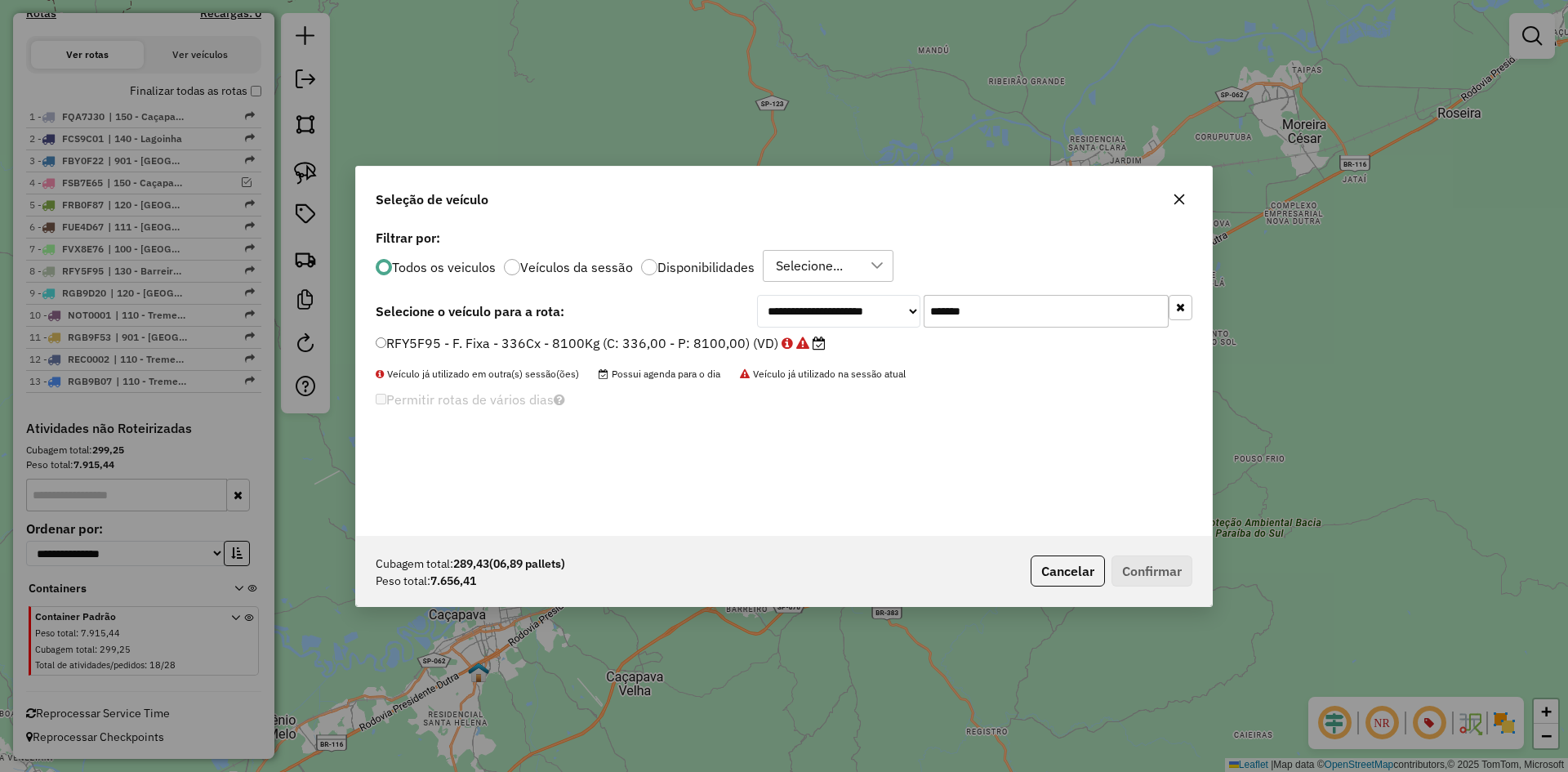
drag, startPoint x: 981, startPoint y: 299, endPoint x: 784, endPoint y: 337, distance: 200.6
click at [784, 337] on div "**********" at bounding box center [784, 380] width 855 height 310
paste input "text"
type input "*******"
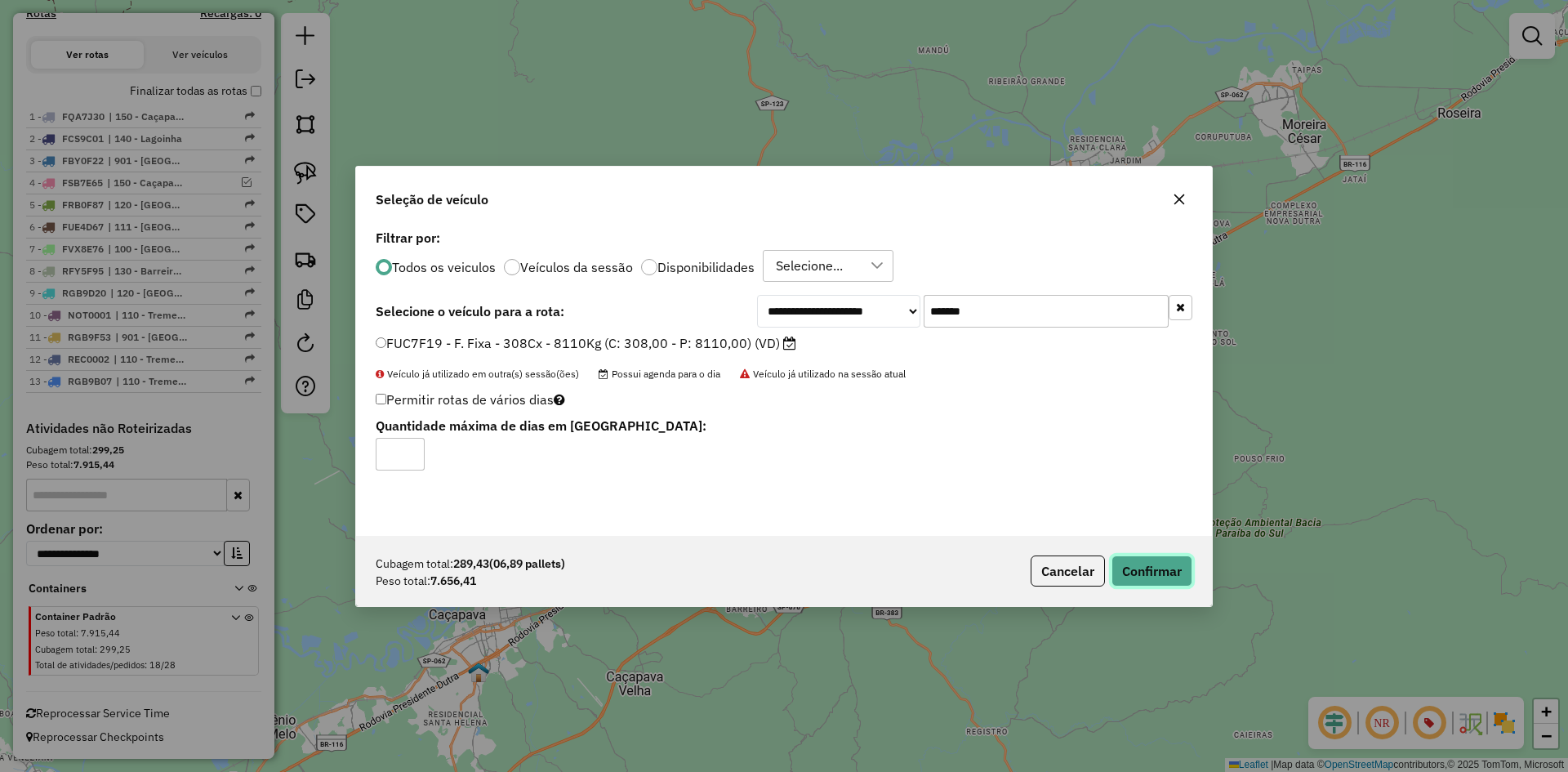
click at [1141, 567] on button "Confirmar" at bounding box center [1151, 570] width 81 height 31
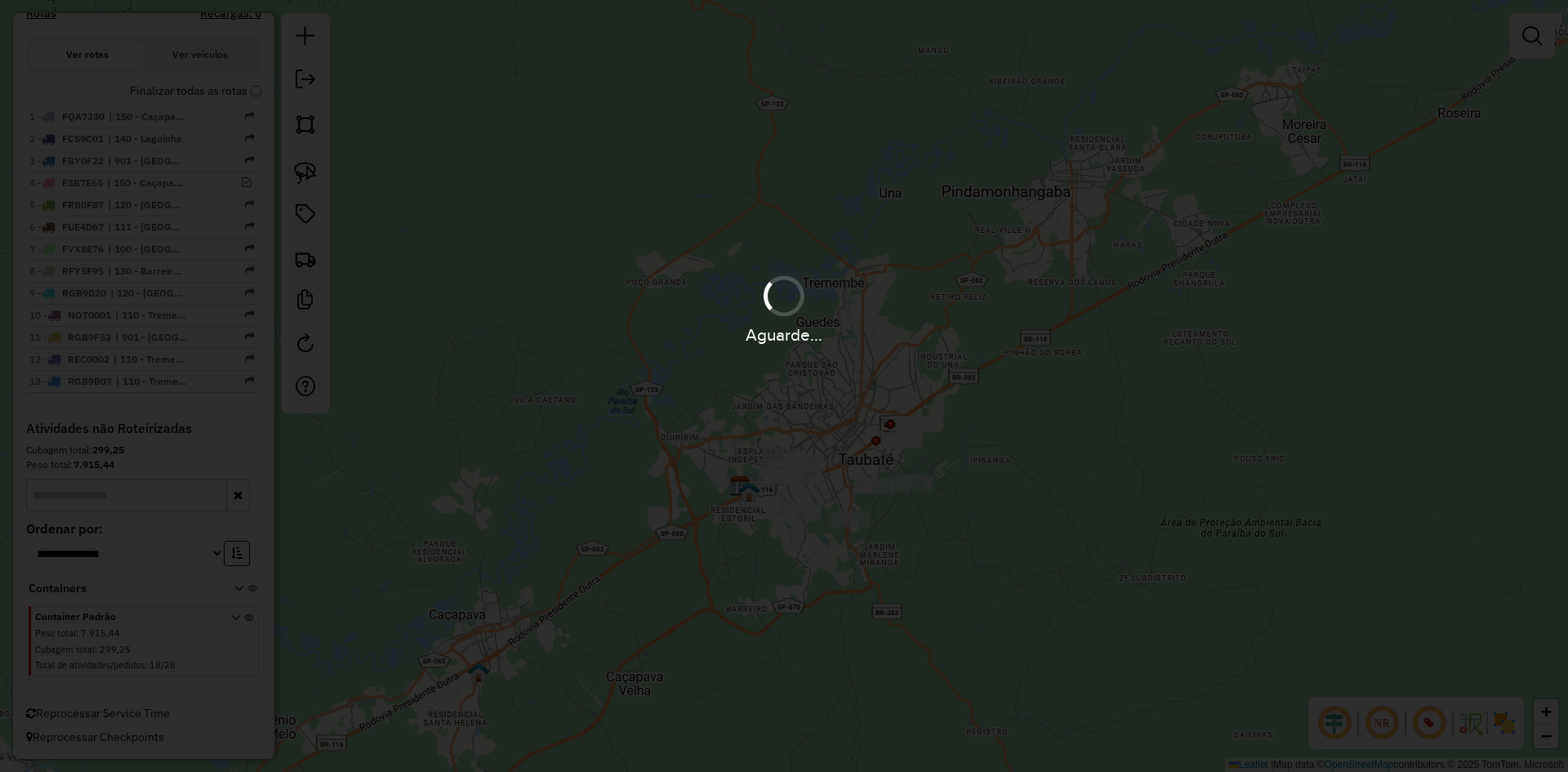
scroll to position [664, 0]
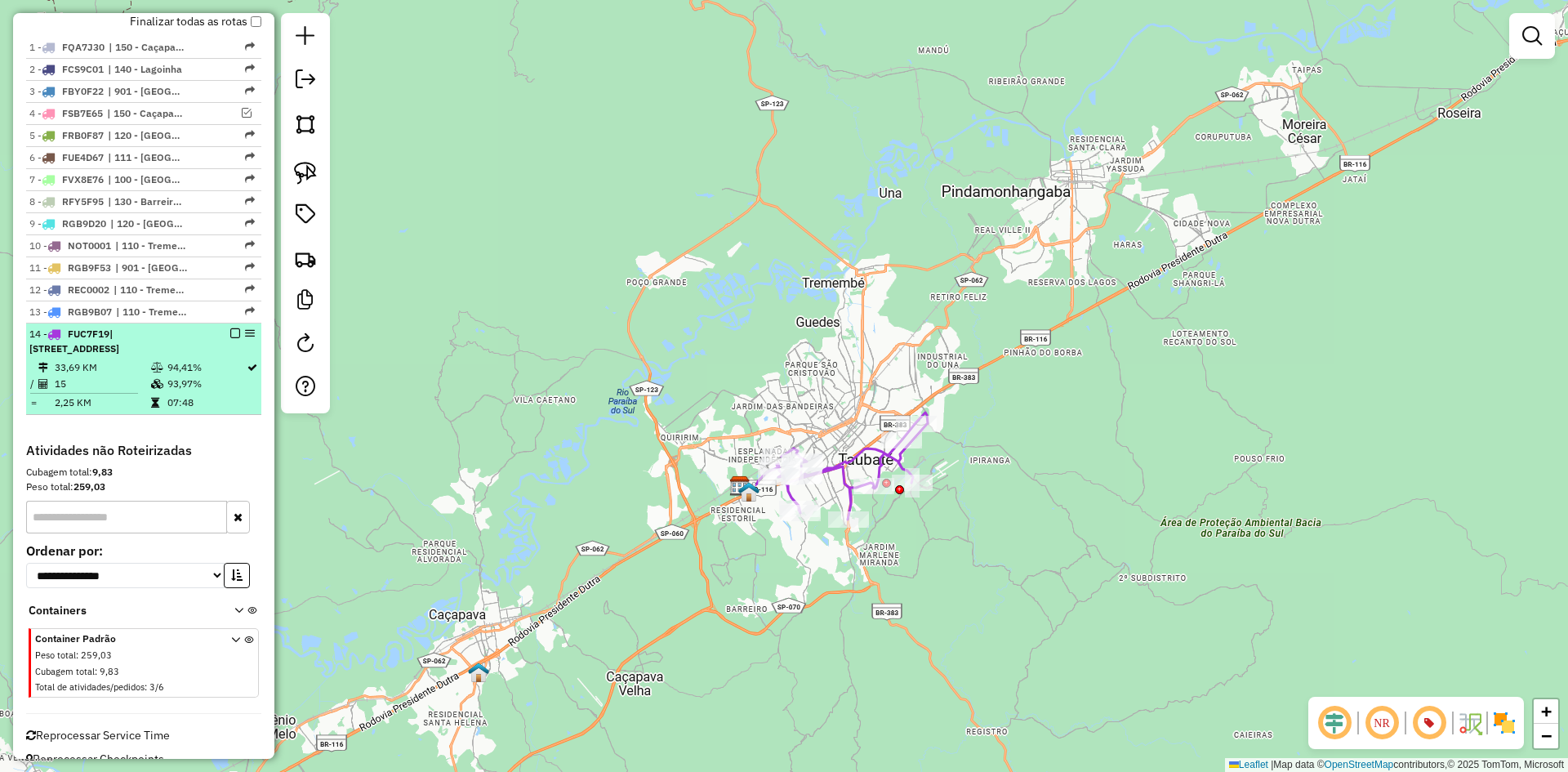
click at [230, 335] on em at bounding box center [235, 333] width 9 height 9
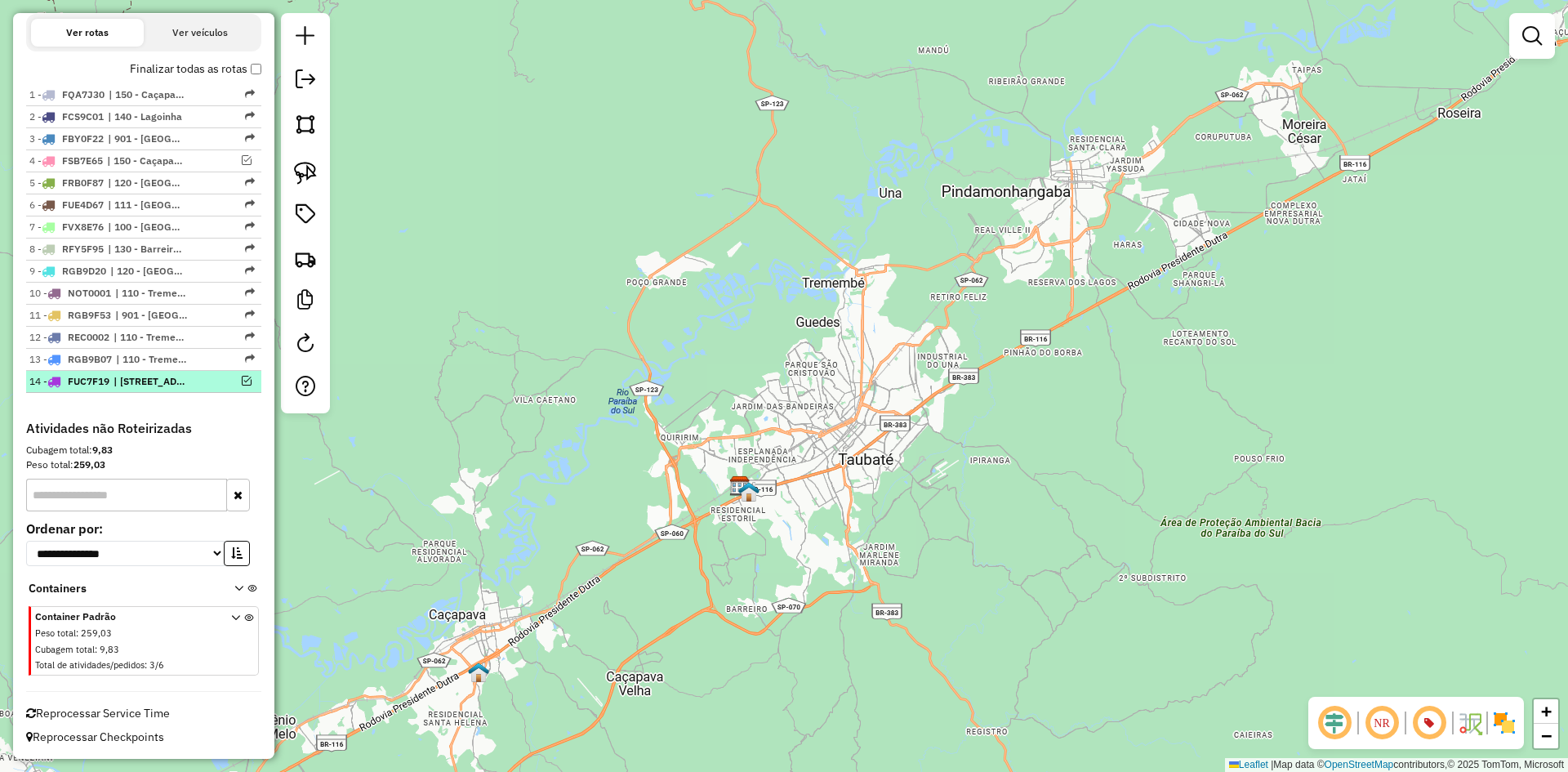
scroll to position [617, 0]
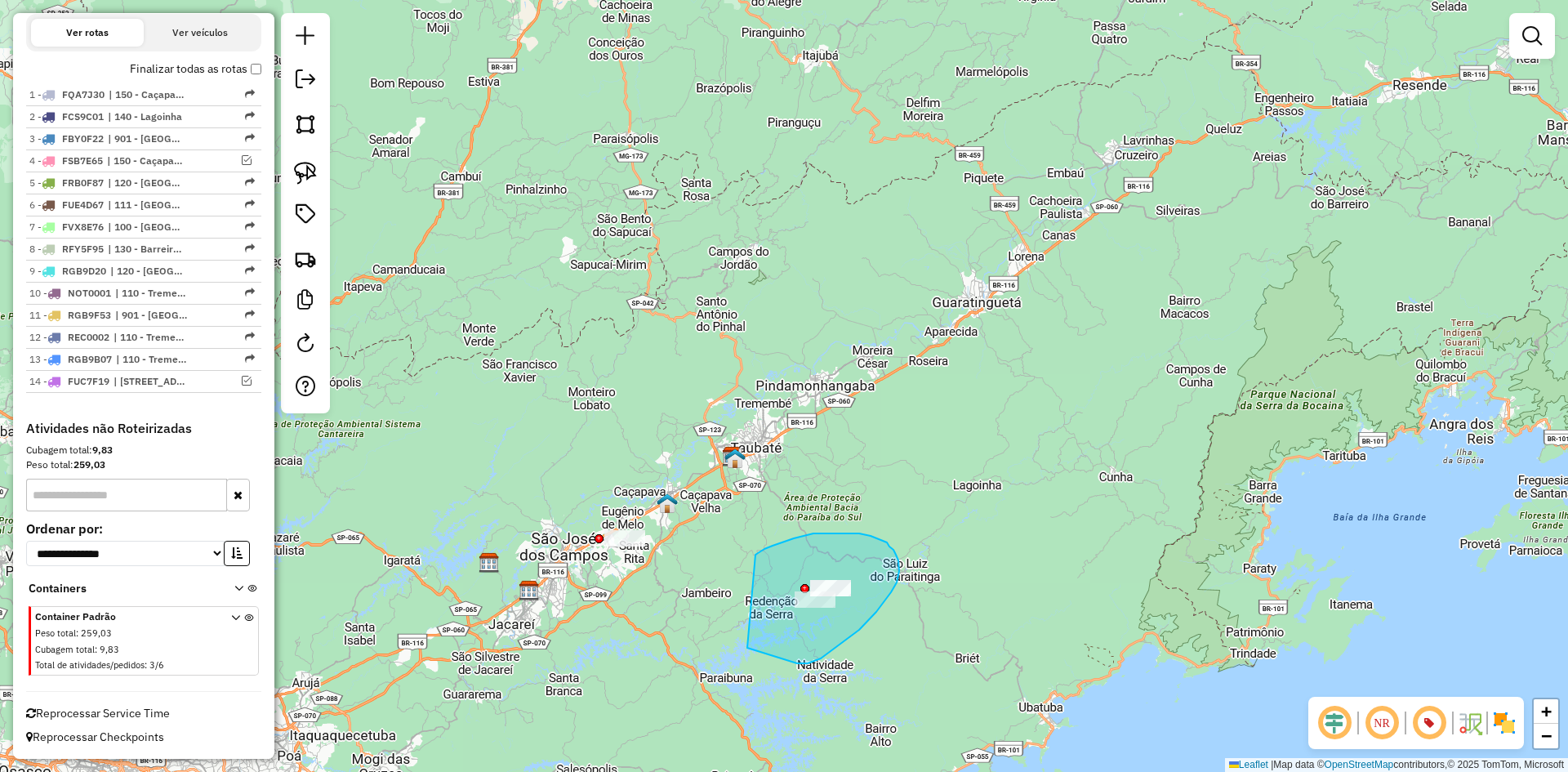
drag, startPoint x: 755, startPoint y: 554, endPoint x: 743, endPoint y: 646, distance: 92.8
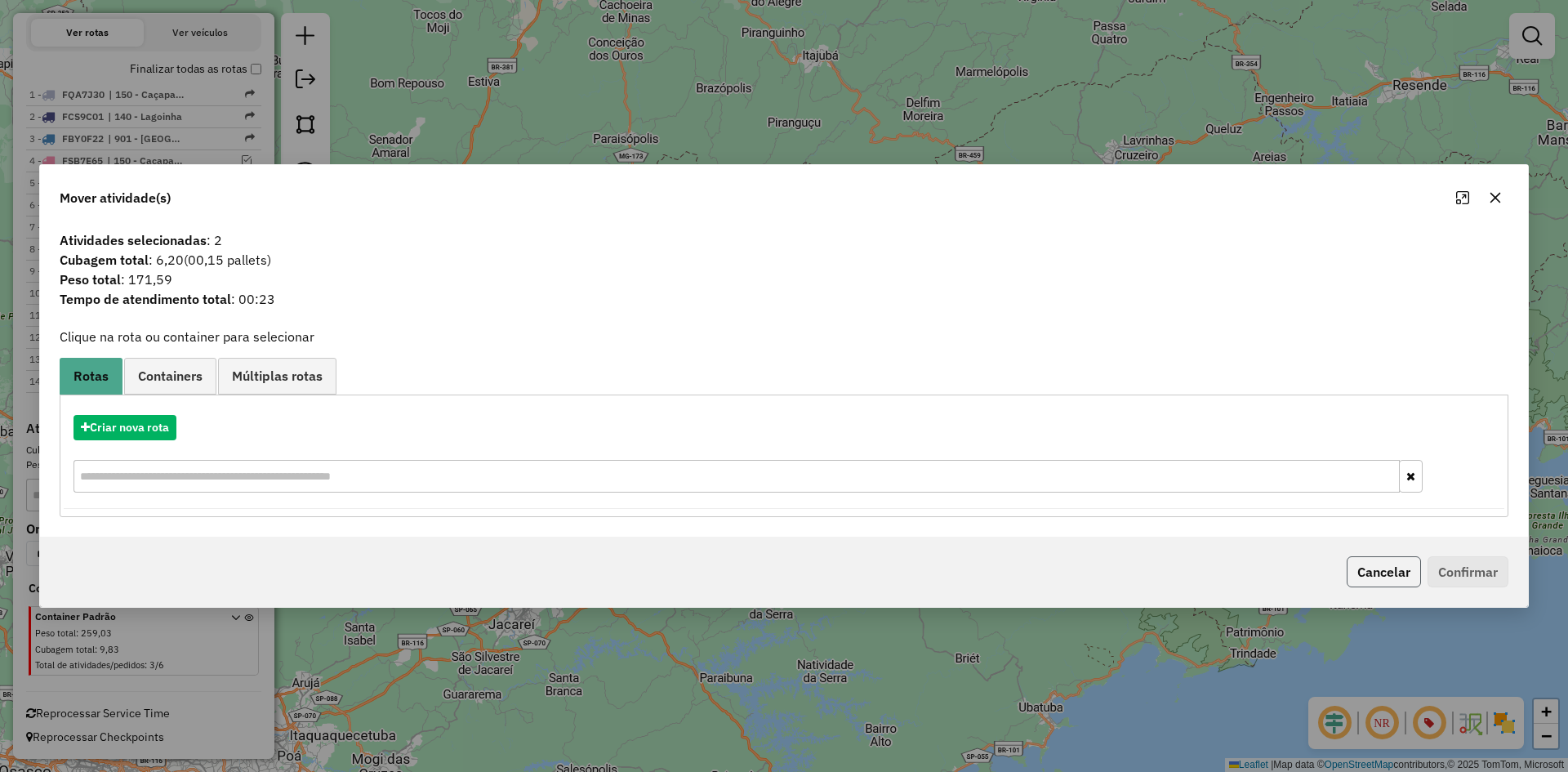
click at [1379, 570] on button "Cancelar" at bounding box center [1383, 571] width 74 height 31
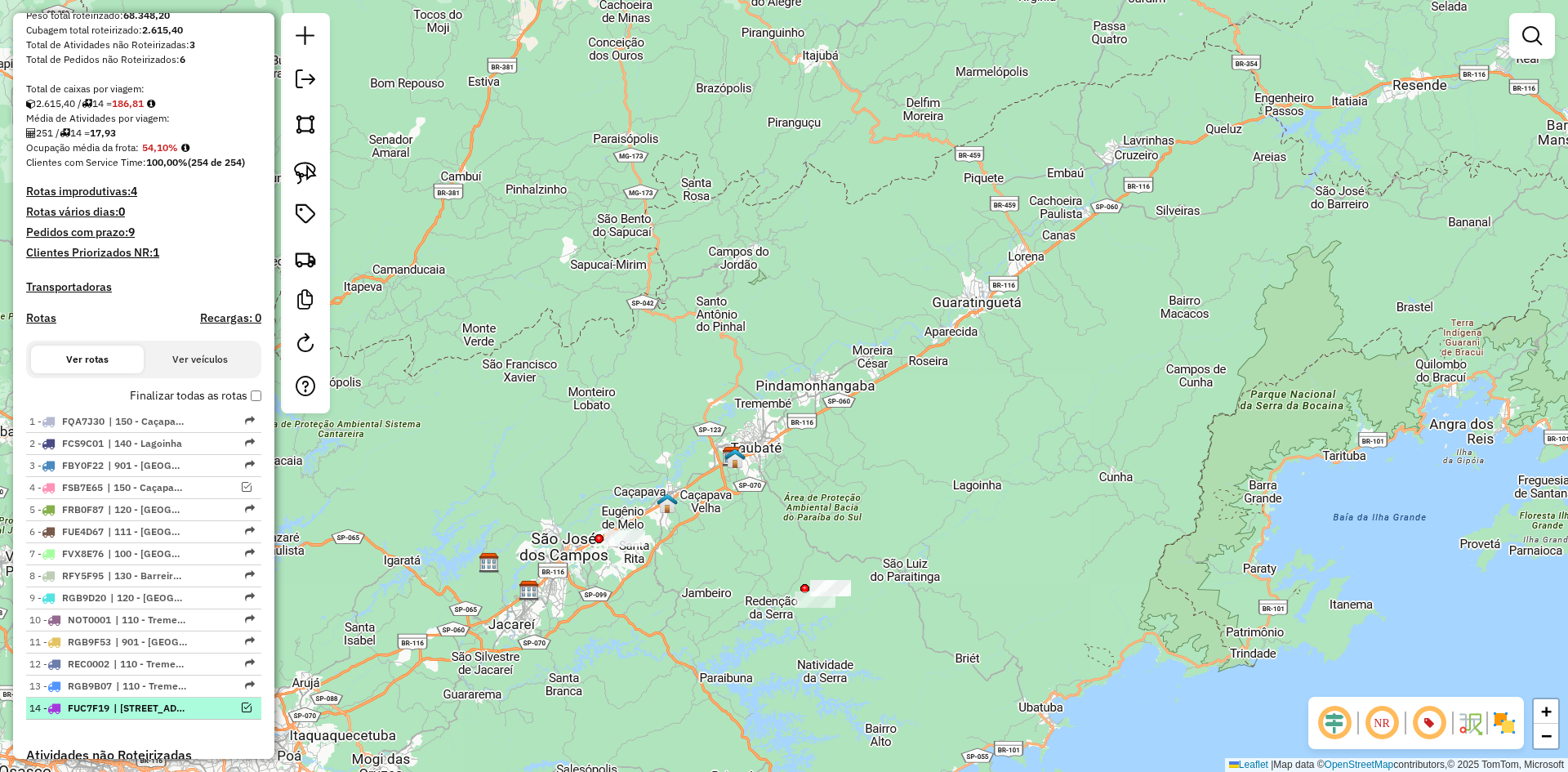
scroll to position [208, 0]
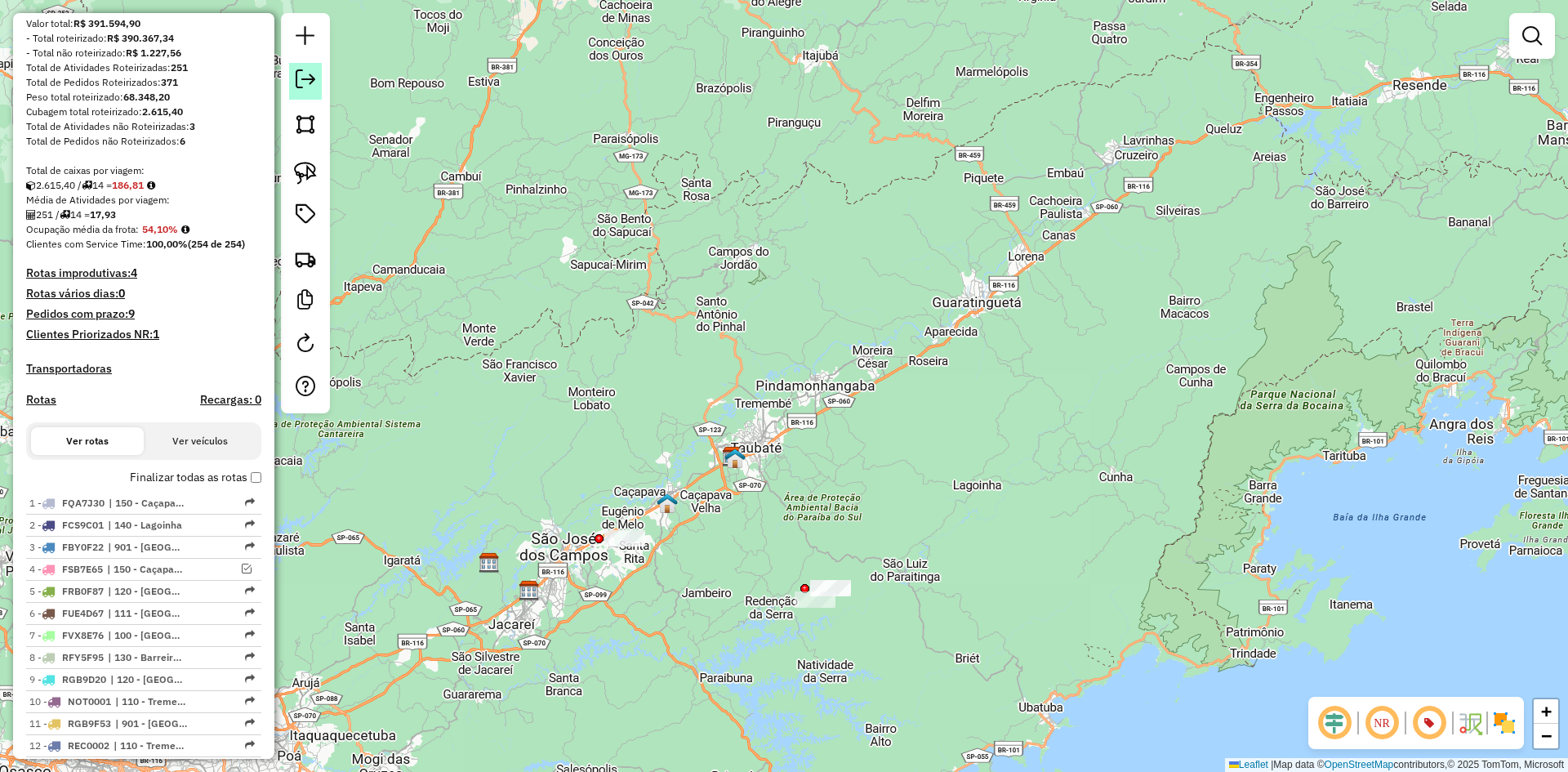
click at [316, 88] on link at bounding box center [306, 81] width 32 height 37
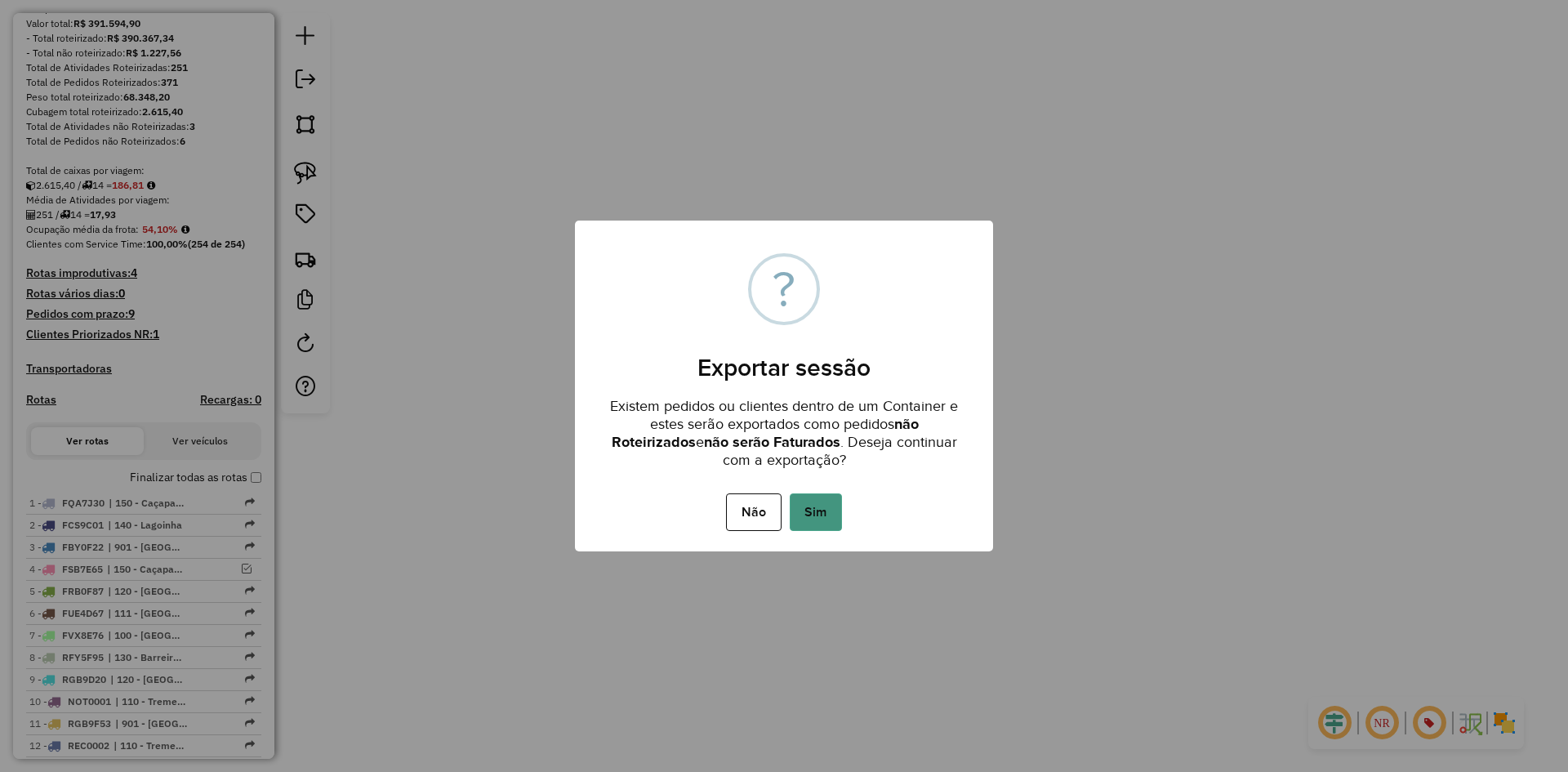
click at [817, 502] on button "Sim" at bounding box center [815, 512] width 52 height 38
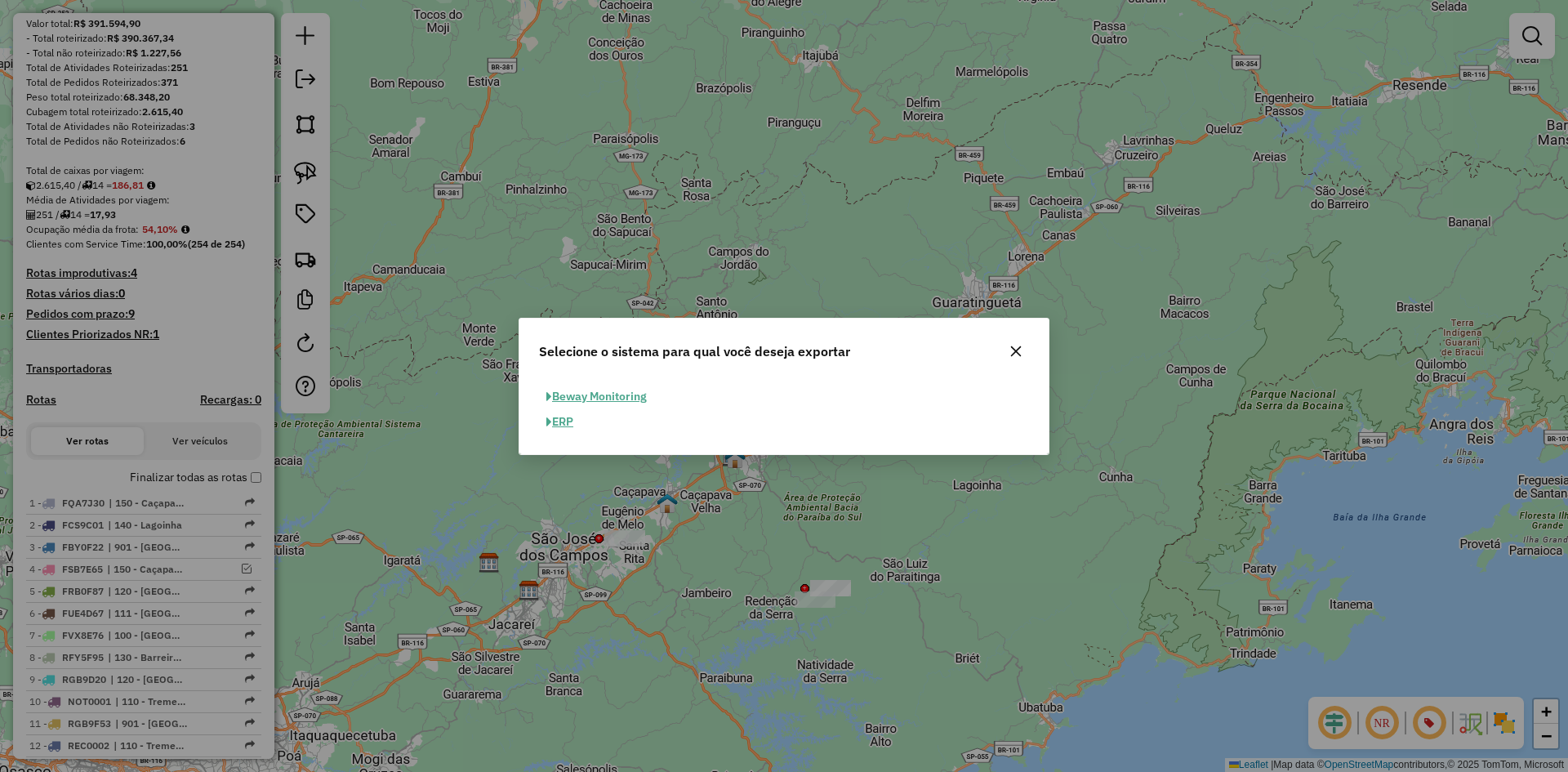
click at [571, 423] on button "ERP" at bounding box center [559, 422] width 42 height 26
select select "**"
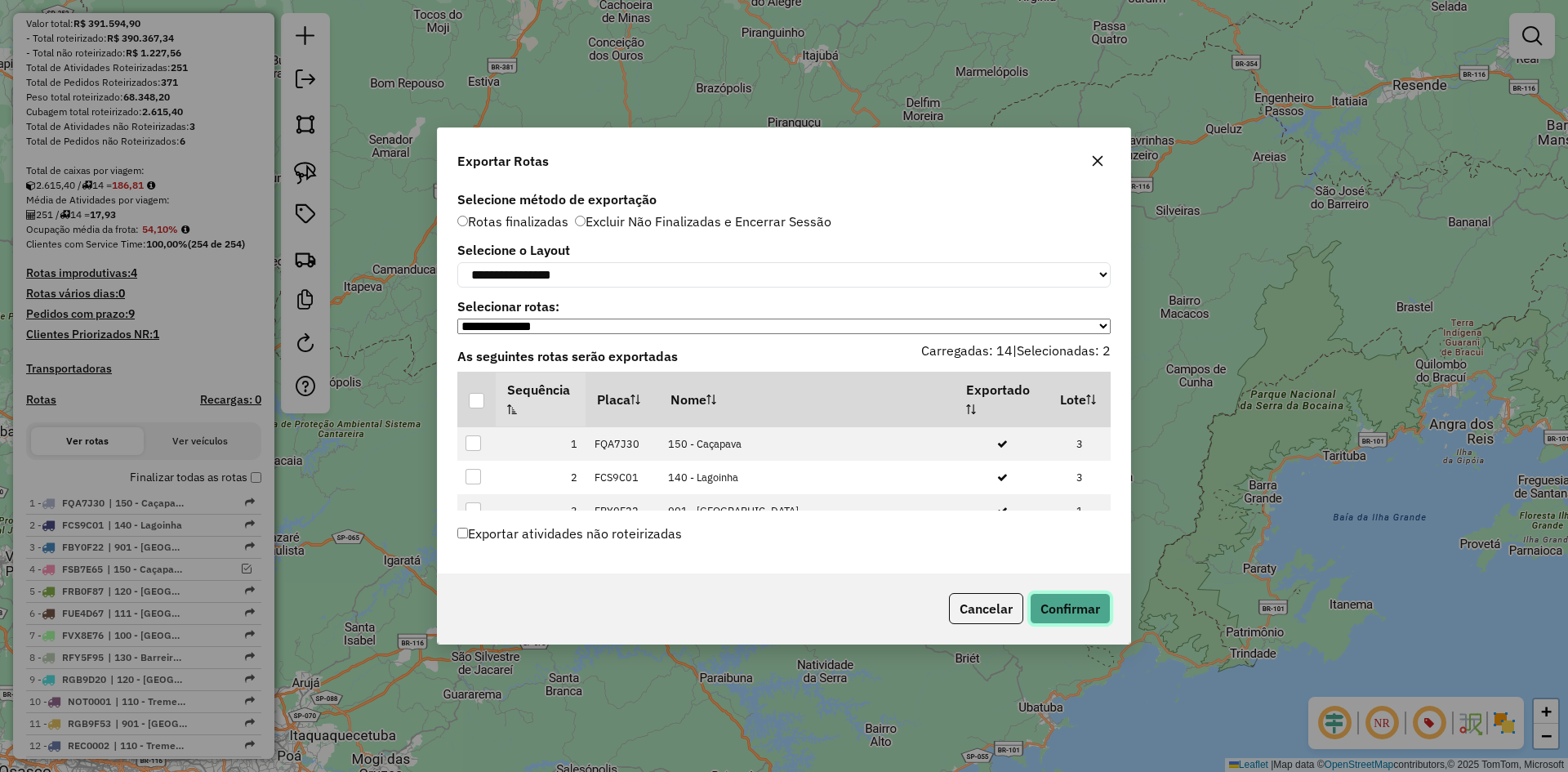
click at [1070, 610] on button "Confirmar" at bounding box center [1070, 608] width 81 height 31
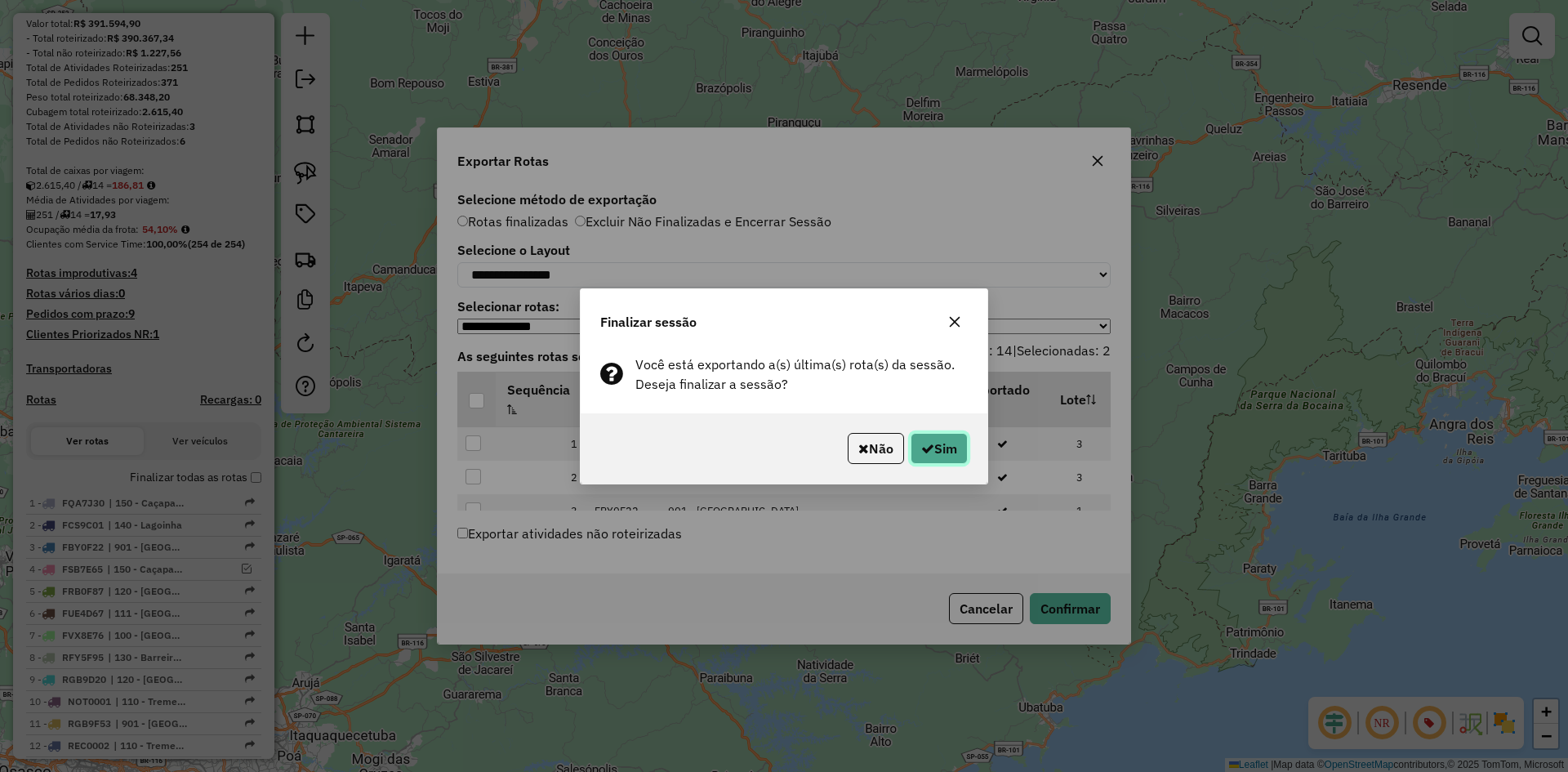
click at [957, 450] on button "Sim" at bounding box center [939, 448] width 57 height 31
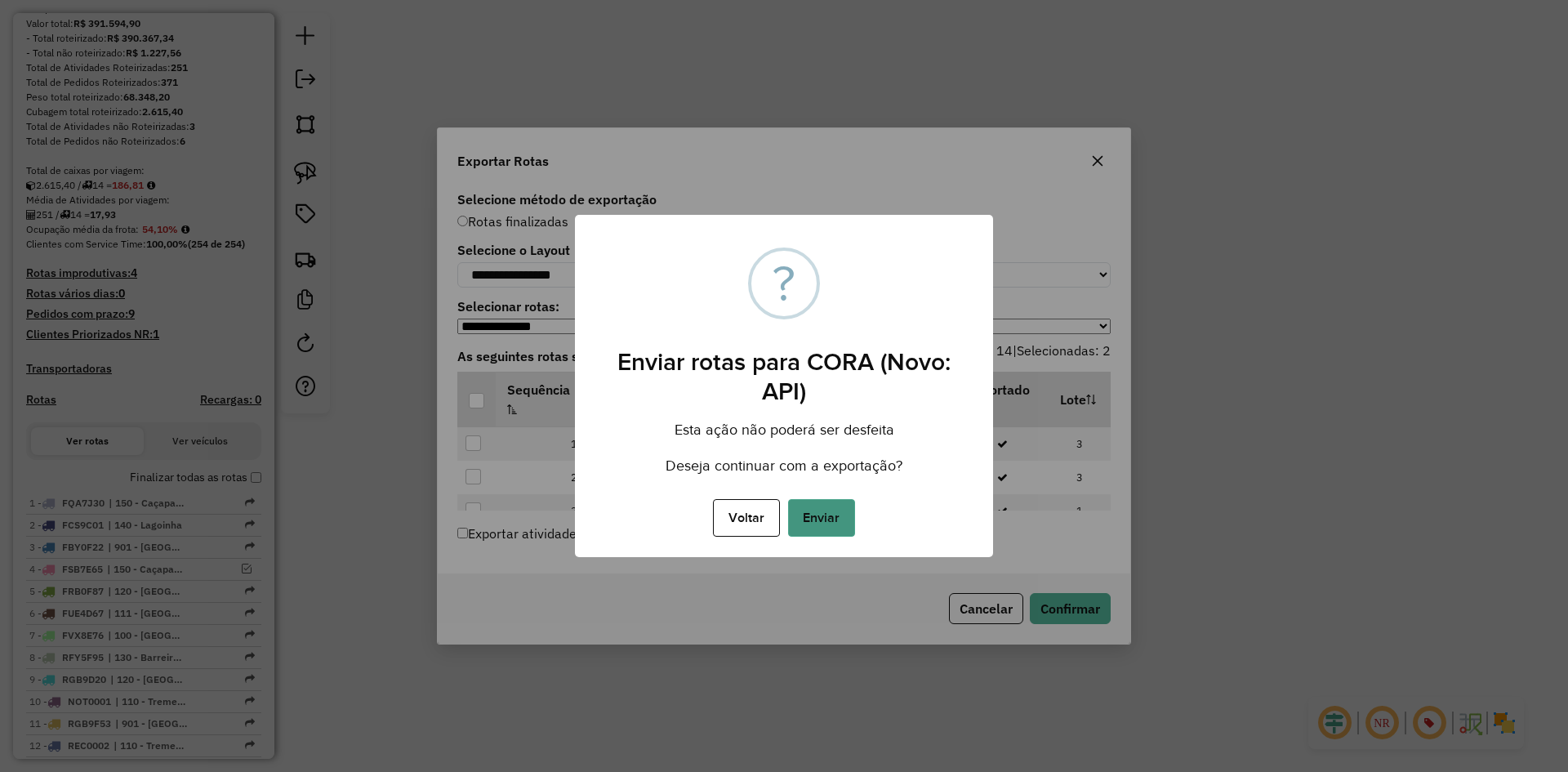
click at [834, 519] on button "Enviar" at bounding box center [821, 518] width 67 height 38
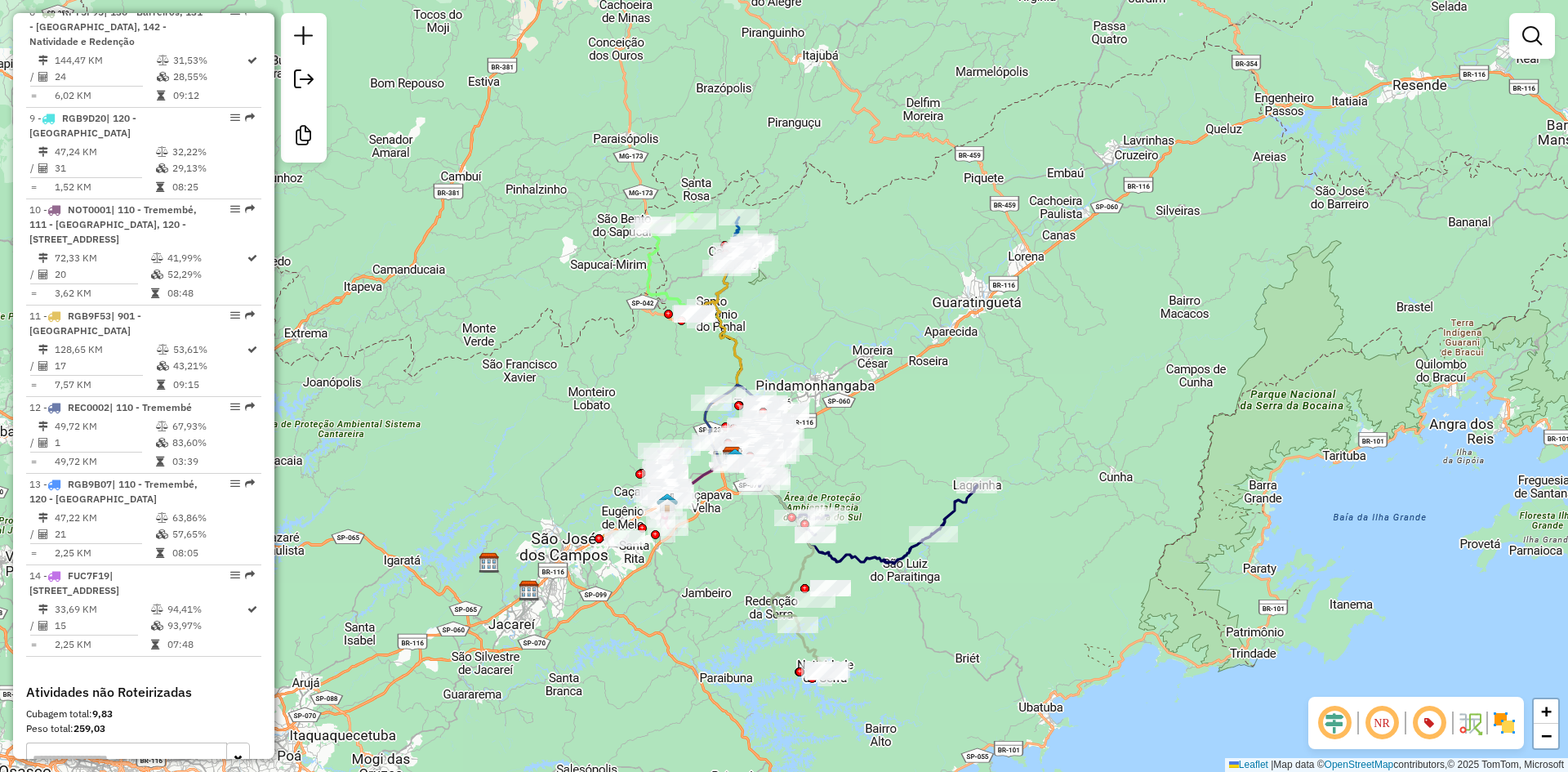
scroll to position [1389, 0]
